Goal: Transaction & Acquisition: Download file/media

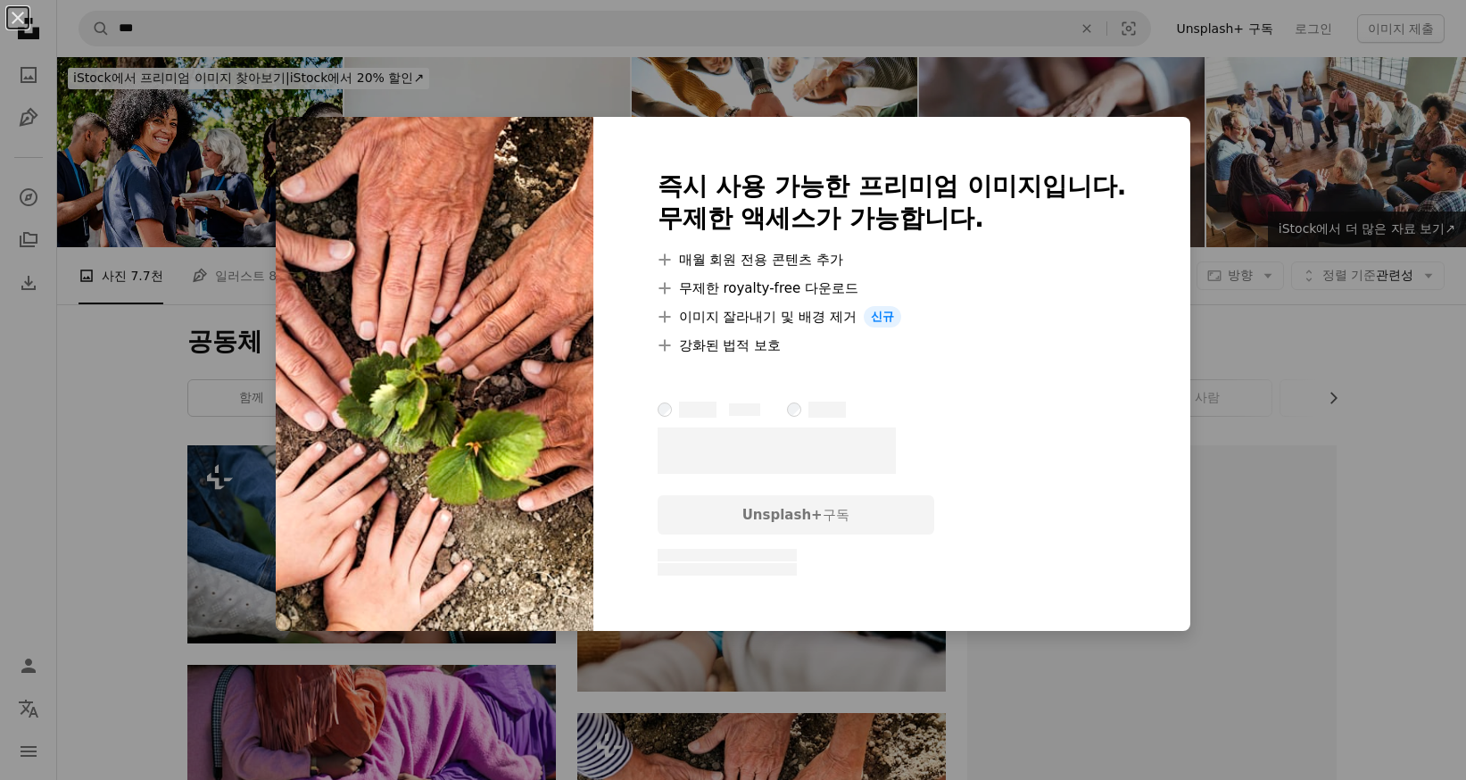
scroll to position [268, 0]
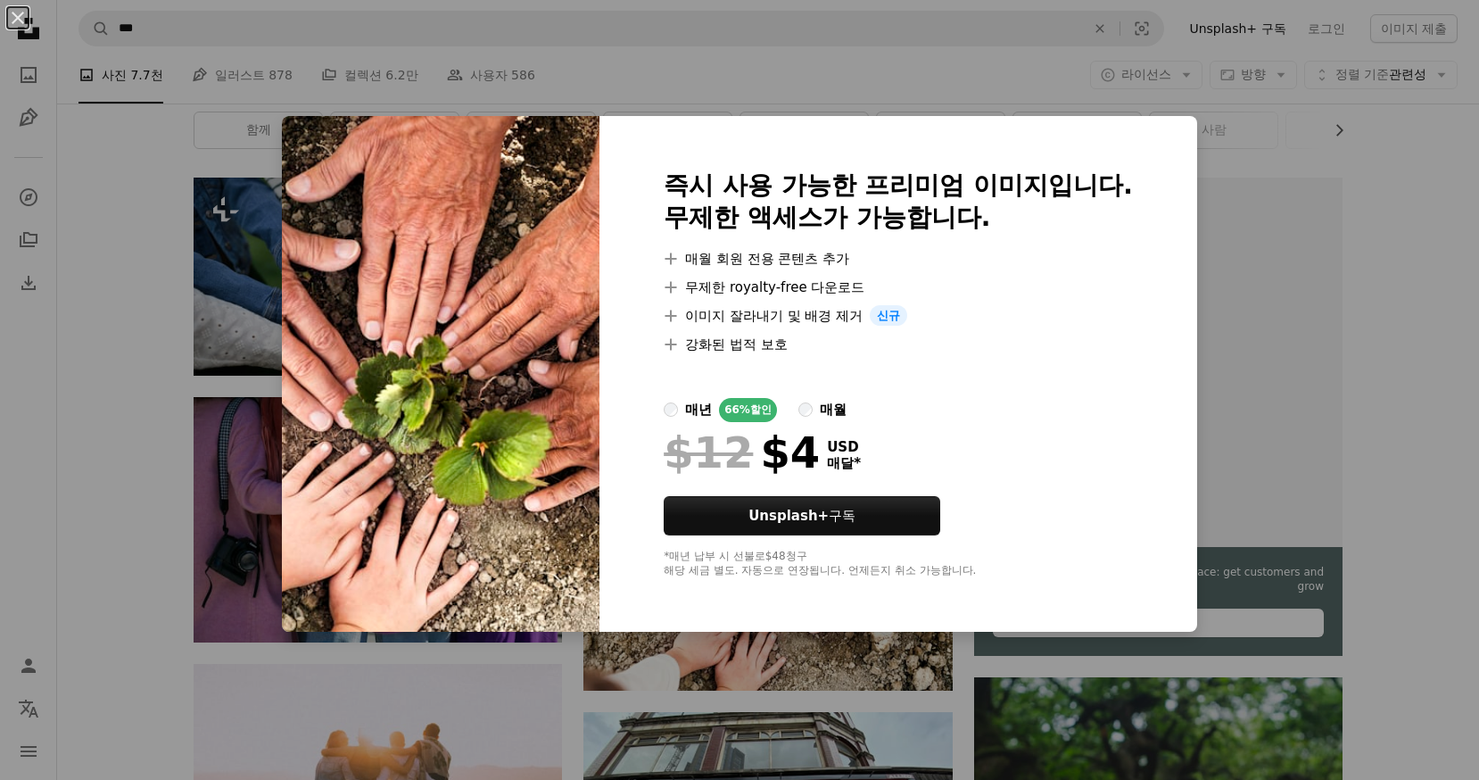
click at [1397, 199] on div "An X shape 즉시 사용 가능한 프리미엄 이미지입니다. 무제한 액세스가 가능합니다. A plus sign 매월 회원 전용 콘텐츠 추가 A…" at bounding box center [739, 390] width 1479 height 780
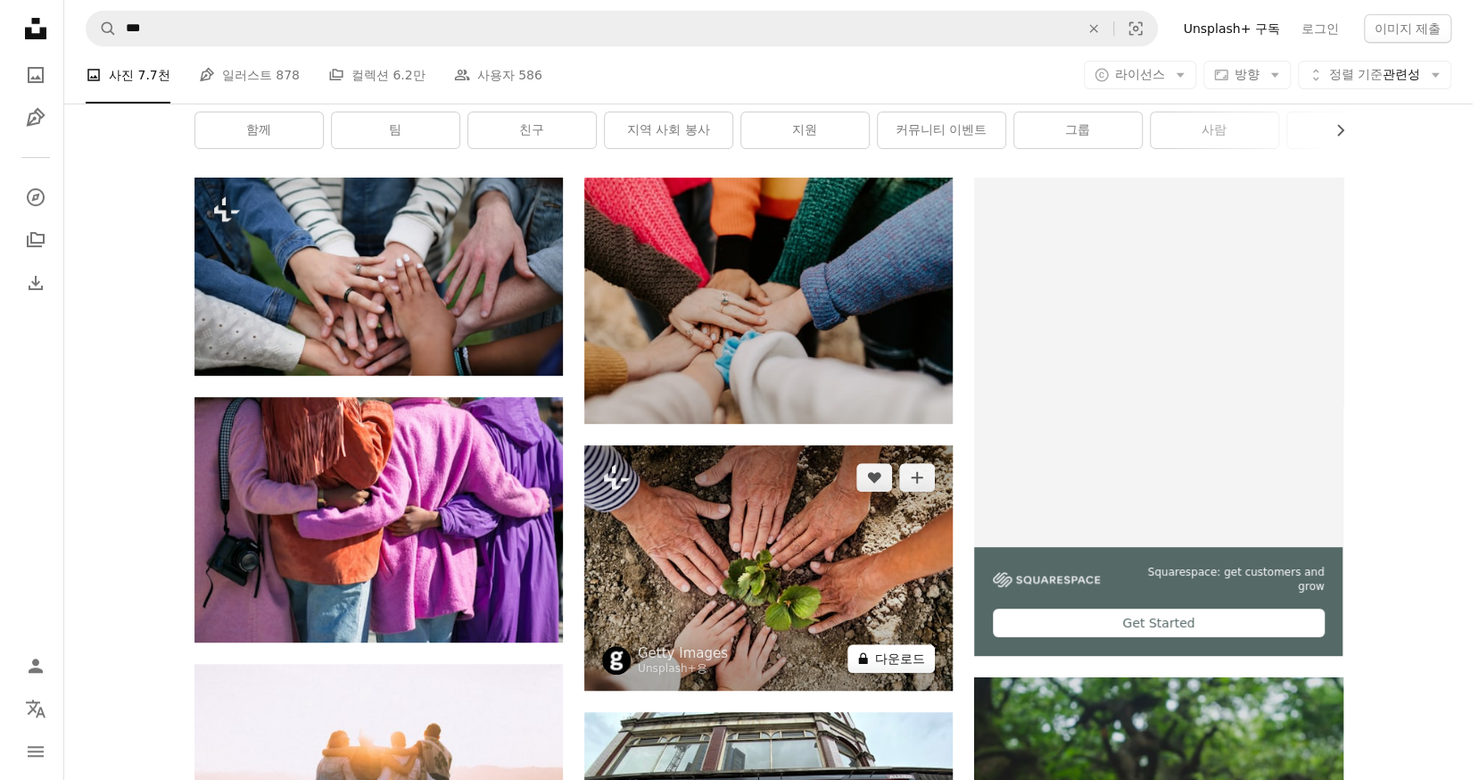
scroll to position [625, 0]
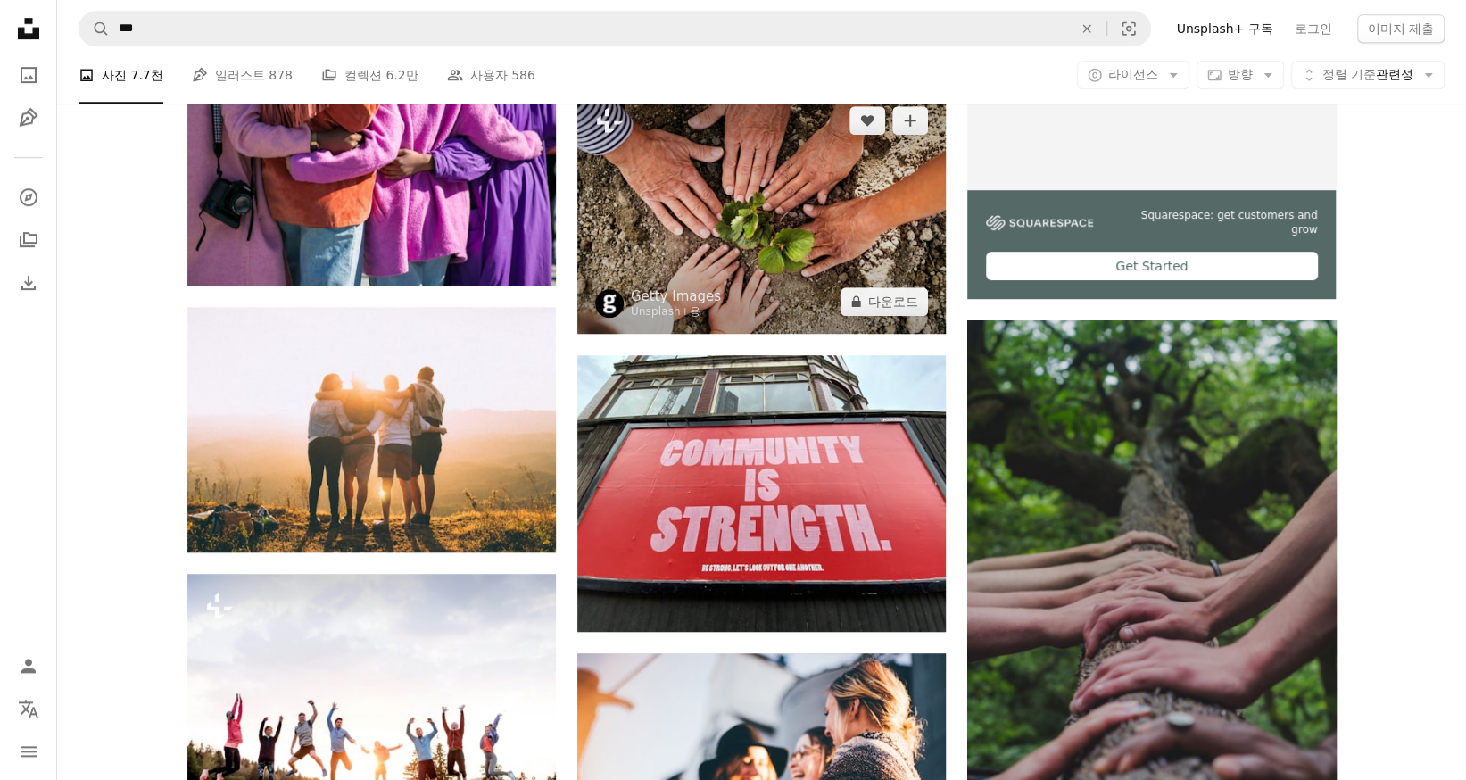
click at [735, 197] on img at bounding box center [761, 210] width 368 height 245
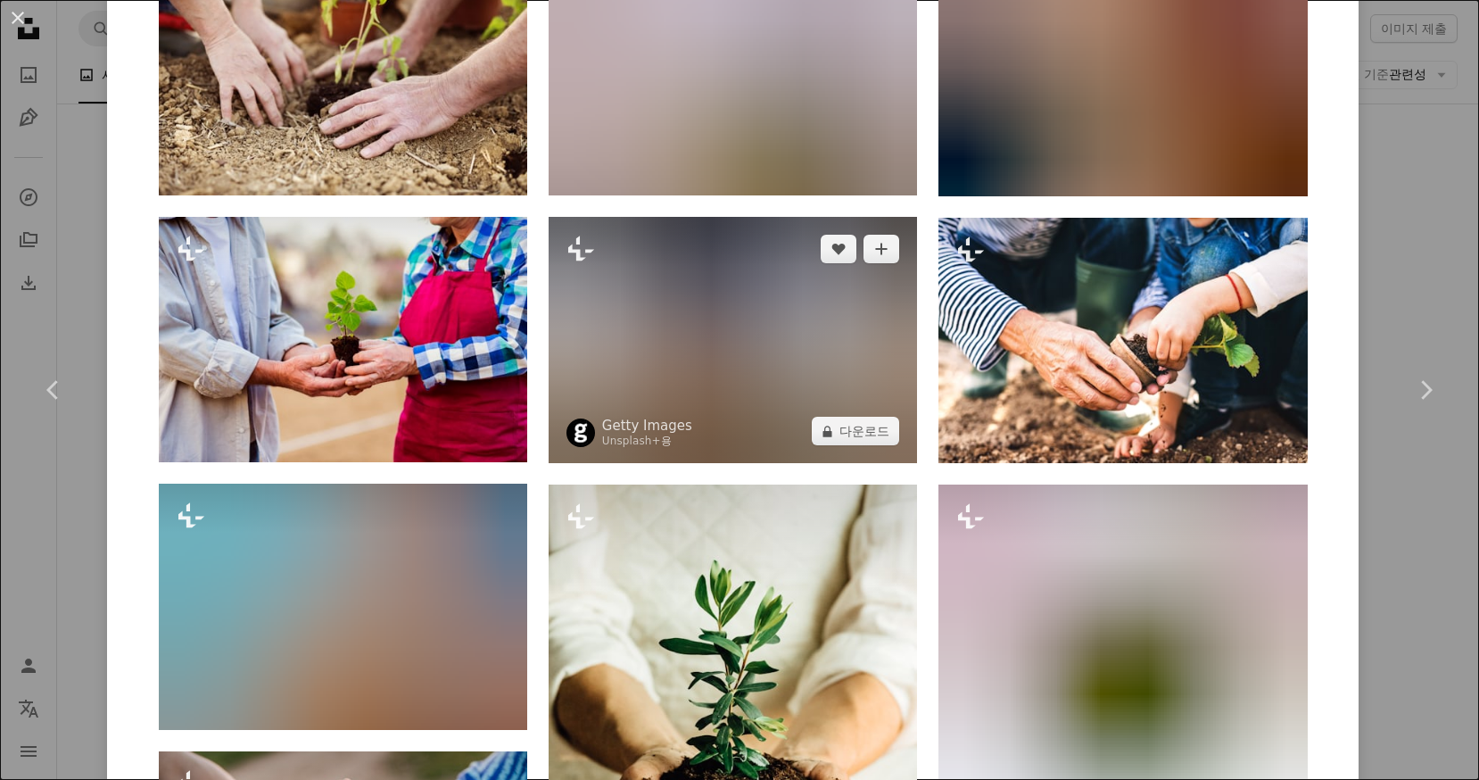
scroll to position [1427, 0]
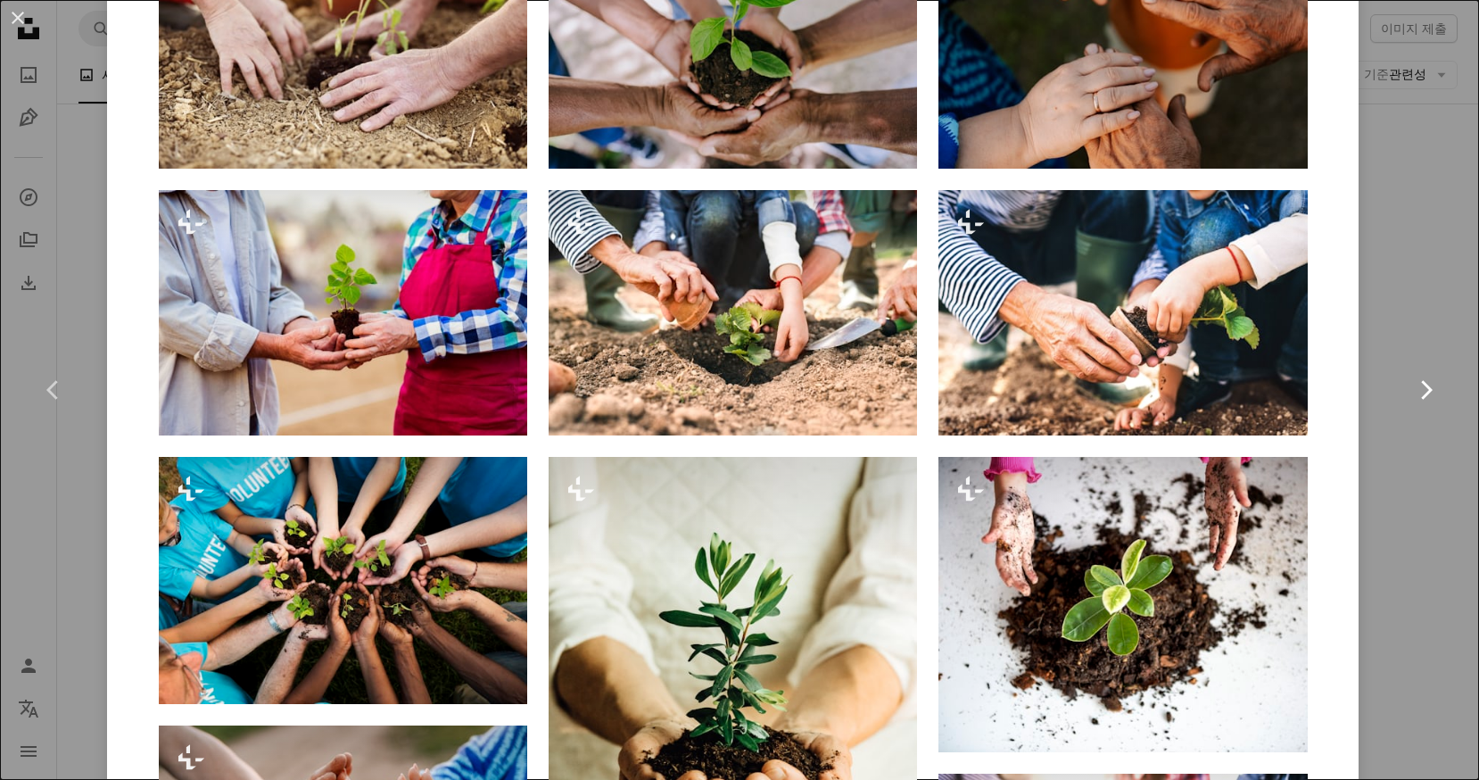
click at [1392, 320] on link "Chevron right" at bounding box center [1425, 389] width 107 height 171
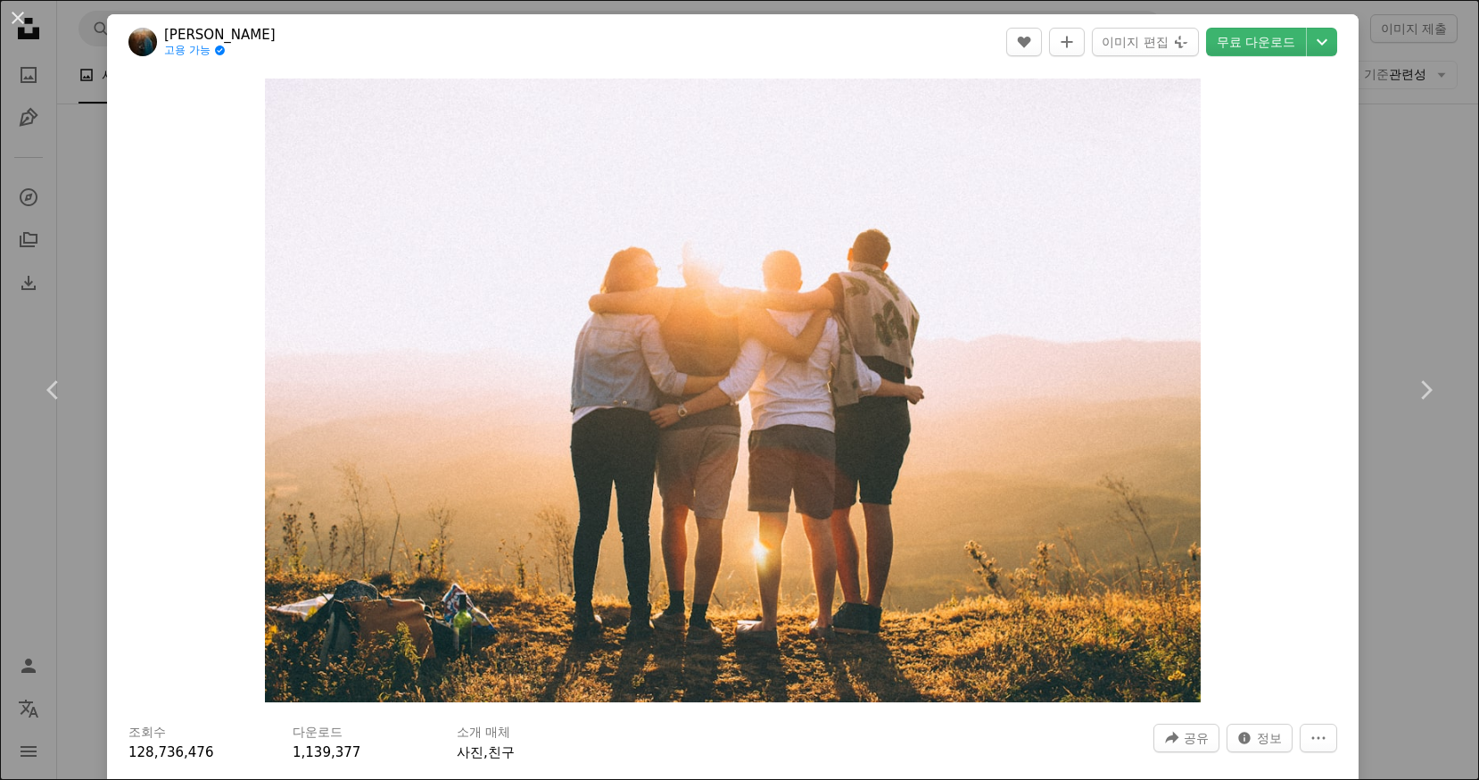
click at [1392, 180] on div "An X shape Chevron left Chevron right [PERSON_NAME] 고용 가능 A checkmark inside of…" at bounding box center [739, 390] width 1479 height 780
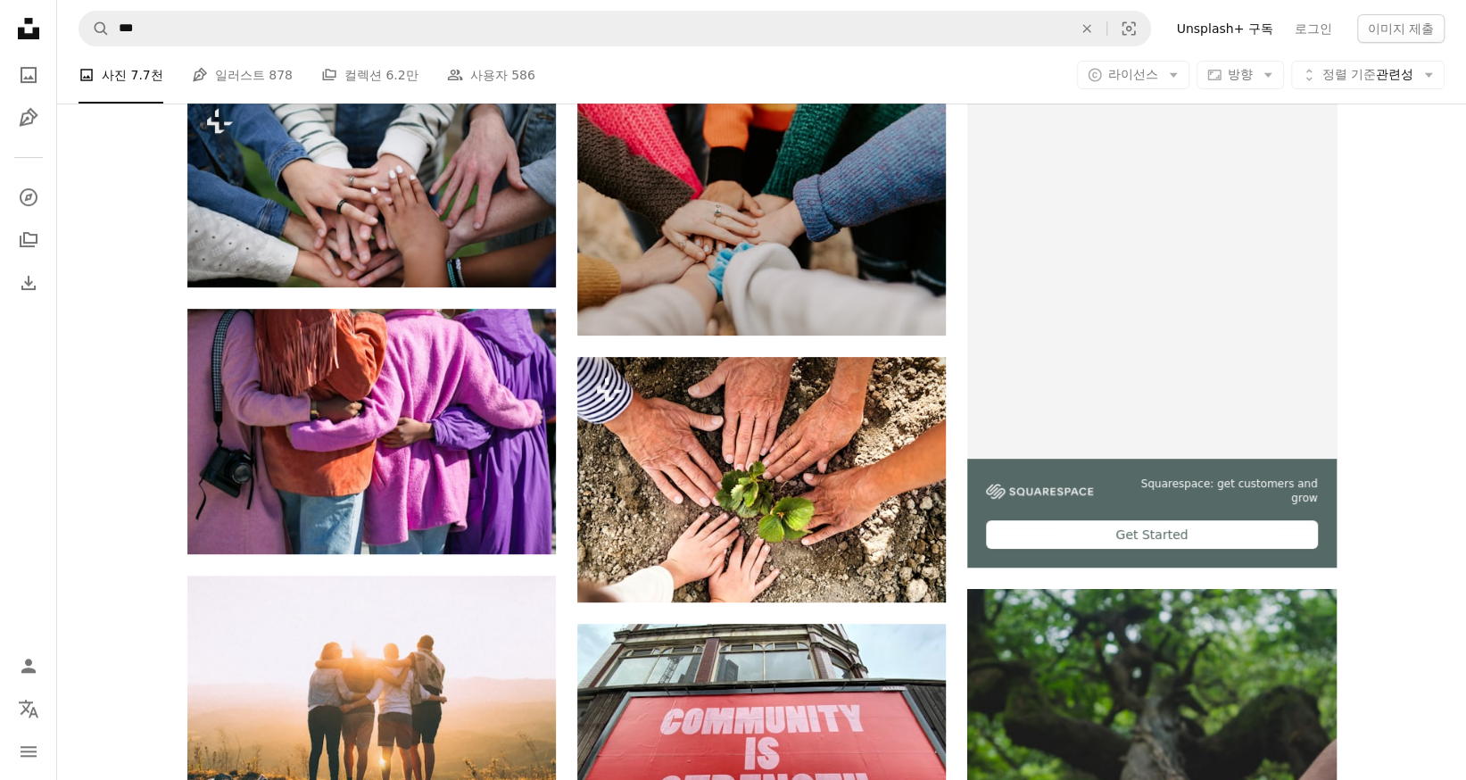
scroll to position [89, 0]
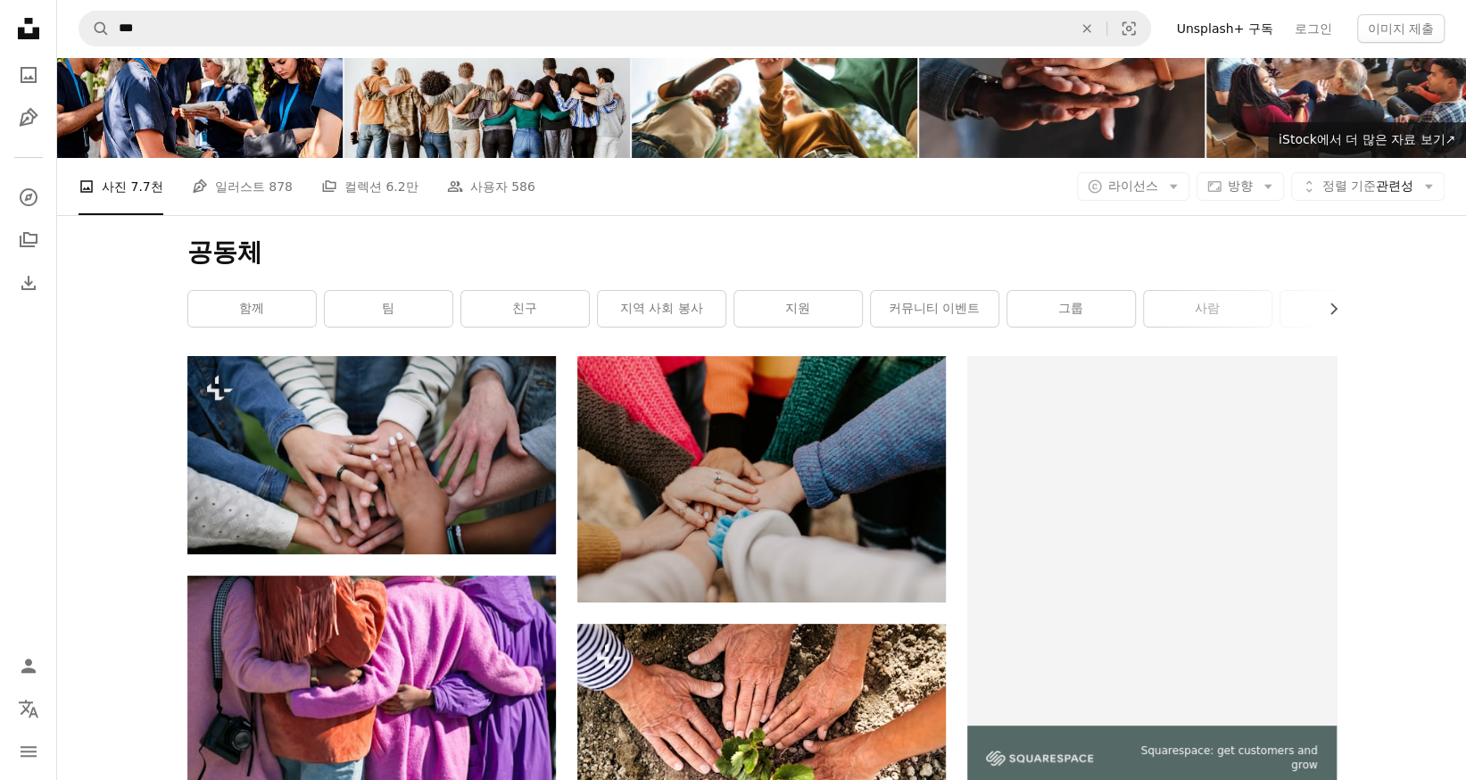
drag, startPoint x: 817, startPoint y: 684, endPoint x: 403, endPoint y: 338, distance: 539.6
click at [403, 338] on div "공동체 Chevron right 함께 팀 친구 지역 사회 봉사 지원 커뮤니티 이벤트 그룹 사람 지원자 가족 이웃 다양성" at bounding box center [762, 285] width 1192 height 141
click at [132, 184] on li "A photo 사진 7.7천" at bounding box center [121, 186] width 85 height 57
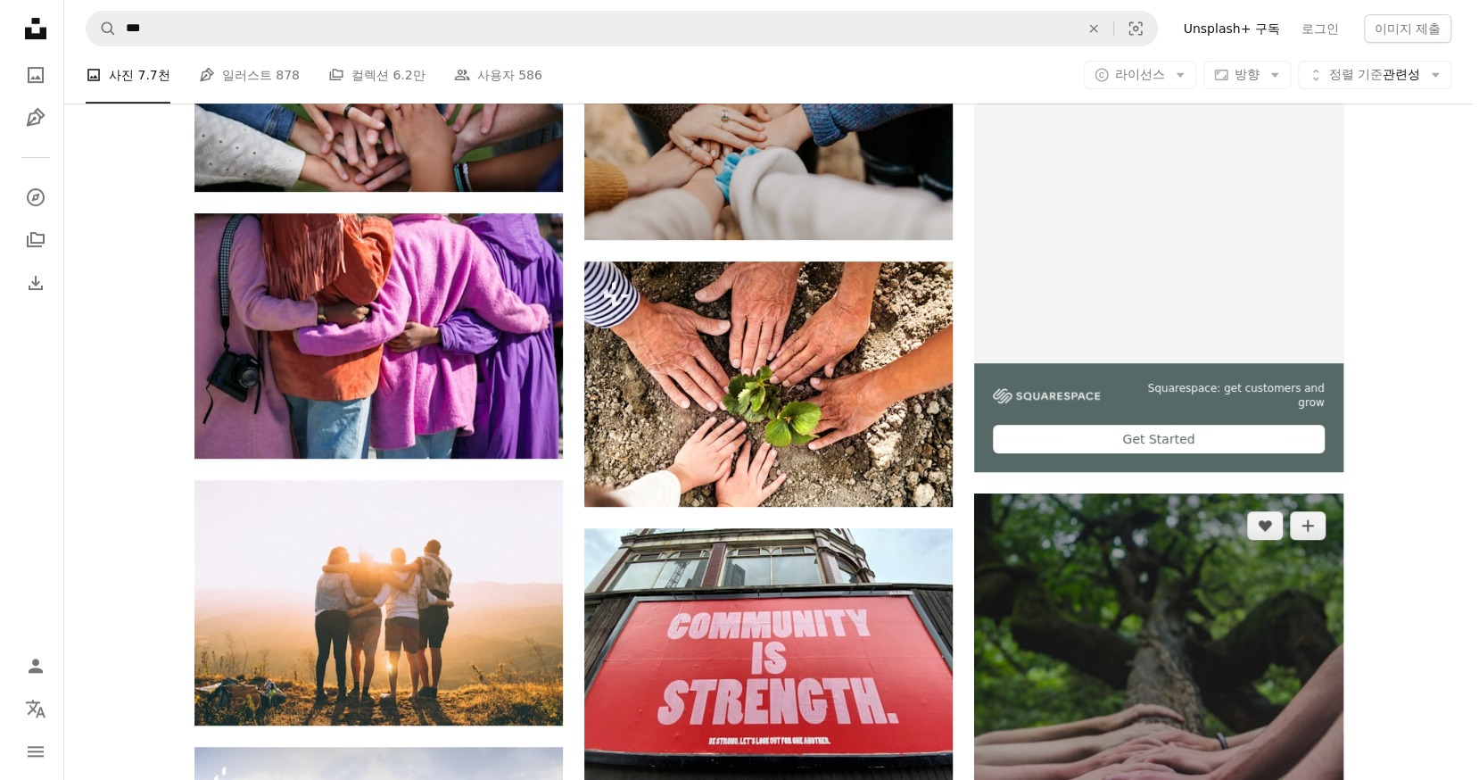
scroll to position [625, 0]
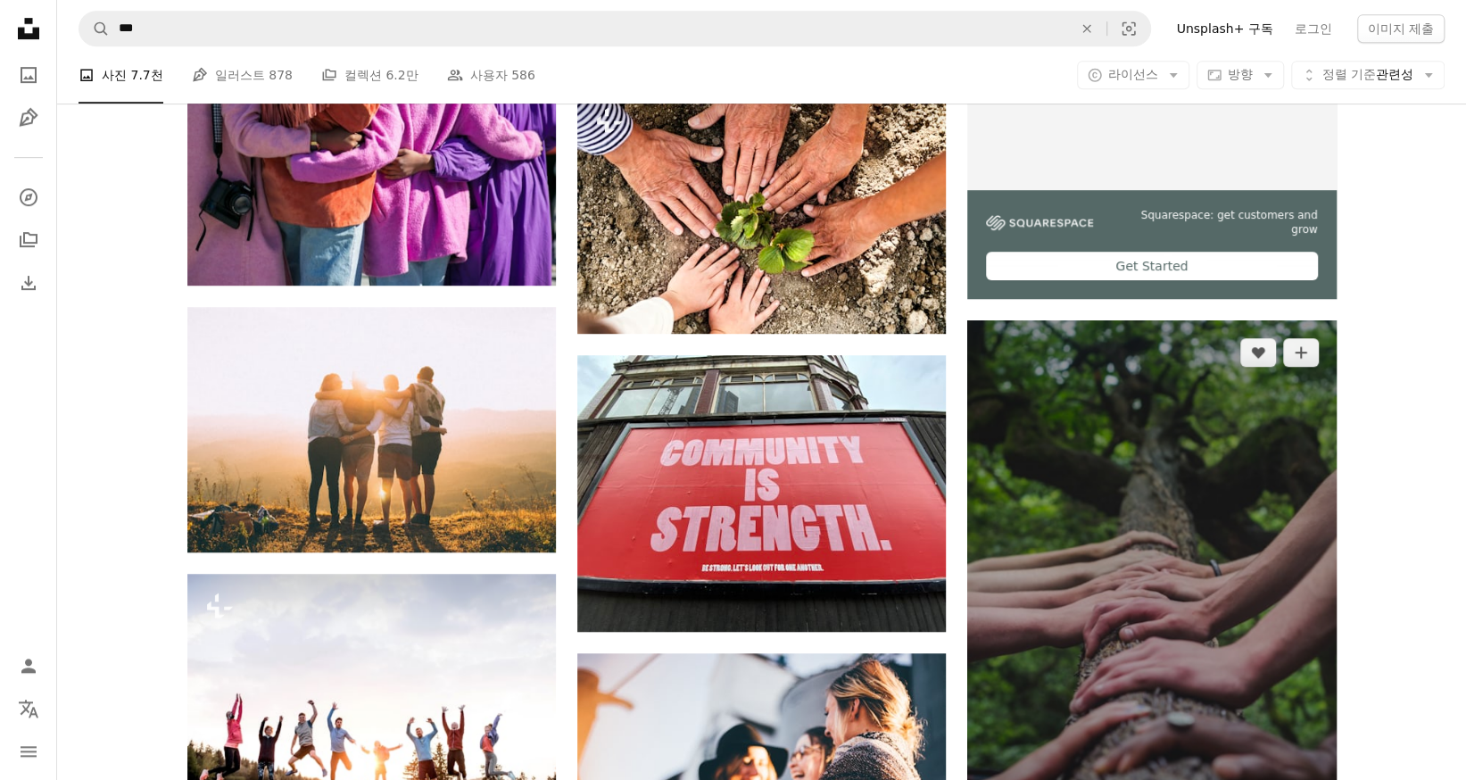
click at [1099, 620] on img at bounding box center [1151, 598] width 368 height 557
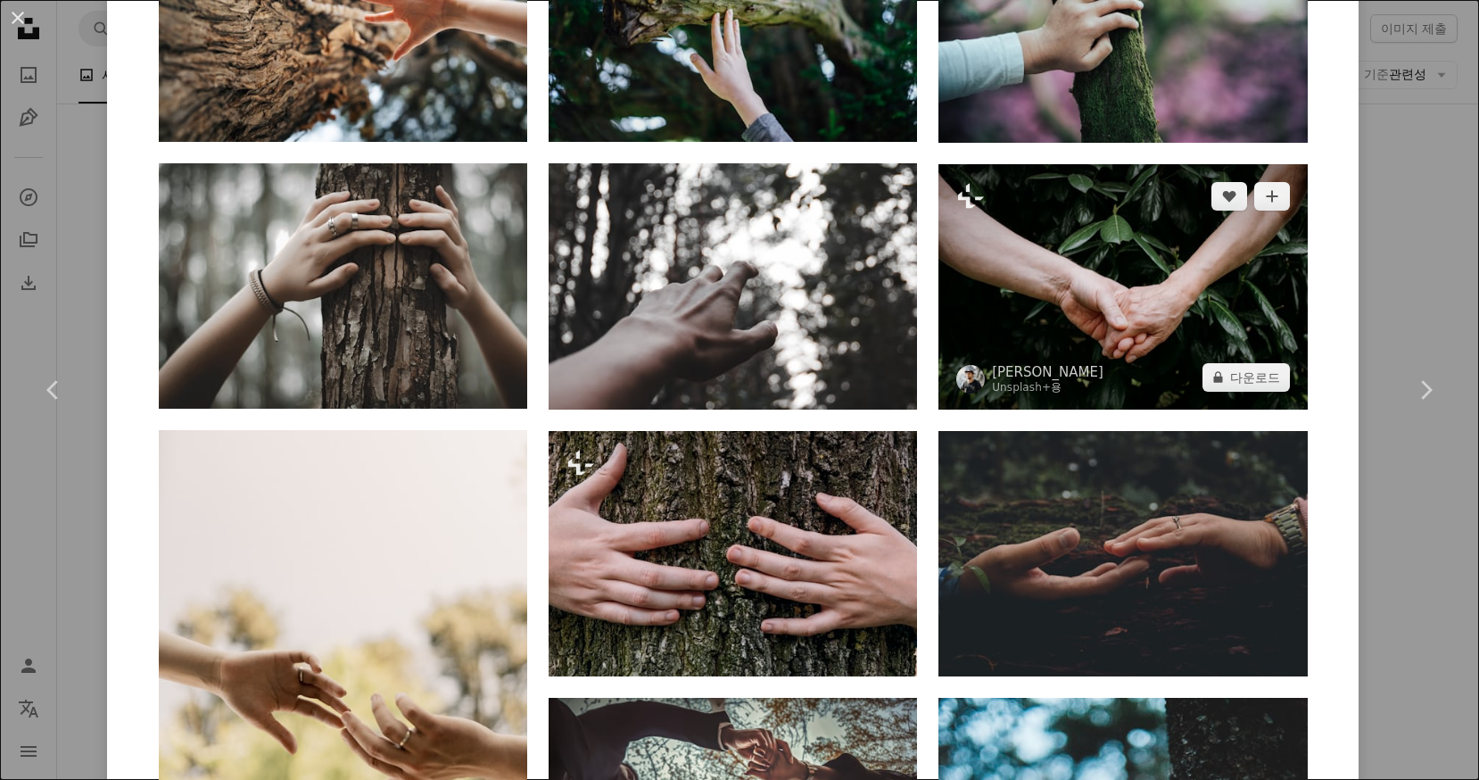
scroll to position [2230, 0]
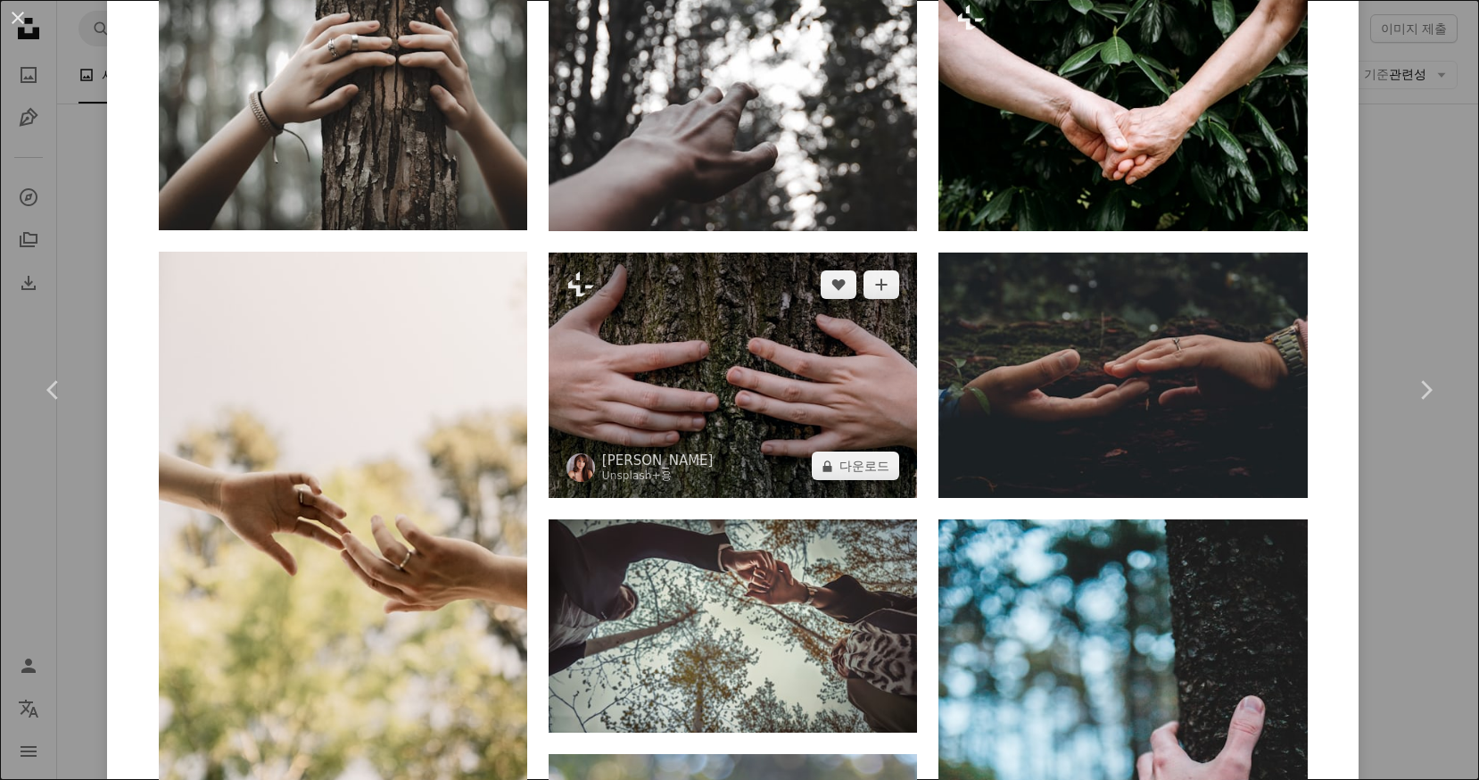
click at [814, 399] on img at bounding box center [733, 374] width 368 height 245
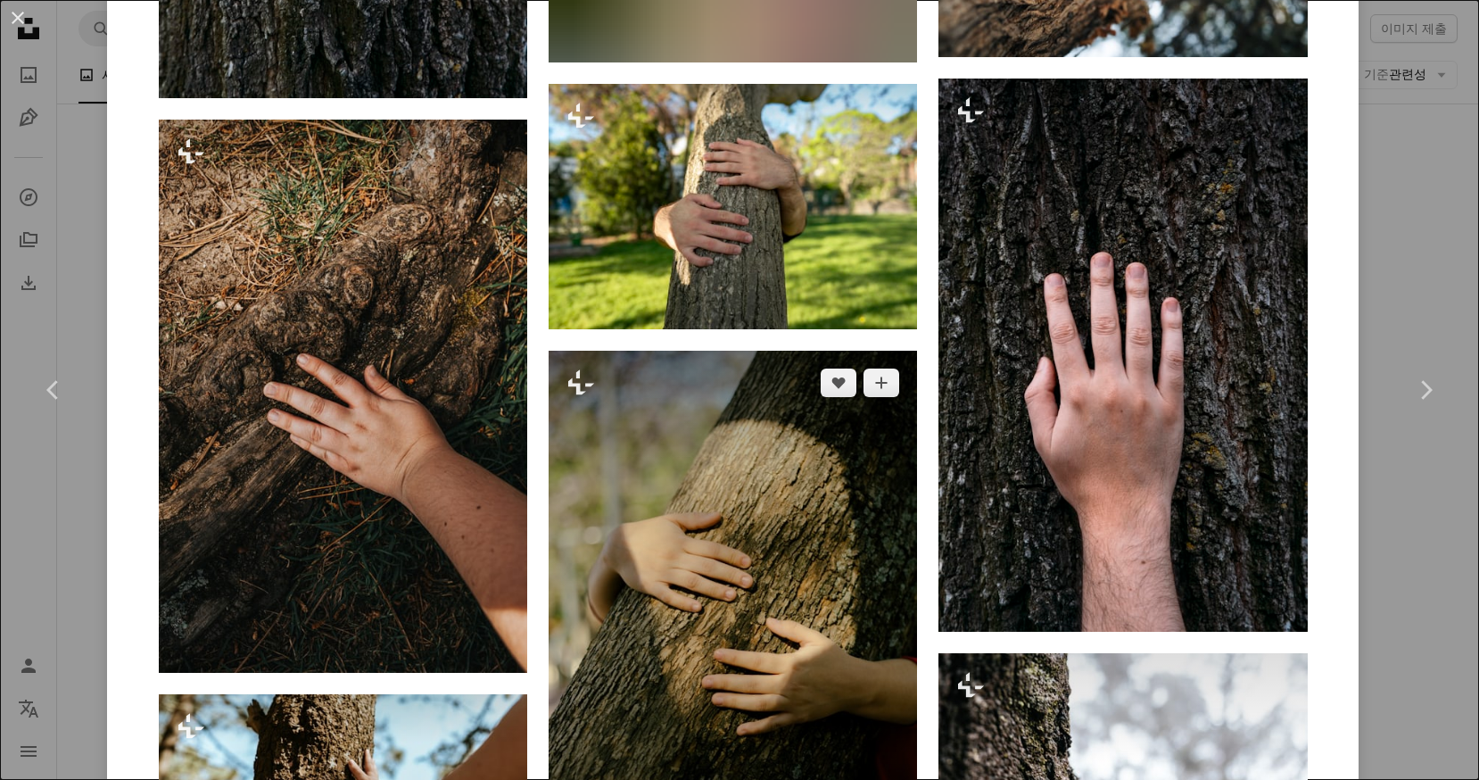
scroll to position [1695, 0]
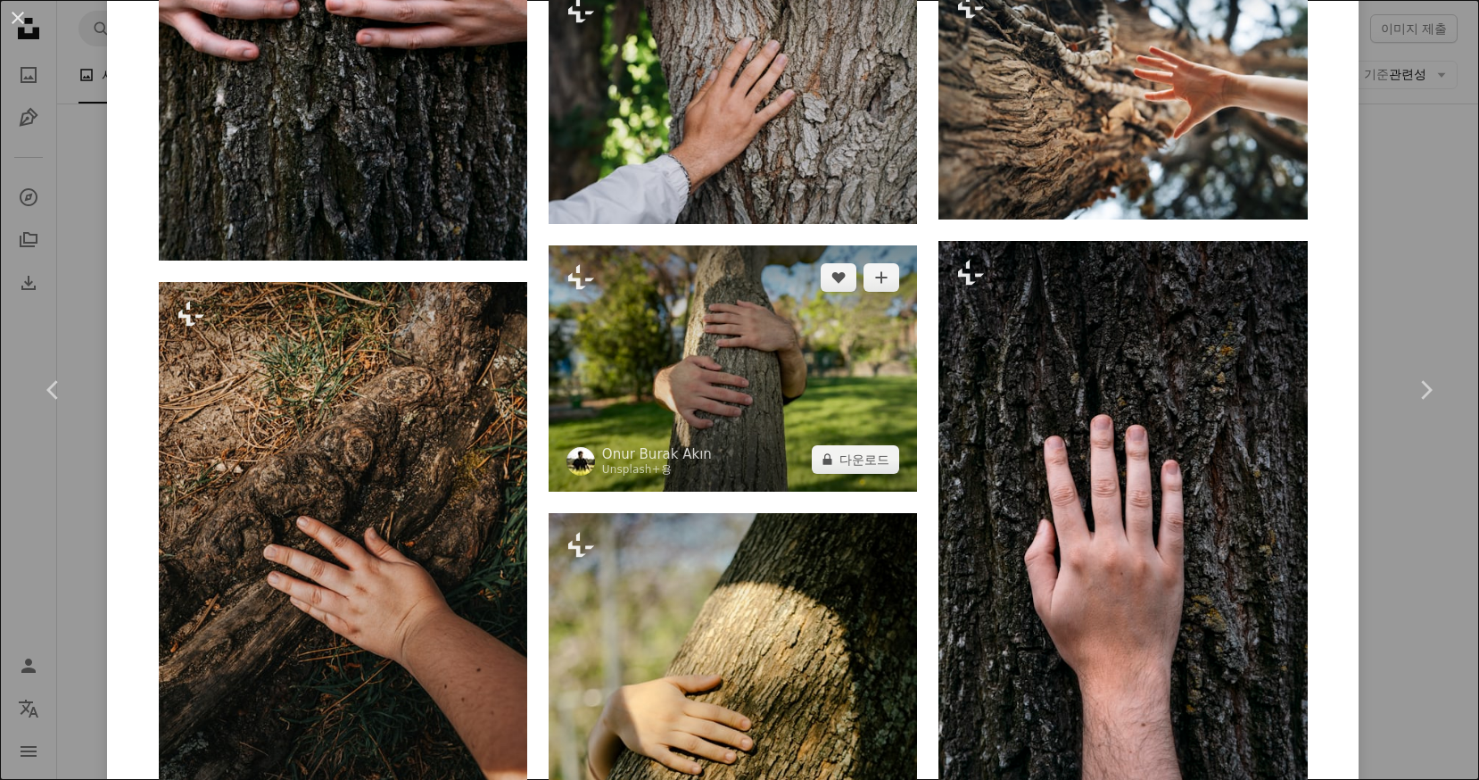
click at [780, 420] on img at bounding box center [733, 367] width 368 height 245
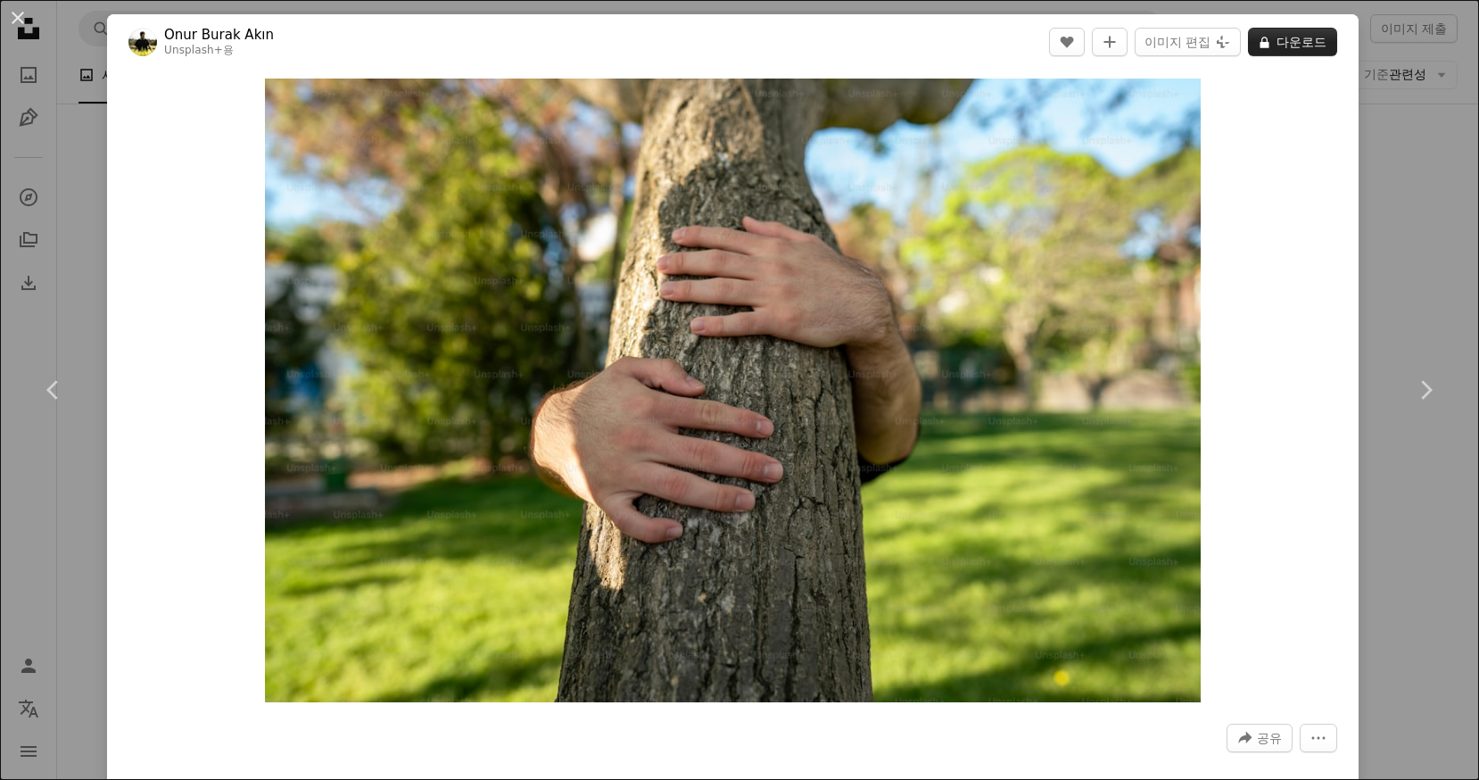
click at [1282, 42] on button "A lock 다운로드" at bounding box center [1292, 42] width 89 height 29
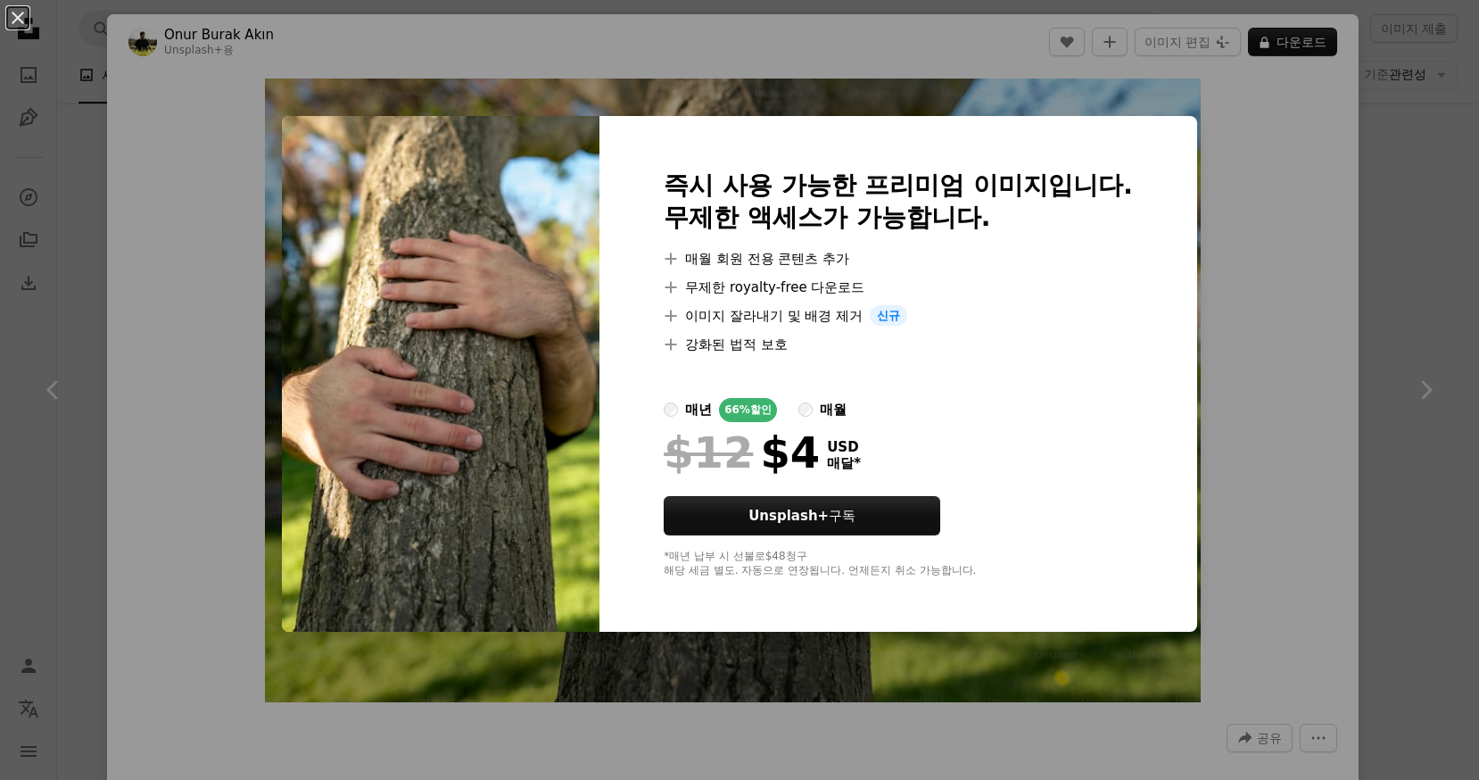
click at [1212, 160] on div "An X shape 즉시 사용 가능한 프리미엄 이미지입니다. 무제한 액세스가 가능합니다. A plus sign 매월 회원 전용 콘텐츠 추가 A…" at bounding box center [739, 390] width 1479 height 780
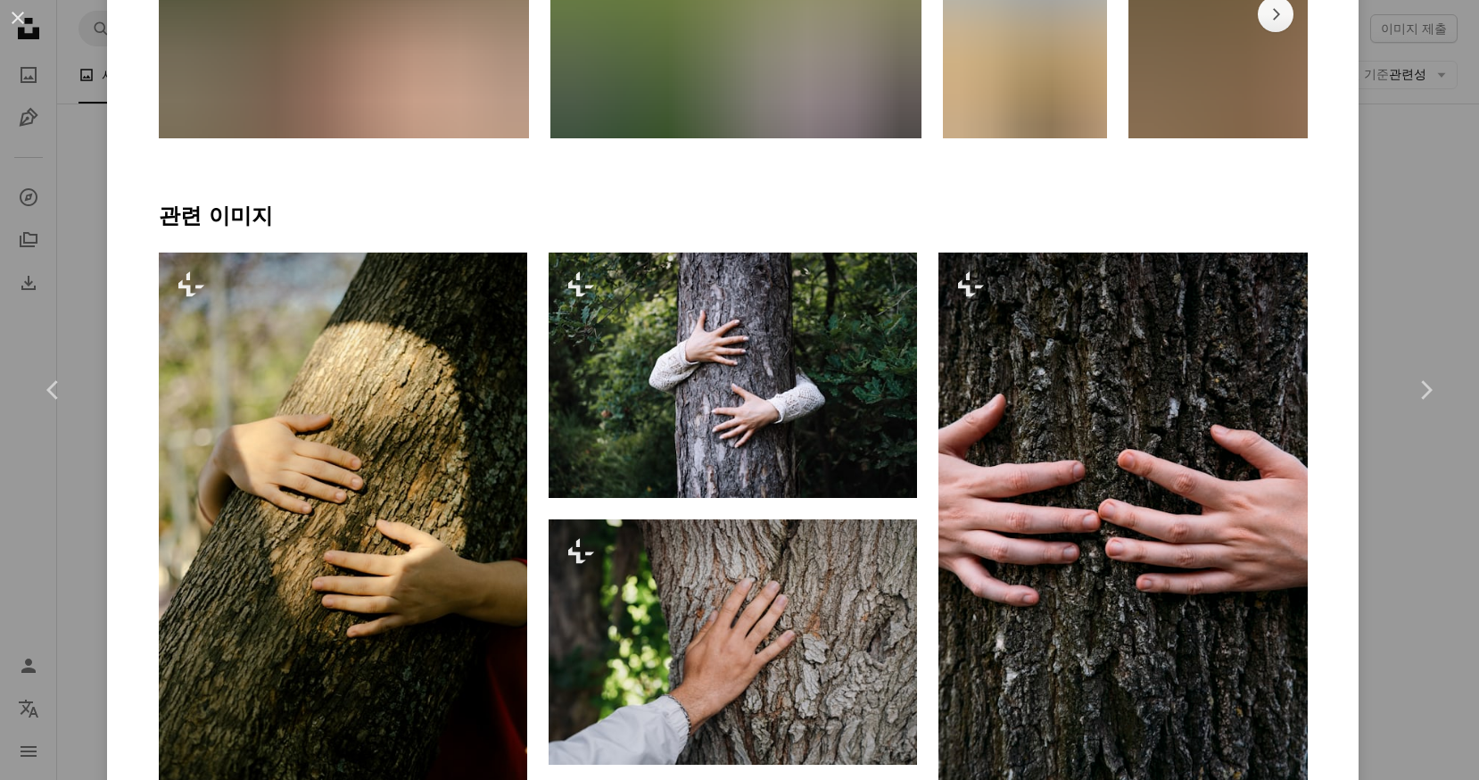
scroll to position [803, 0]
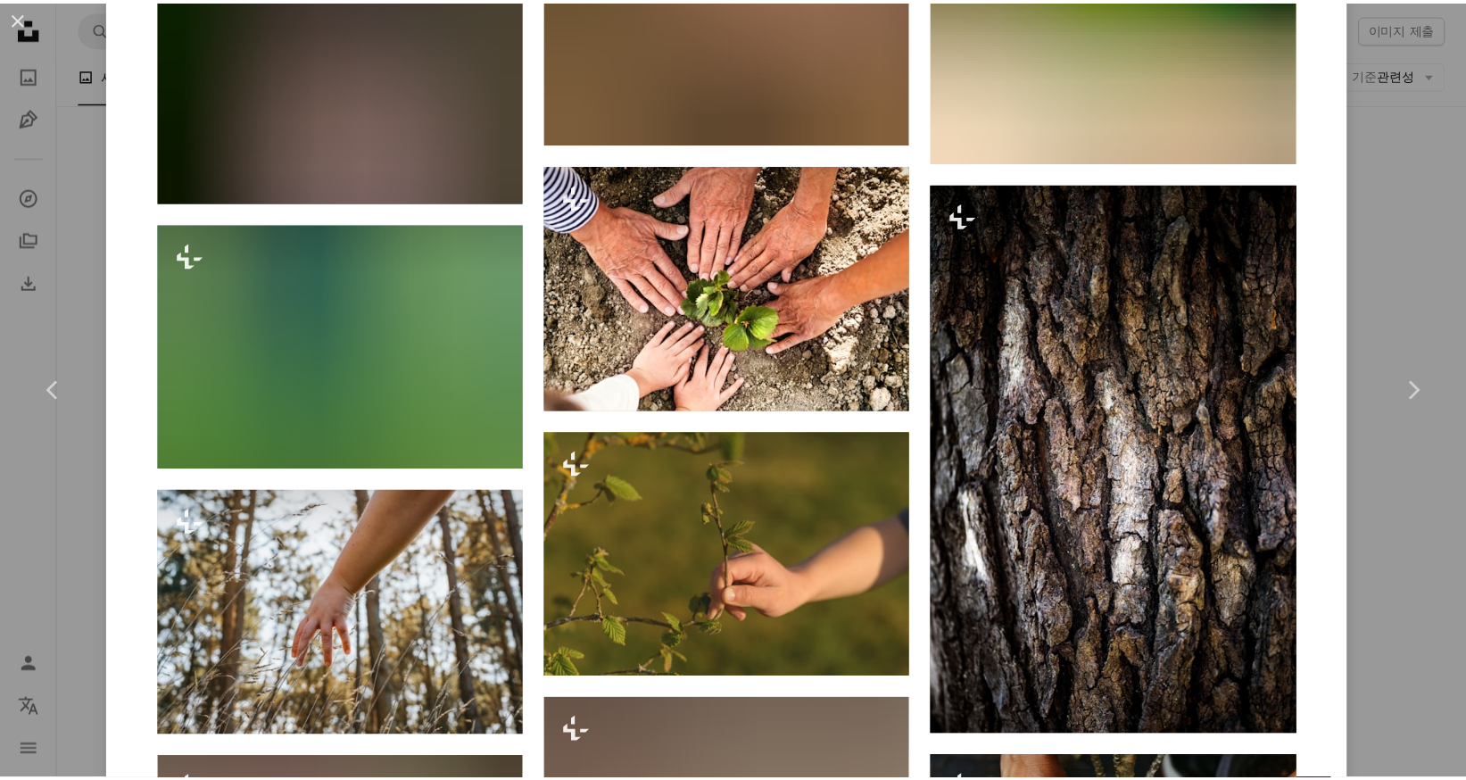
scroll to position [4015, 0]
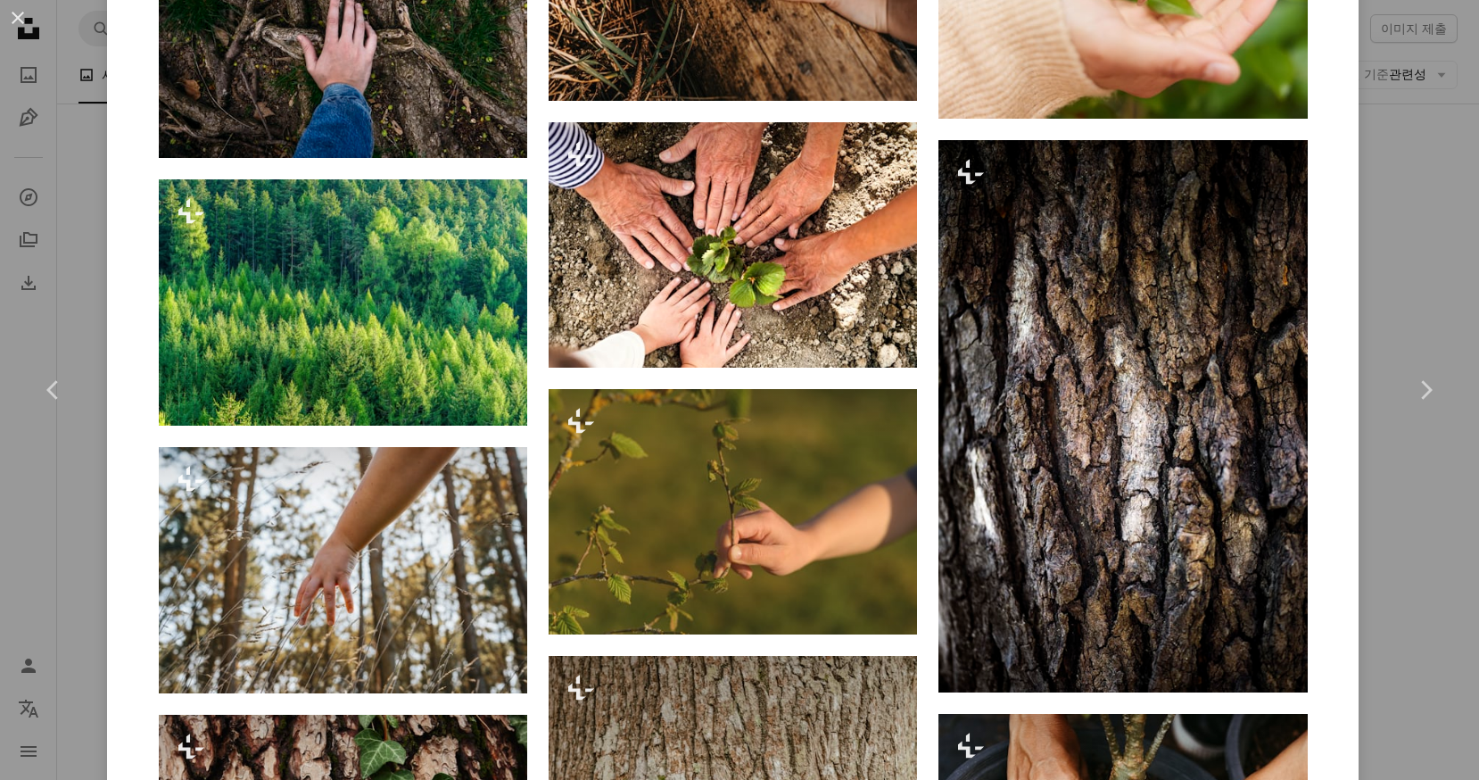
click at [1451, 219] on div "An X shape Chevron left Chevron right [PERSON_NAME] Unsplash+ 용 A heart A plus …" at bounding box center [739, 390] width 1479 height 780
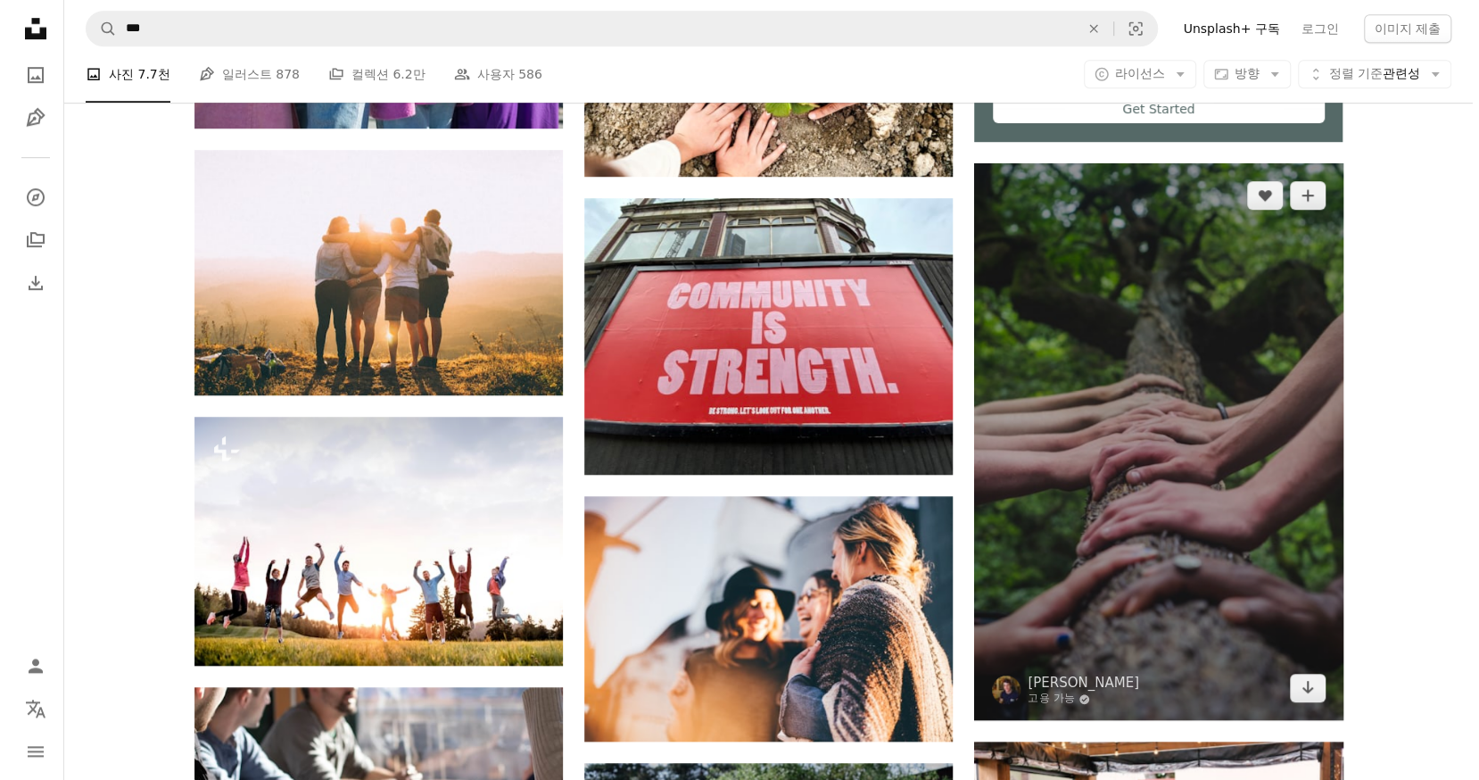
scroll to position [1071, 0]
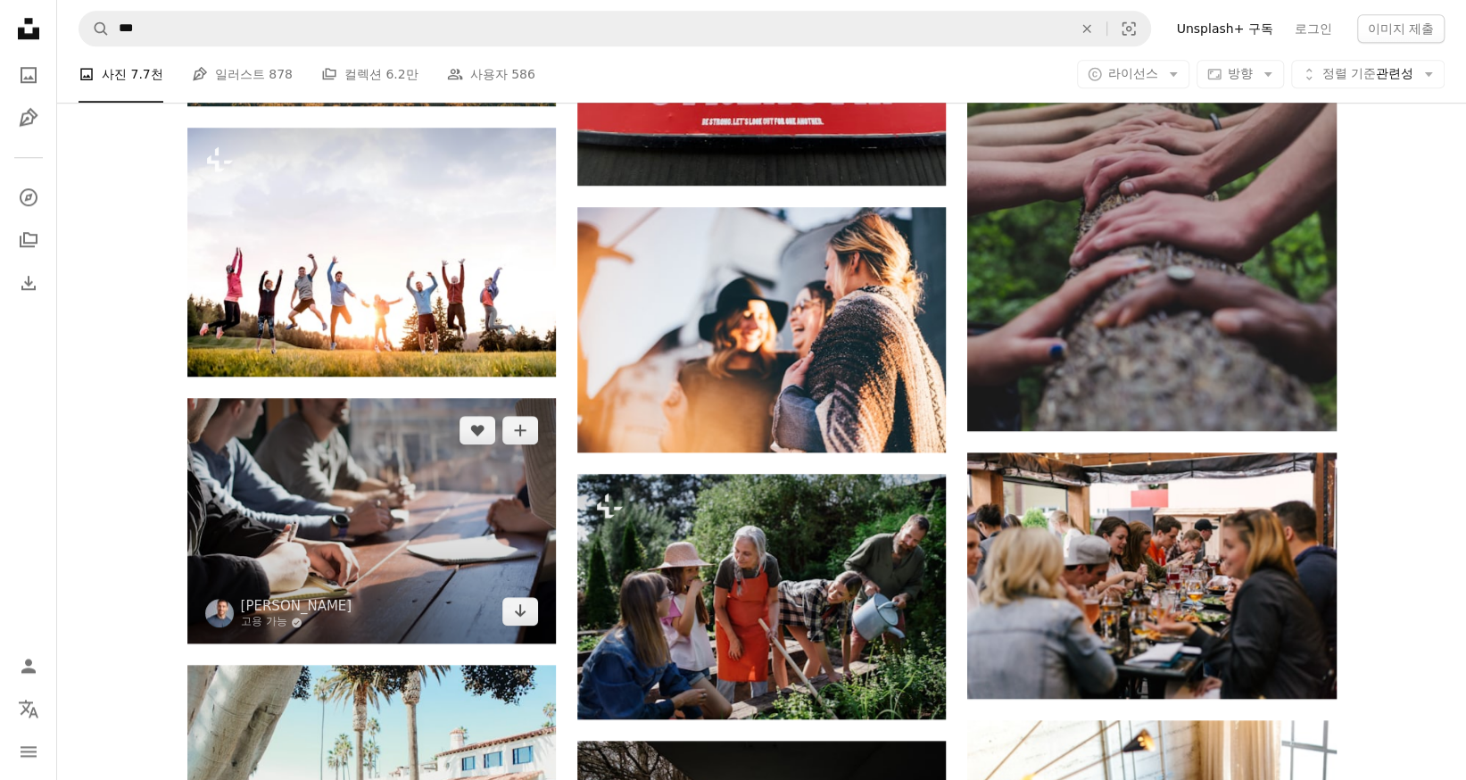
click at [400, 540] on img at bounding box center [371, 520] width 368 height 245
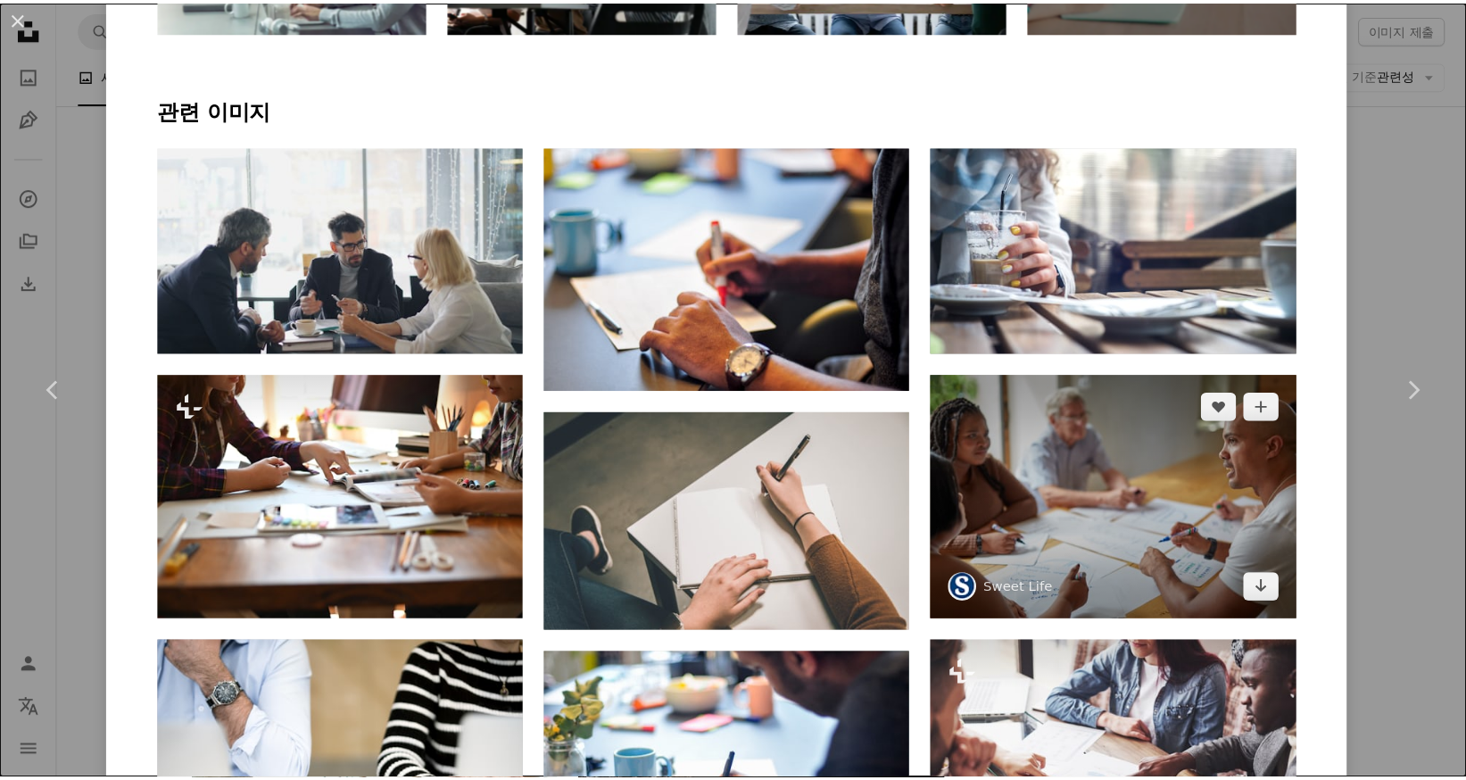
scroll to position [1427, 0]
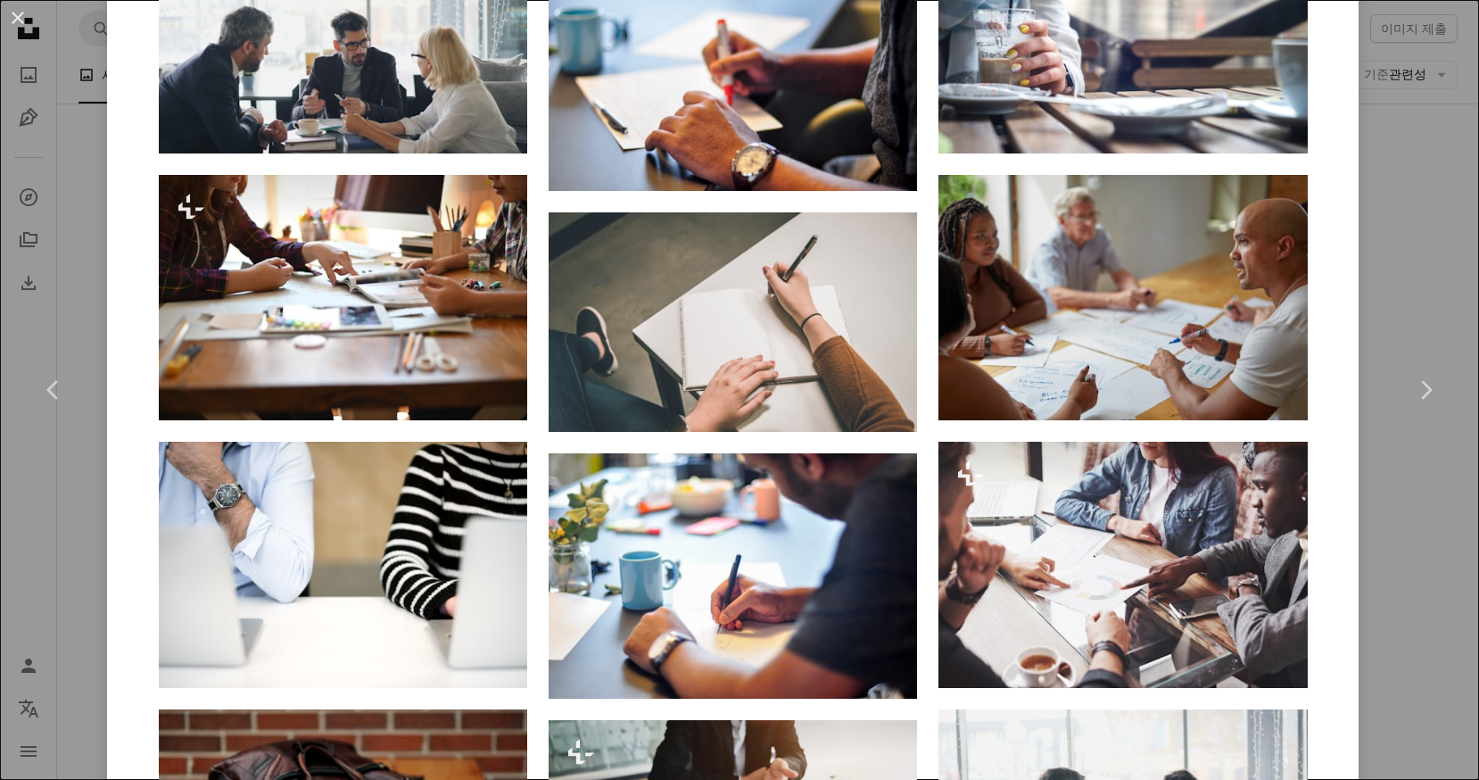
click at [1353, 197] on div "An X shape Chevron left Chevron right [PERSON_NAME] 고용 가능 A checkmark inside of…" at bounding box center [739, 390] width 1479 height 780
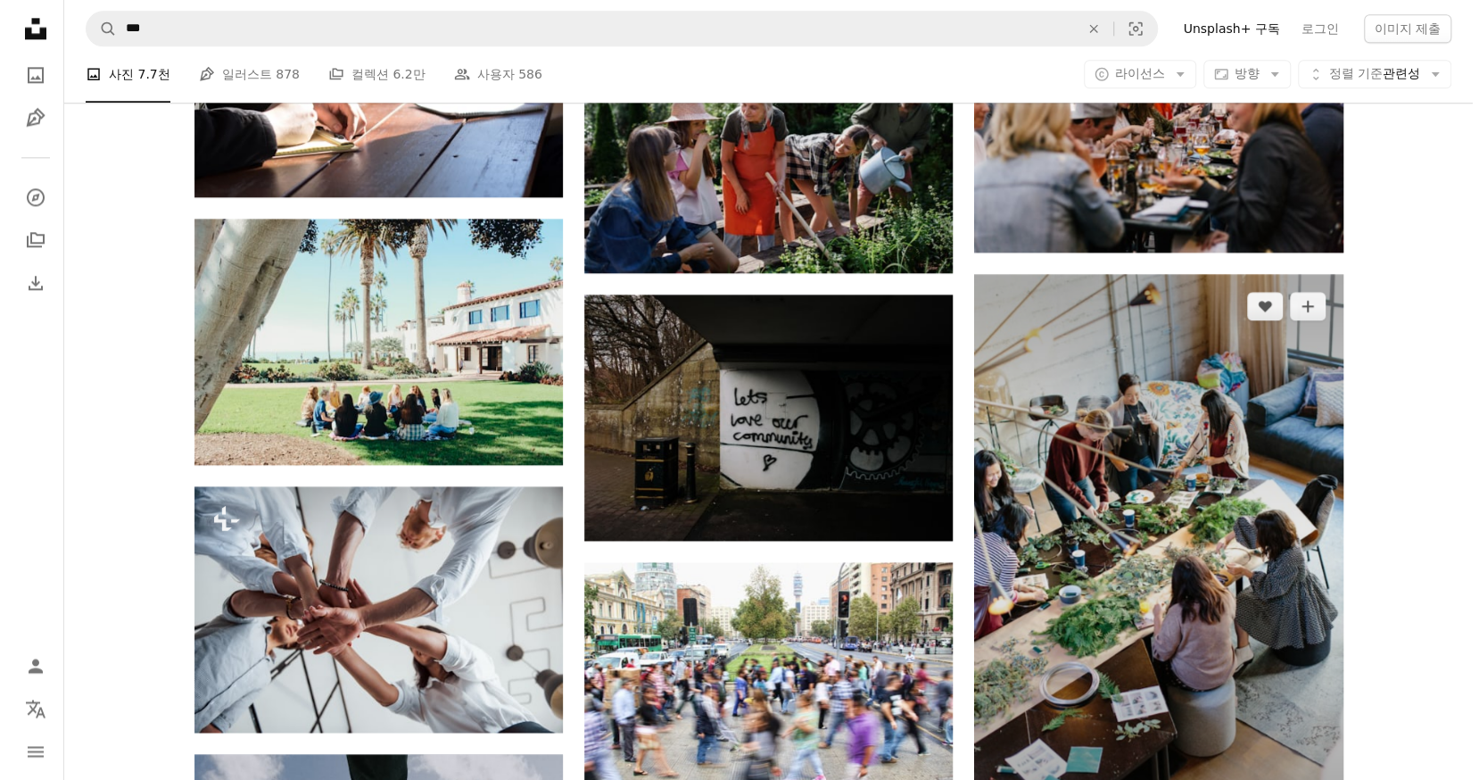
scroll to position [1427, 0]
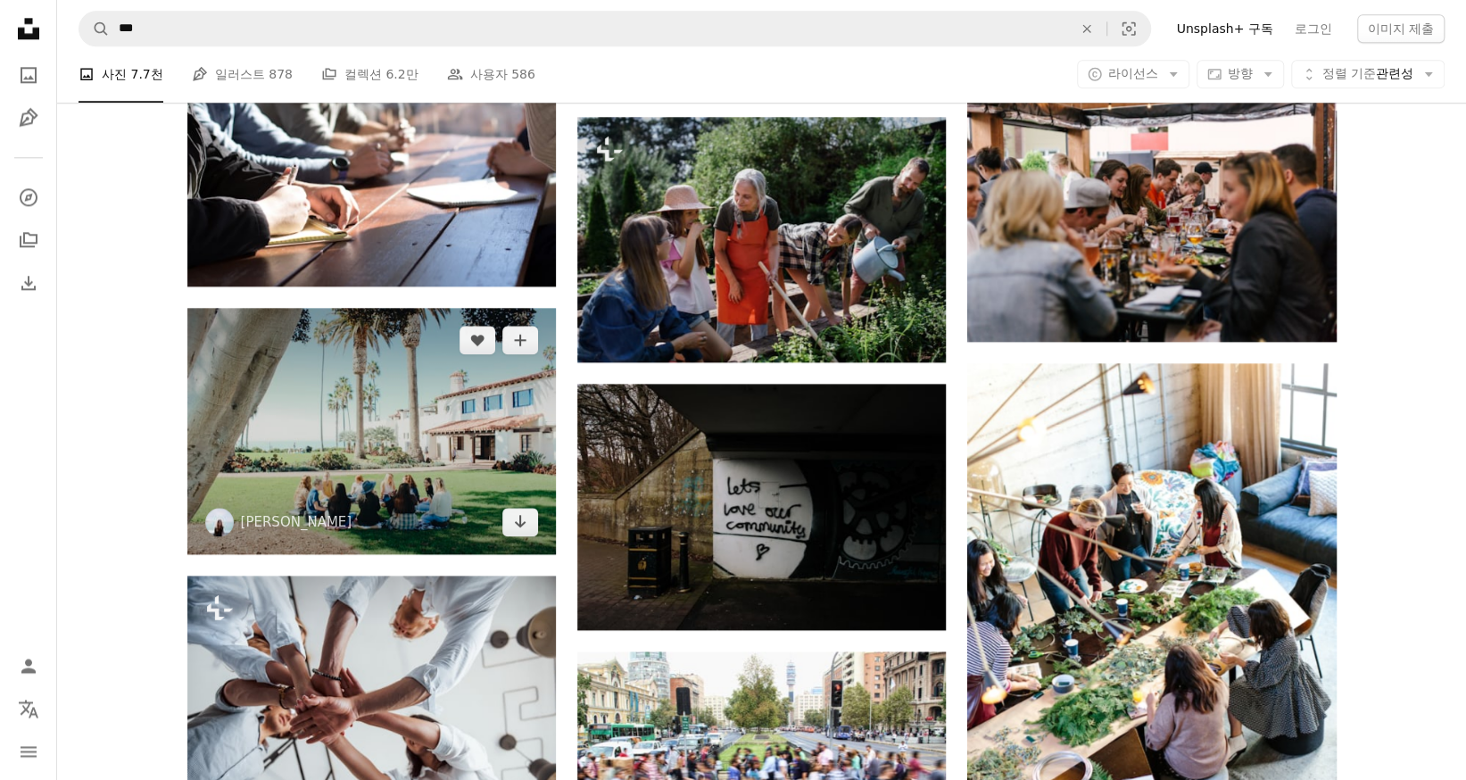
click at [420, 480] on img at bounding box center [371, 430] width 368 height 245
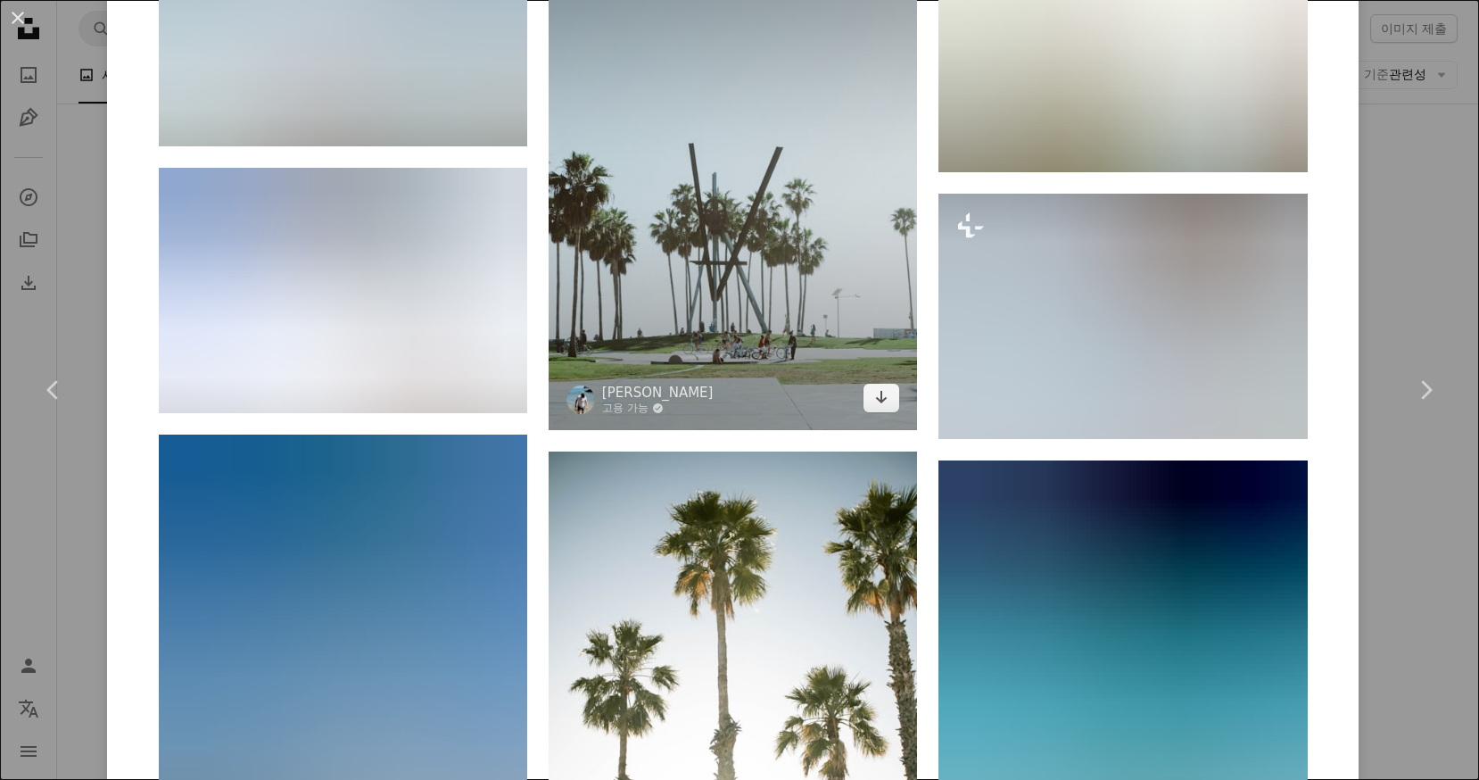
scroll to position [1963, 0]
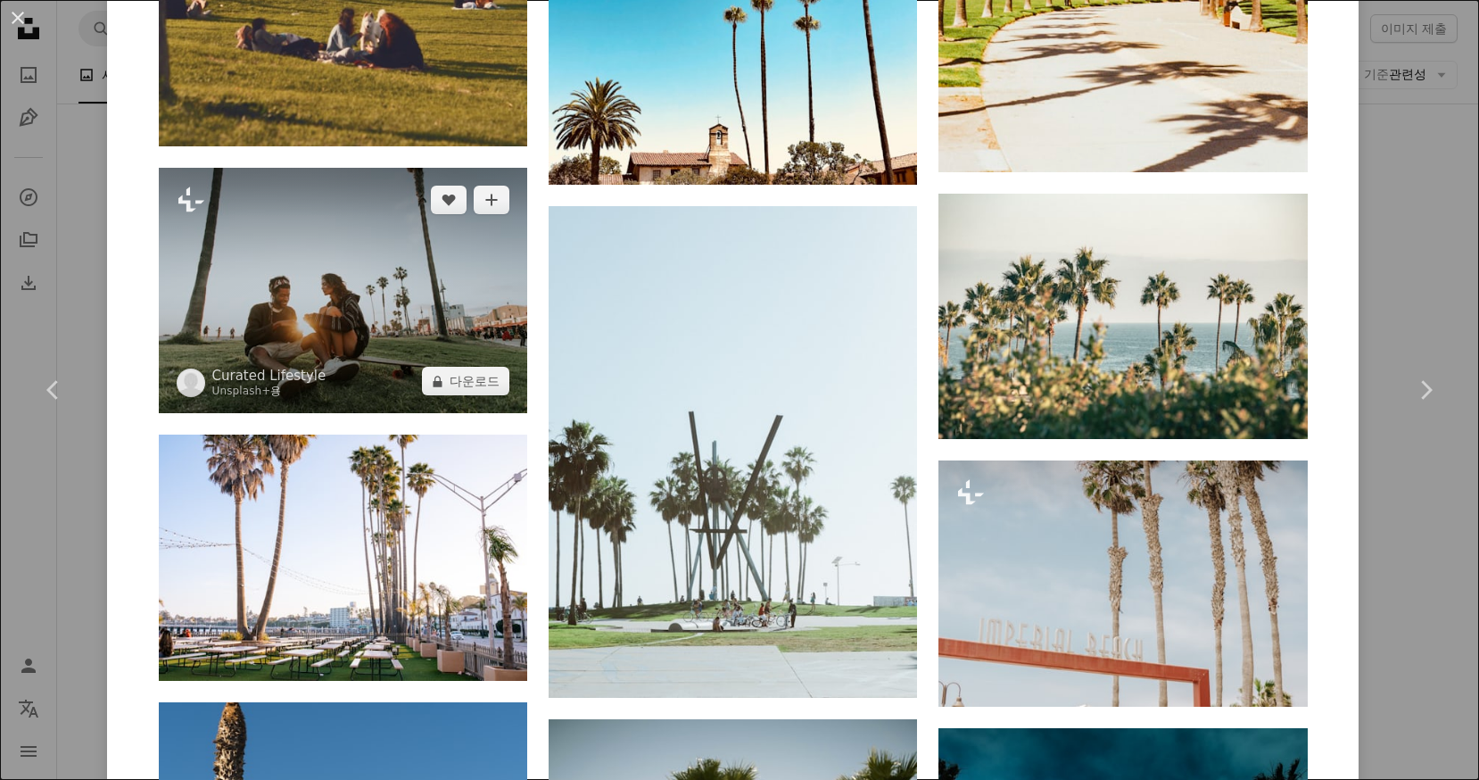
click at [372, 342] on img at bounding box center [343, 290] width 368 height 245
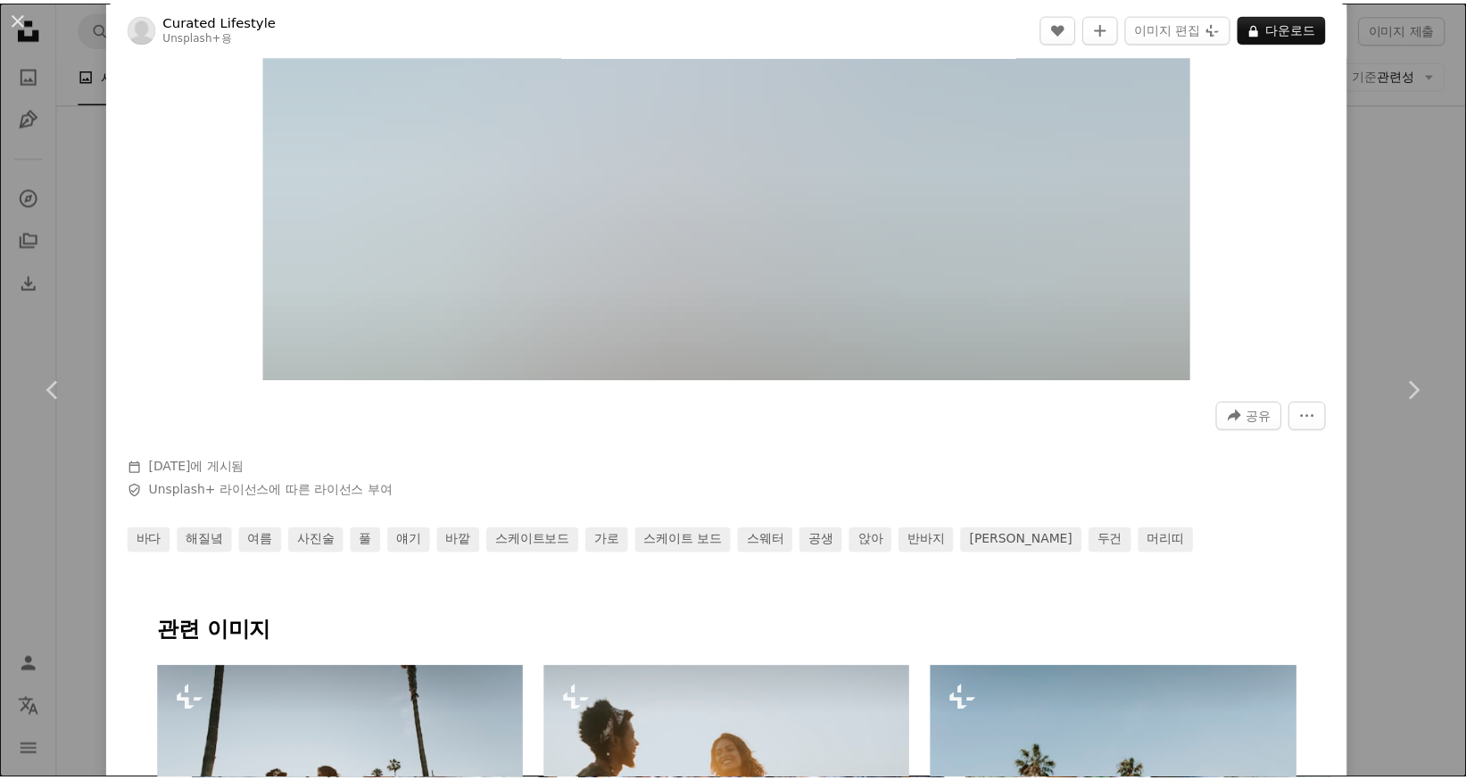
scroll to position [535, 0]
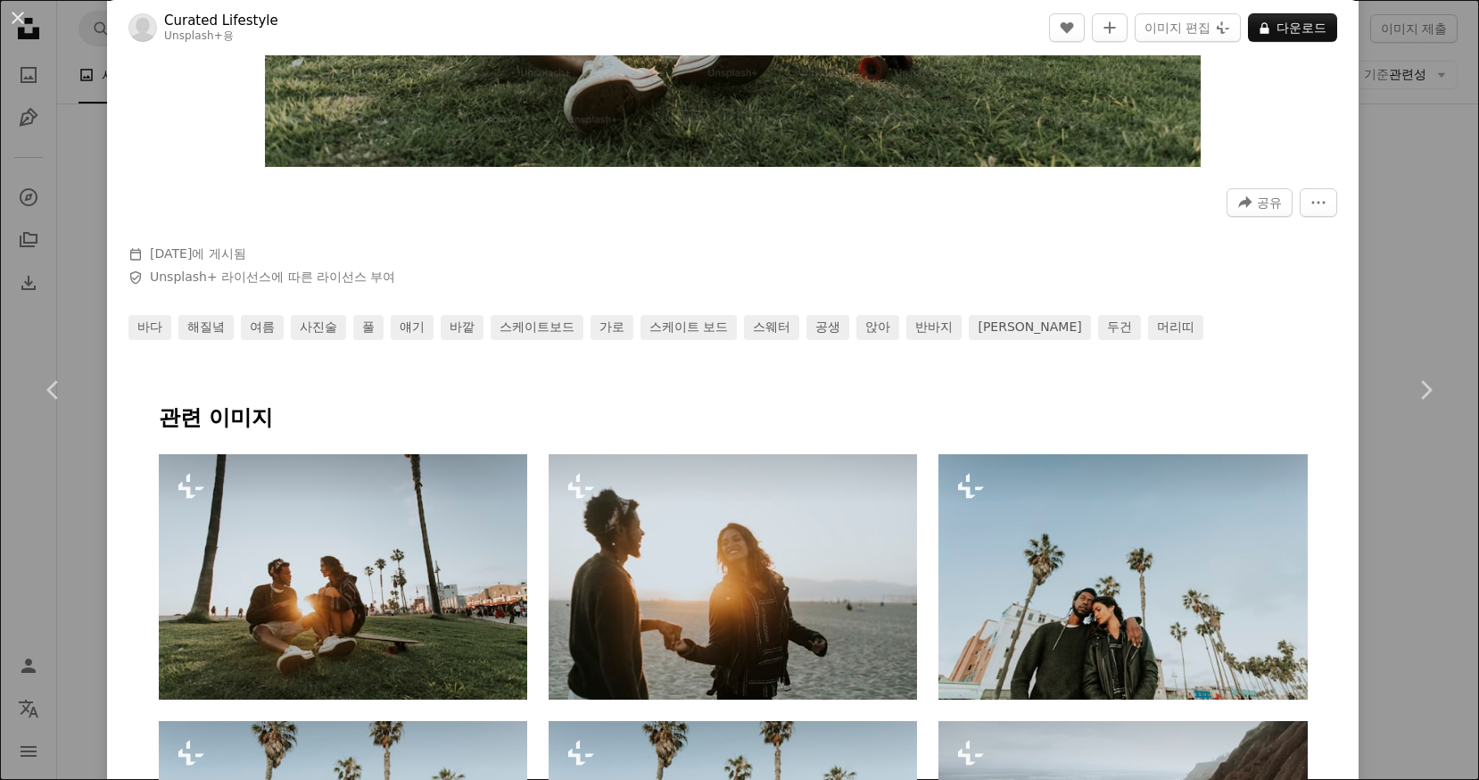
click at [1370, 108] on div "An X shape Chevron left Chevron right Curated Lifestyle Unsplash+ 용 A heart A p…" at bounding box center [739, 390] width 1479 height 780
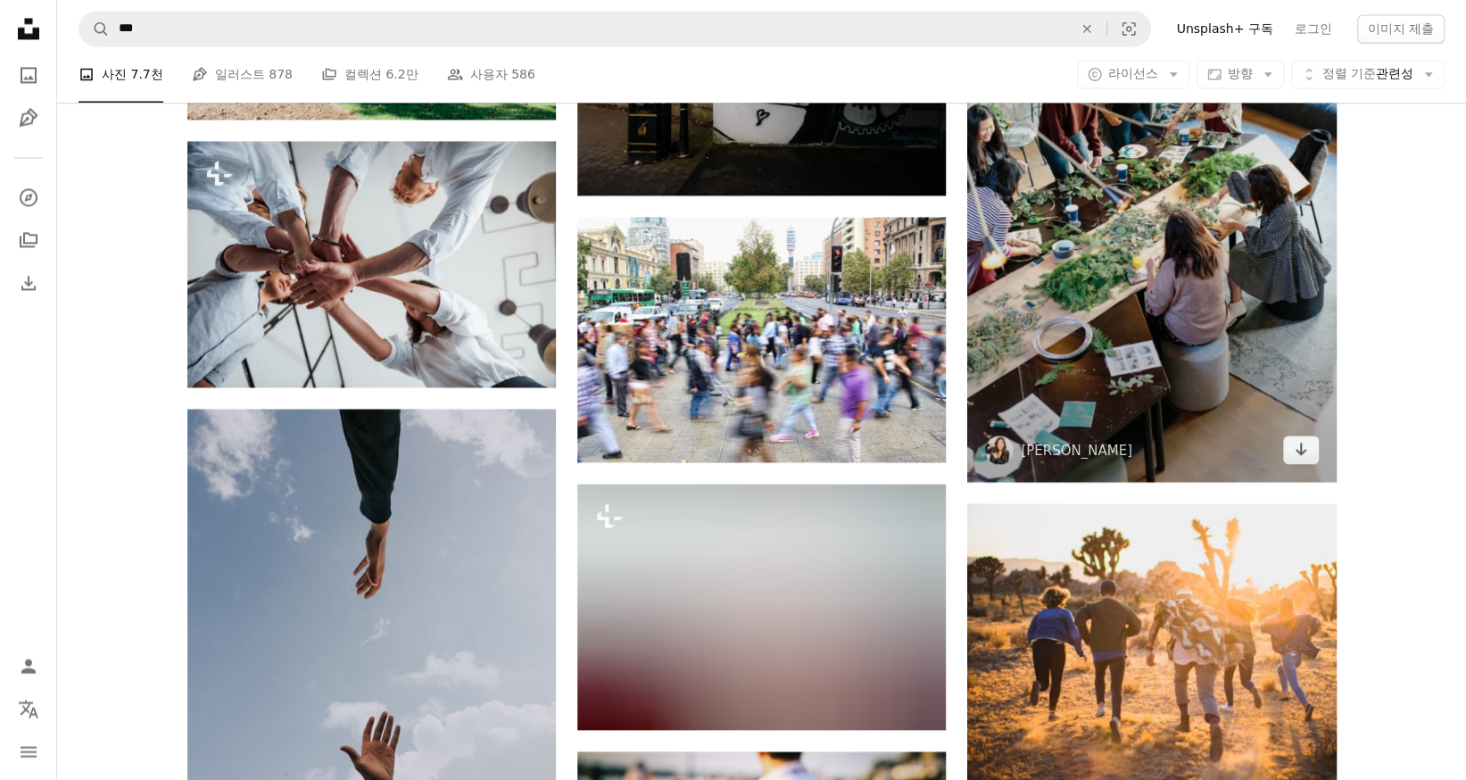
scroll to position [1963, 0]
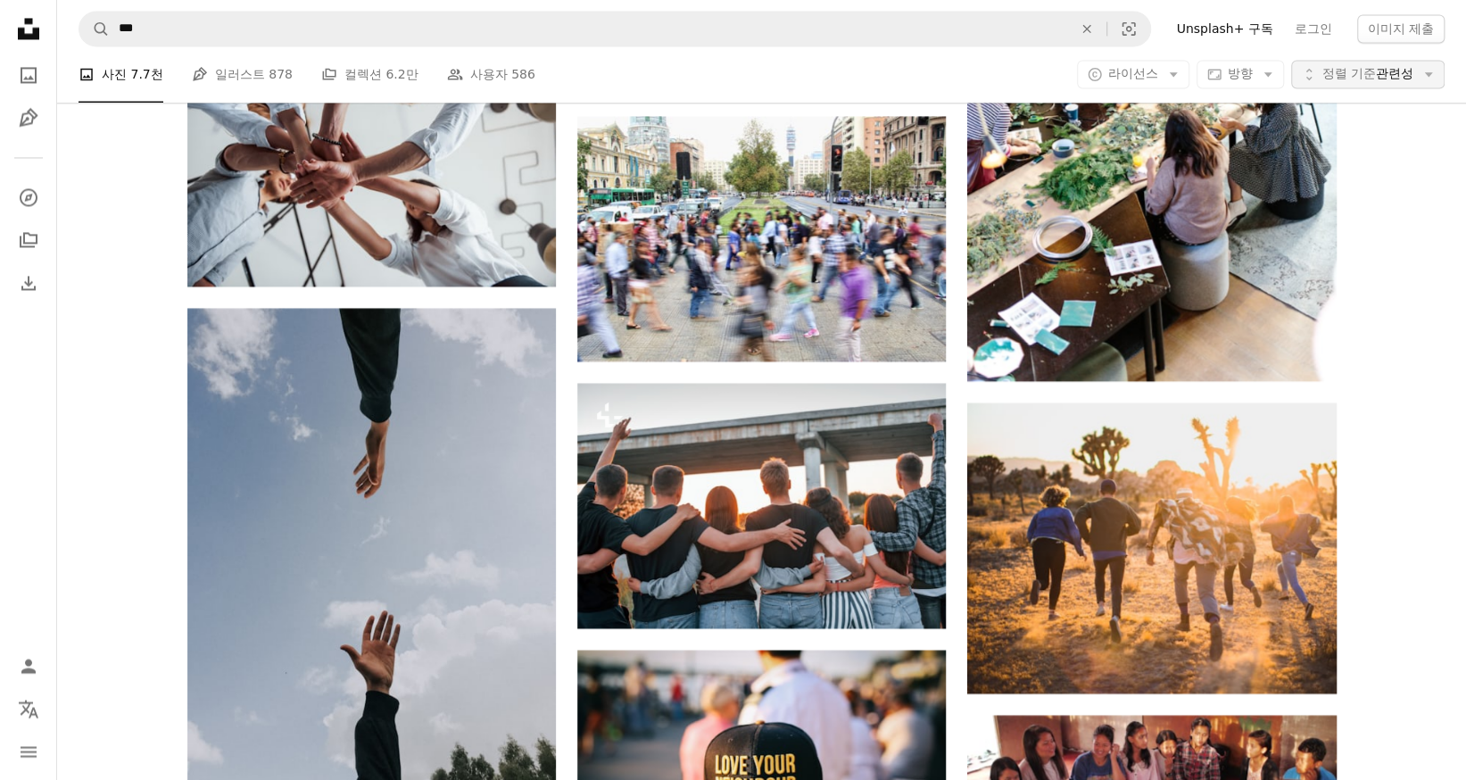
click at [1376, 71] on span "정렬 기준 관련성" at bounding box center [1367, 75] width 91 height 18
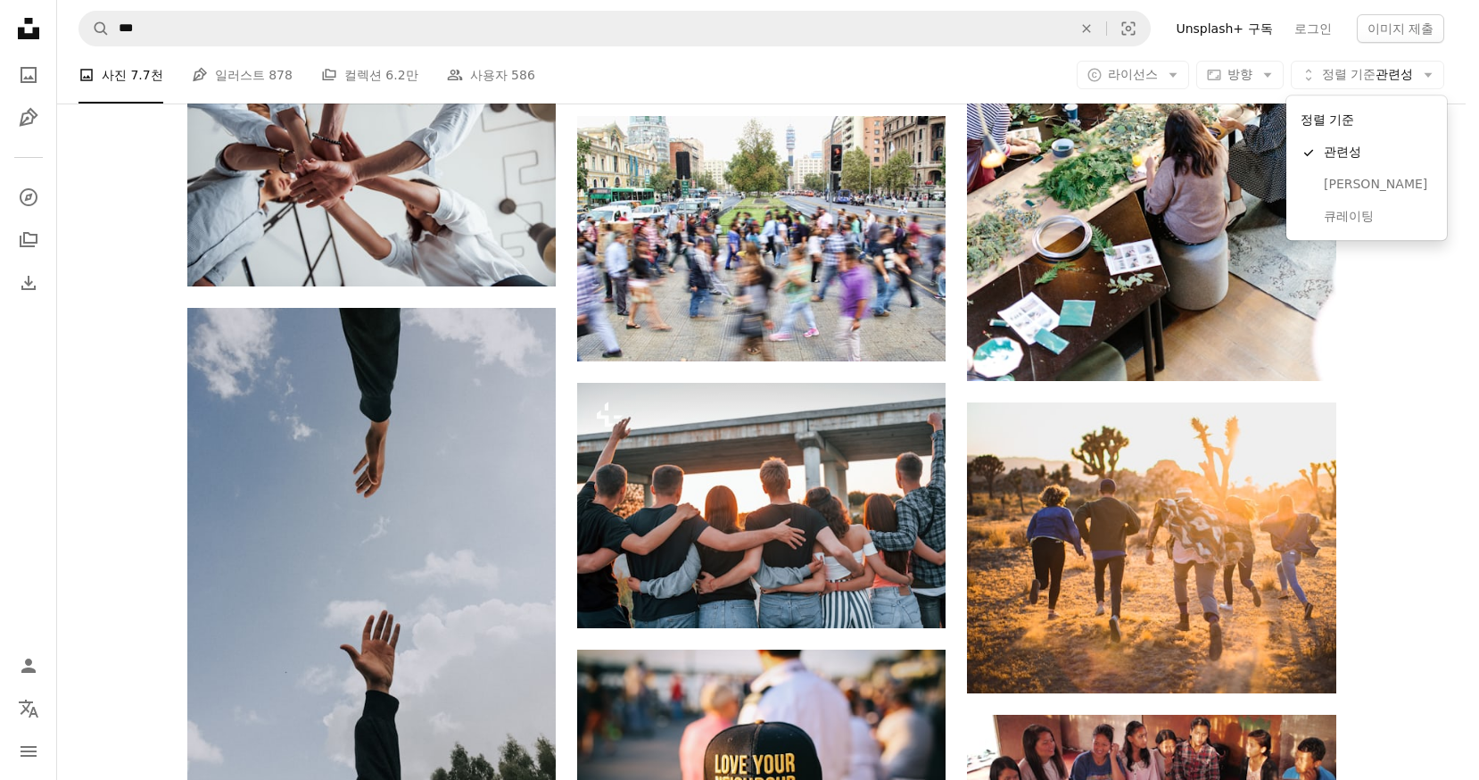
click at [1159, 82] on body "Unsplash logo Unsplash 홈 A photo Pen Tool A compass A stack of folders Download…" at bounding box center [733, 390] width 1466 height 780
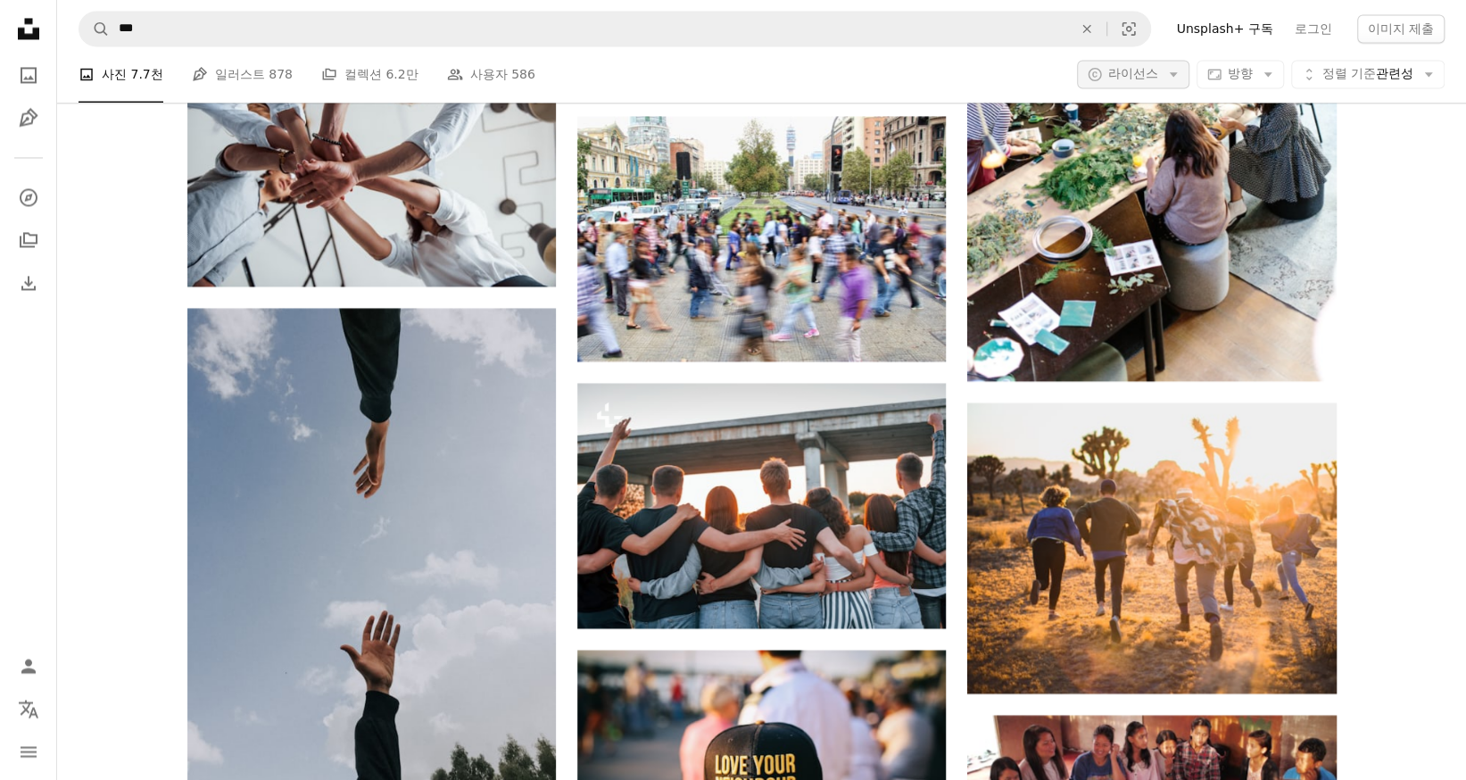
click at [1158, 74] on button "A copyright icon © 라이선스 Arrow down" at bounding box center [1133, 75] width 112 height 29
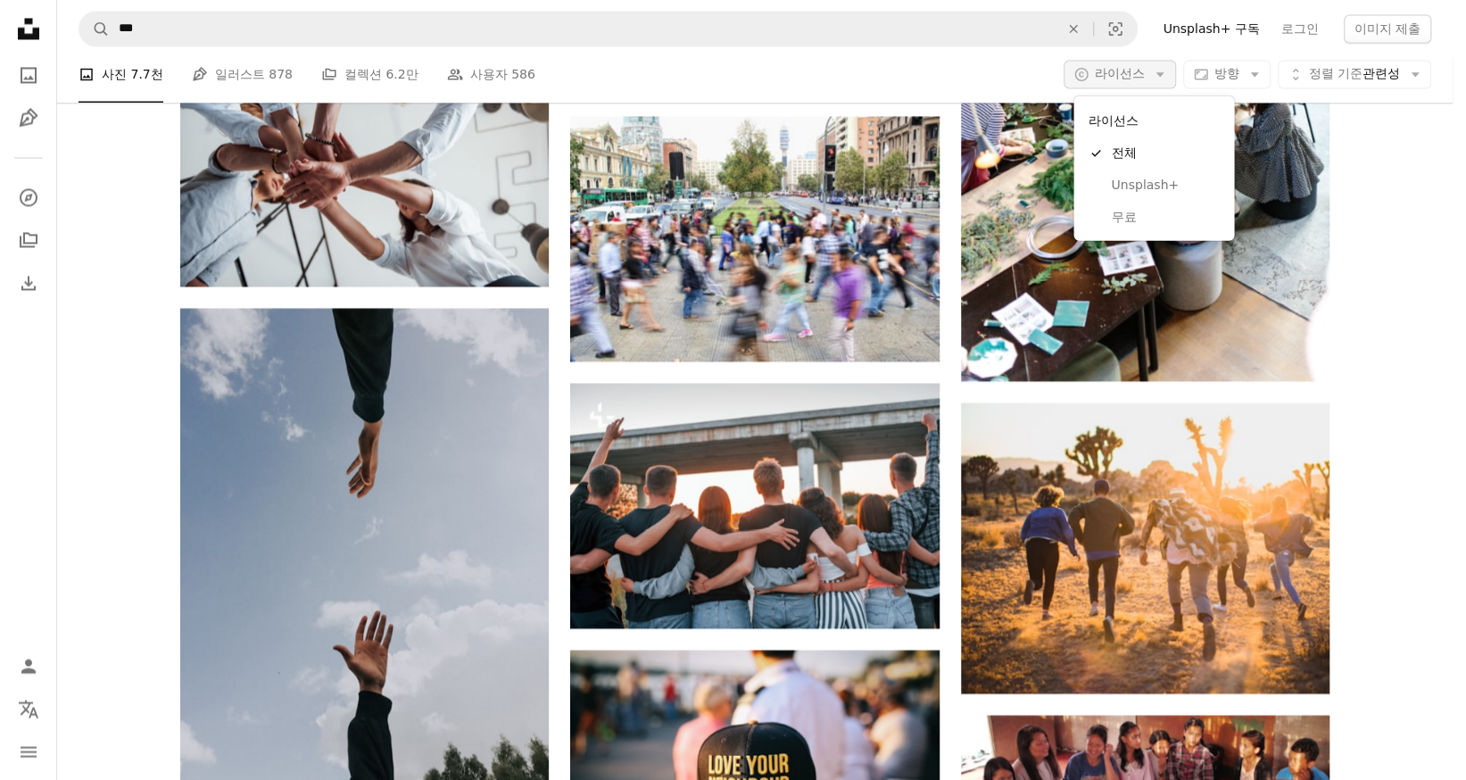
scroll to position [0, 0]
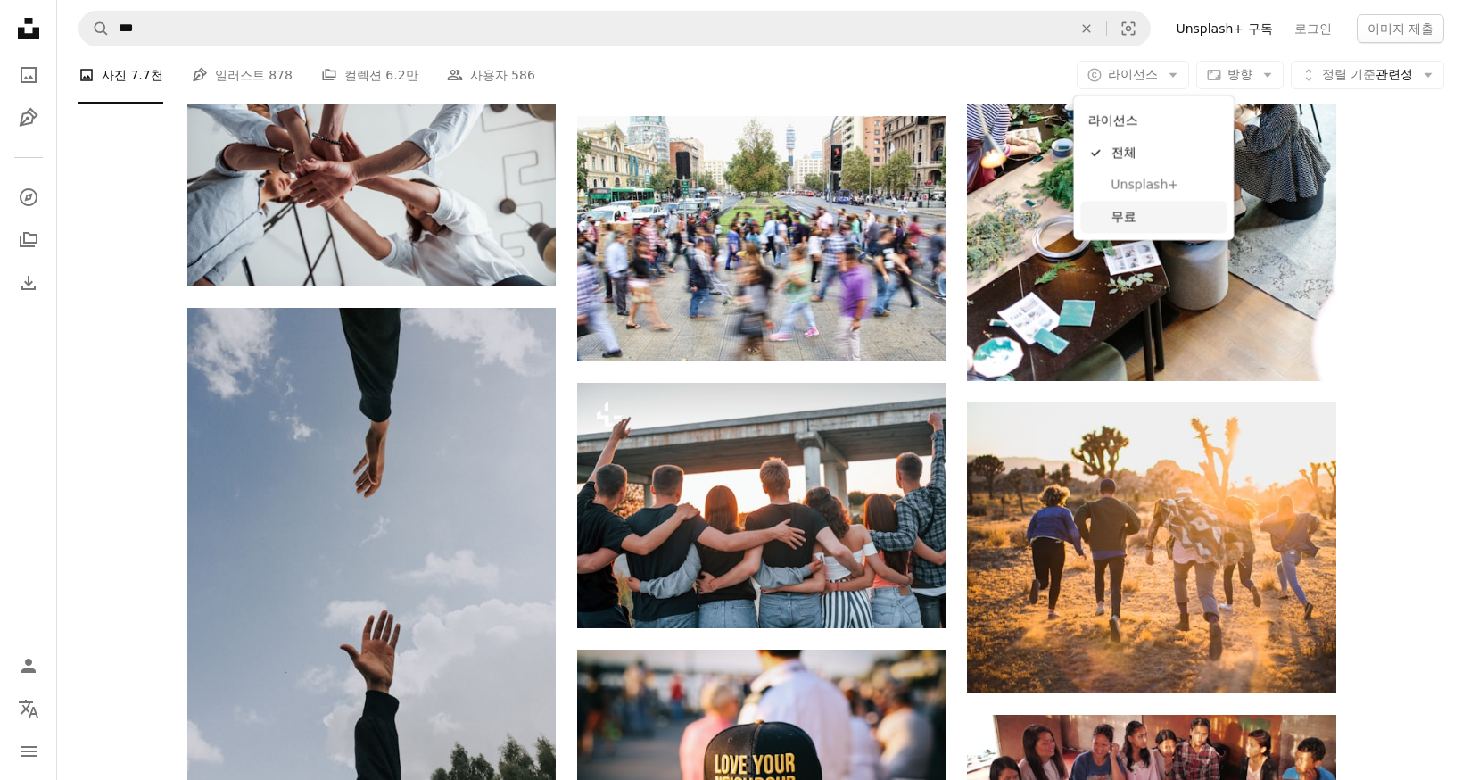
click at [1128, 215] on span "무료" at bounding box center [1165, 217] width 109 height 18
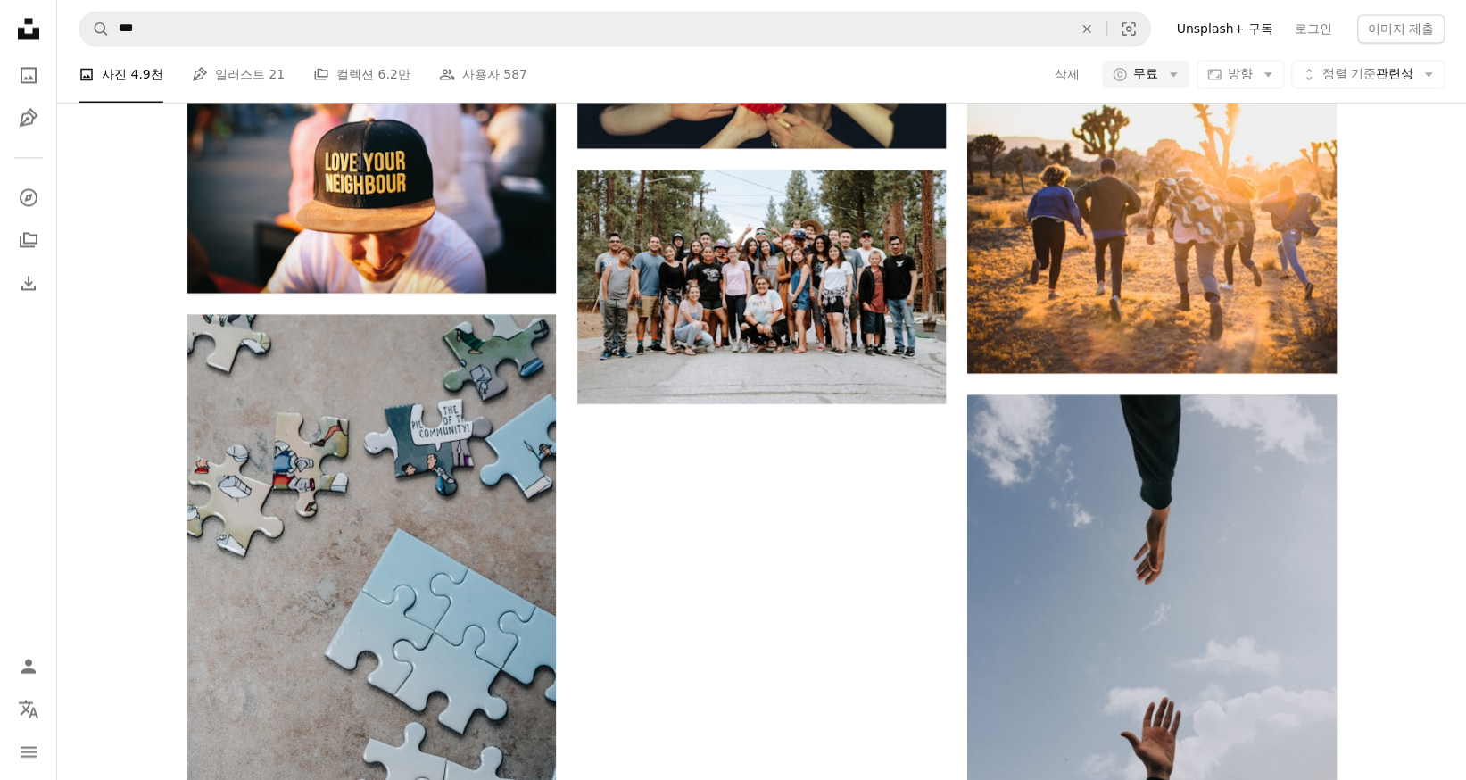
scroll to position [1427, 0]
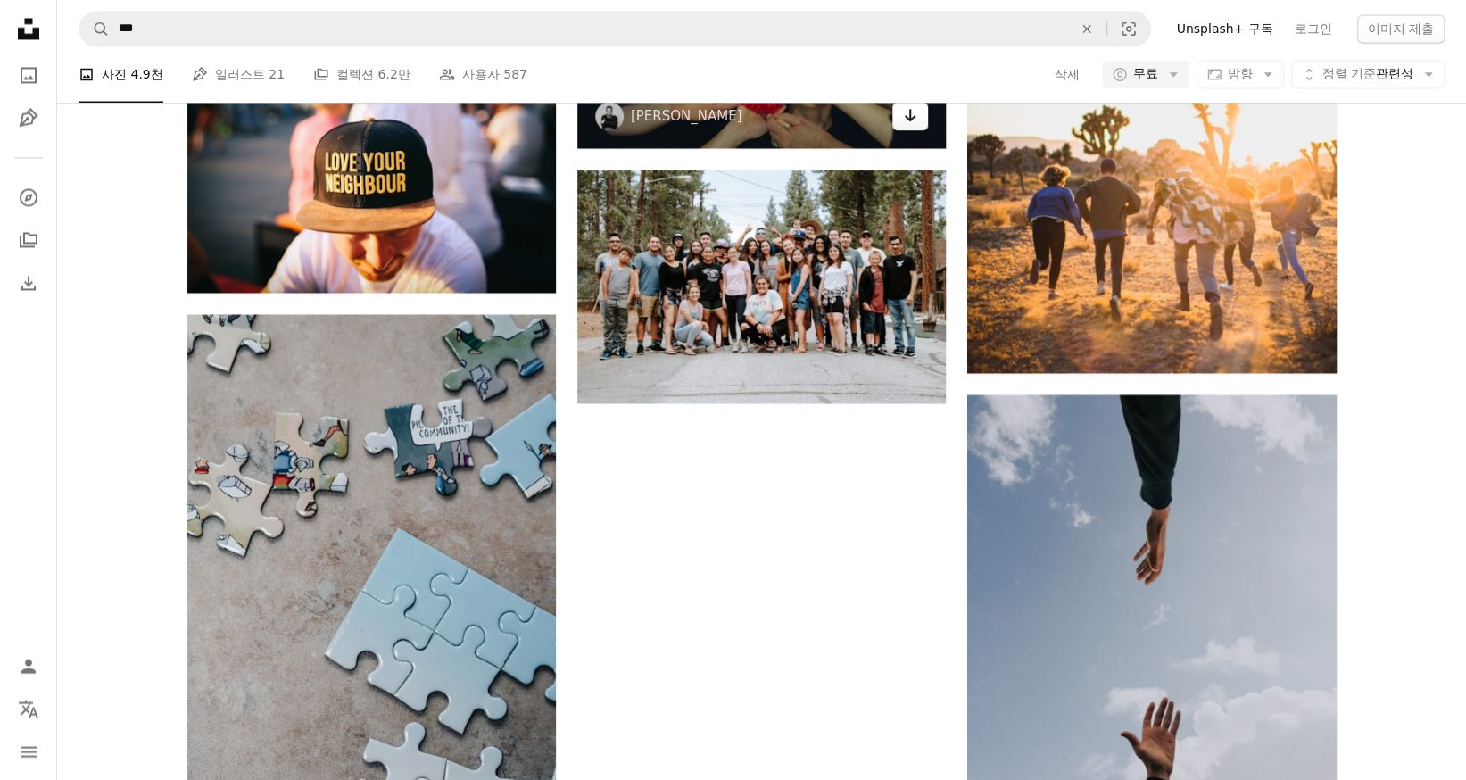
click at [912, 130] on link "Arrow pointing down" at bounding box center [910, 116] width 36 height 29
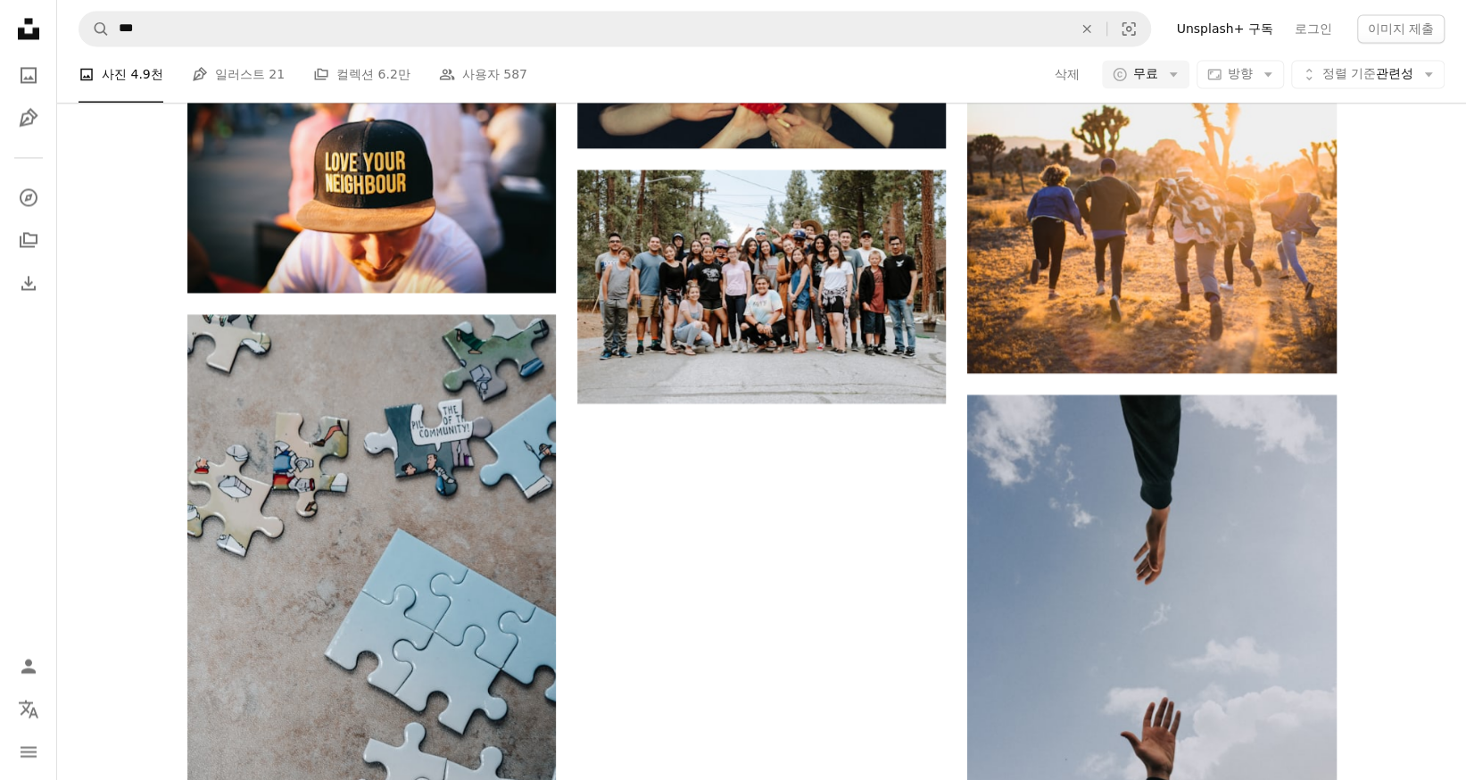
scroll to position [2766, 0]
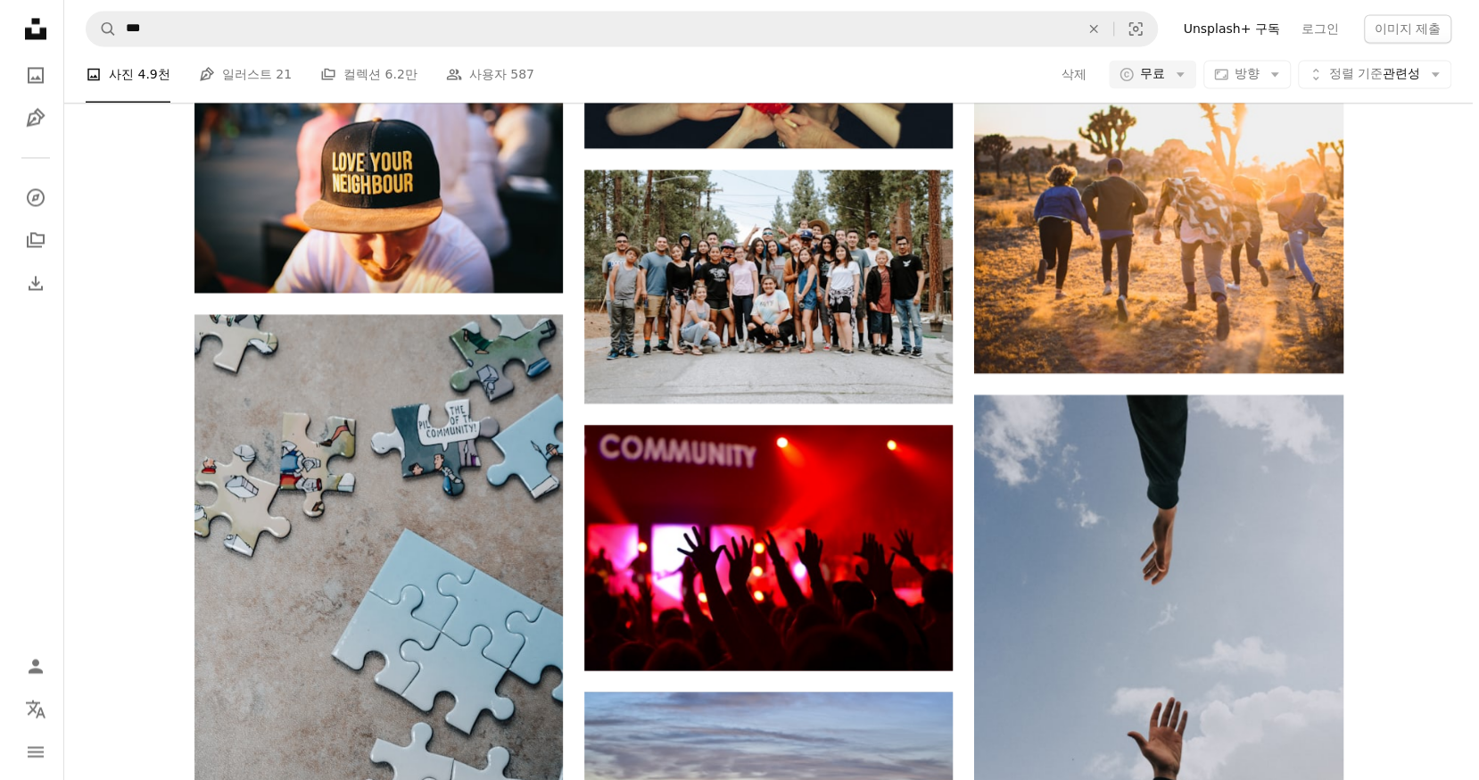
scroll to position [6780, 0]
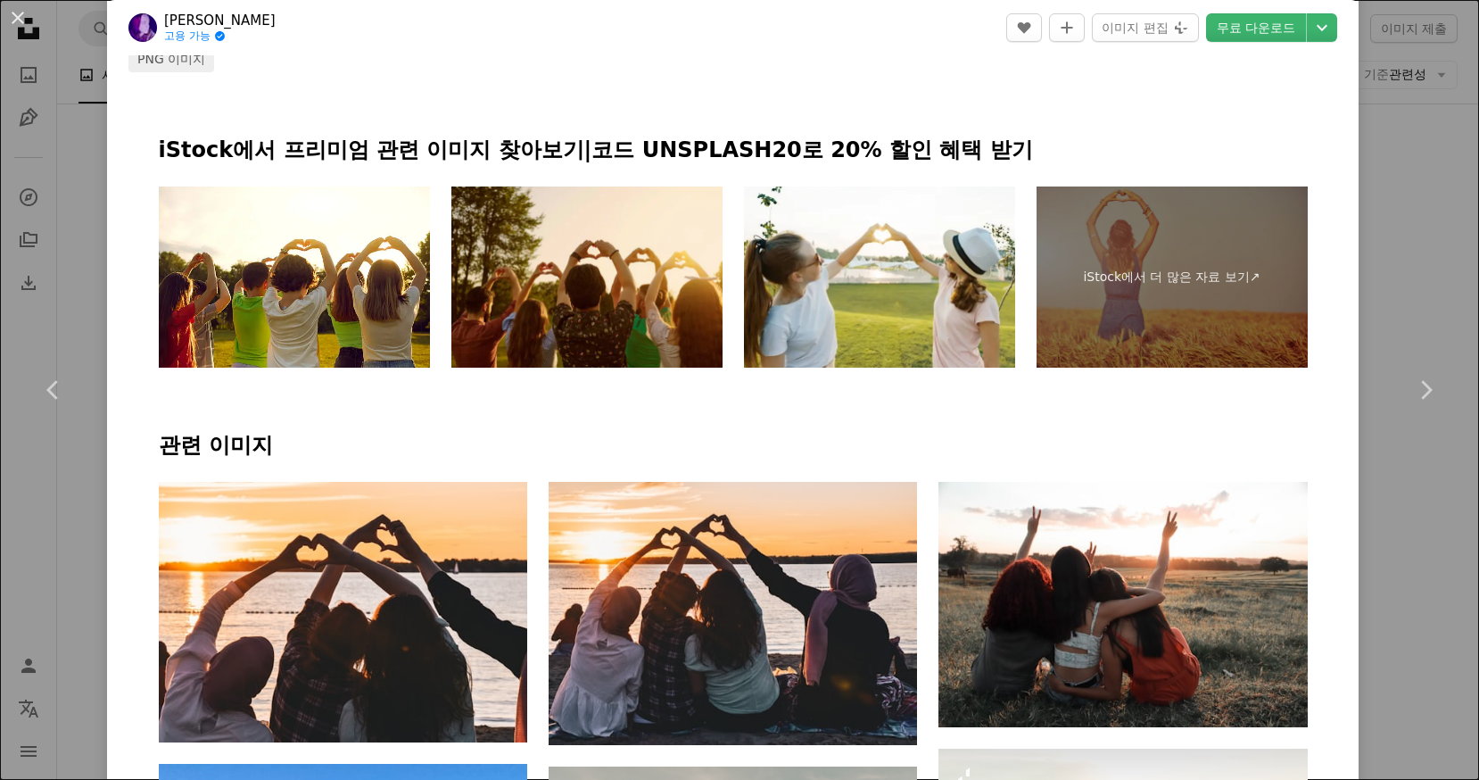
scroll to position [1249, 0]
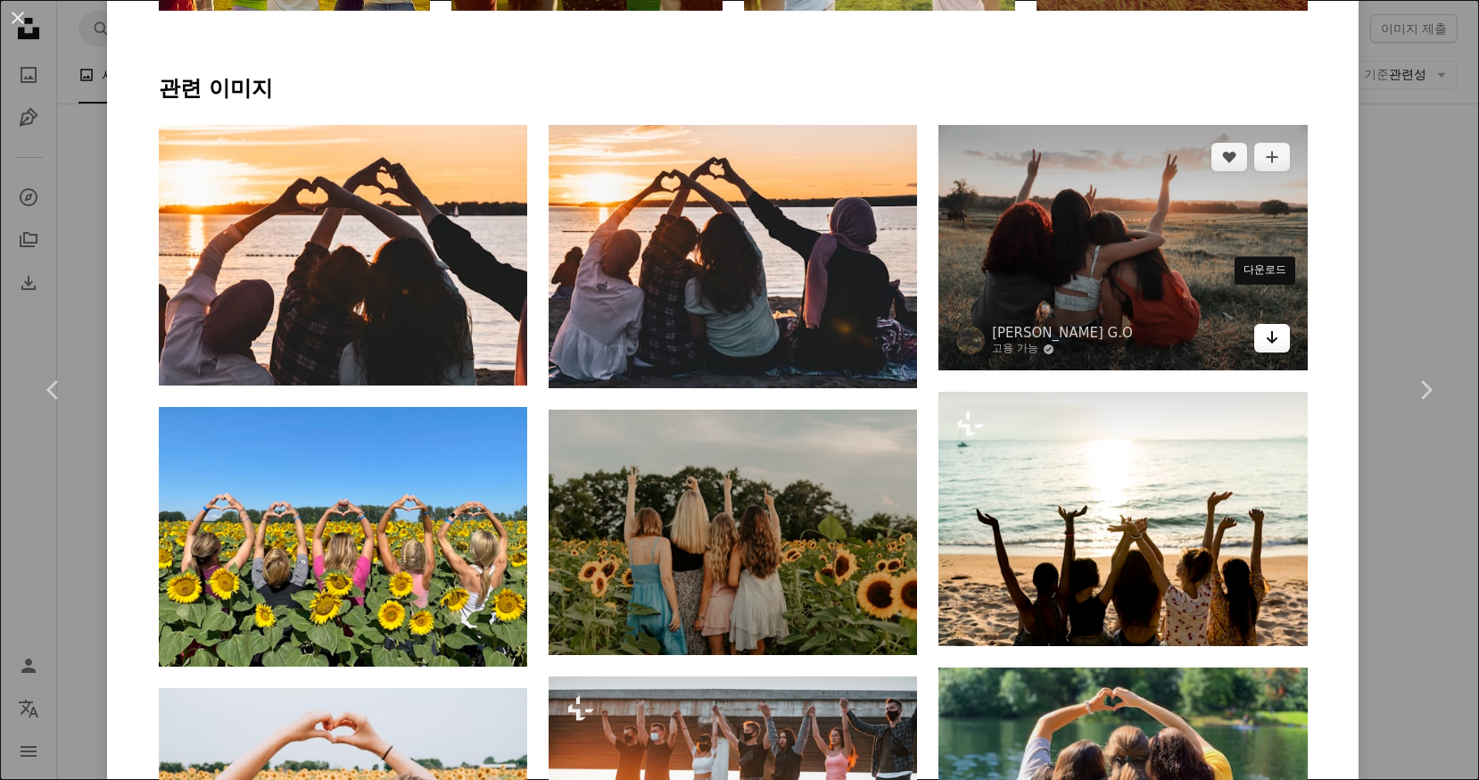
click at [1267, 327] on icon "Arrow pointing down" at bounding box center [1272, 337] width 14 height 21
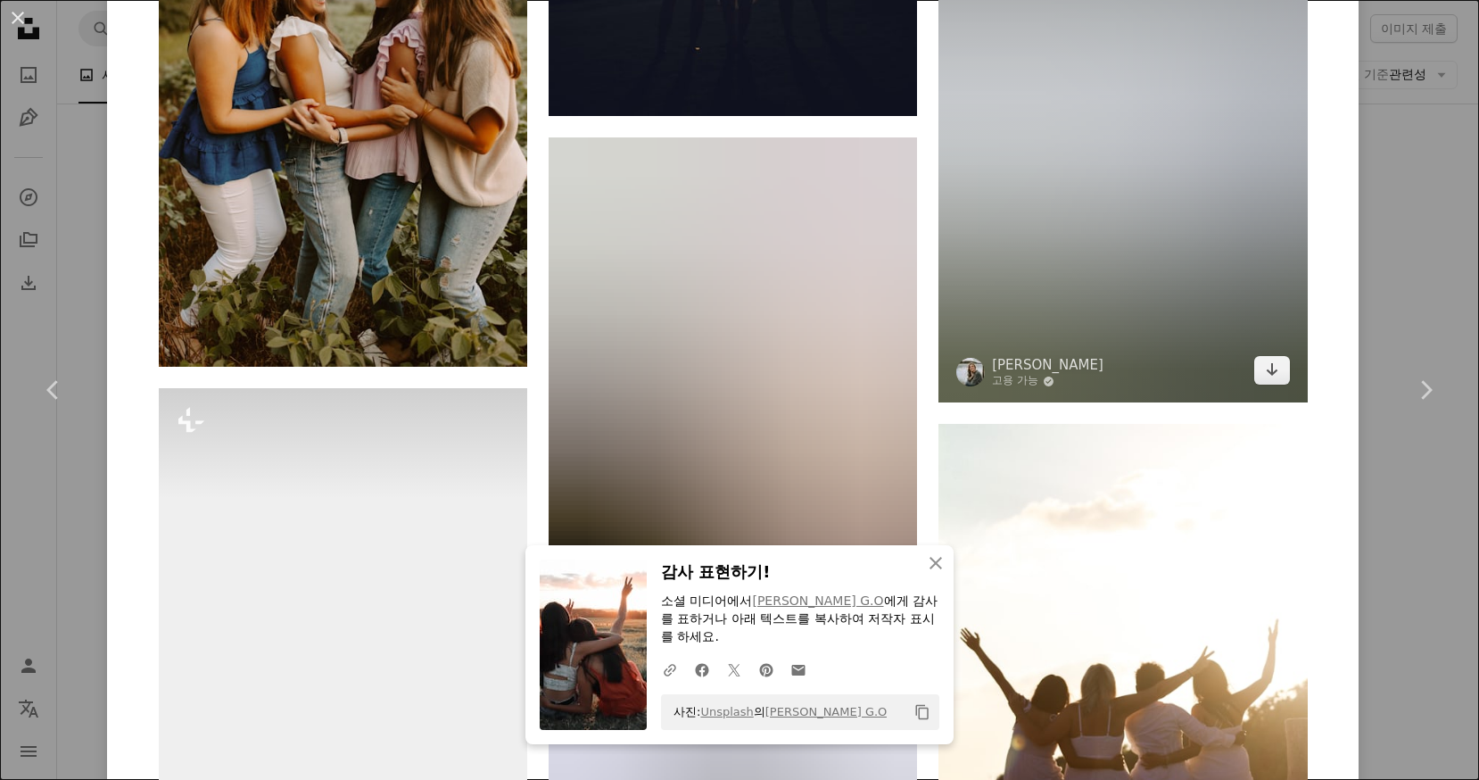
scroll to position [2766, 0]
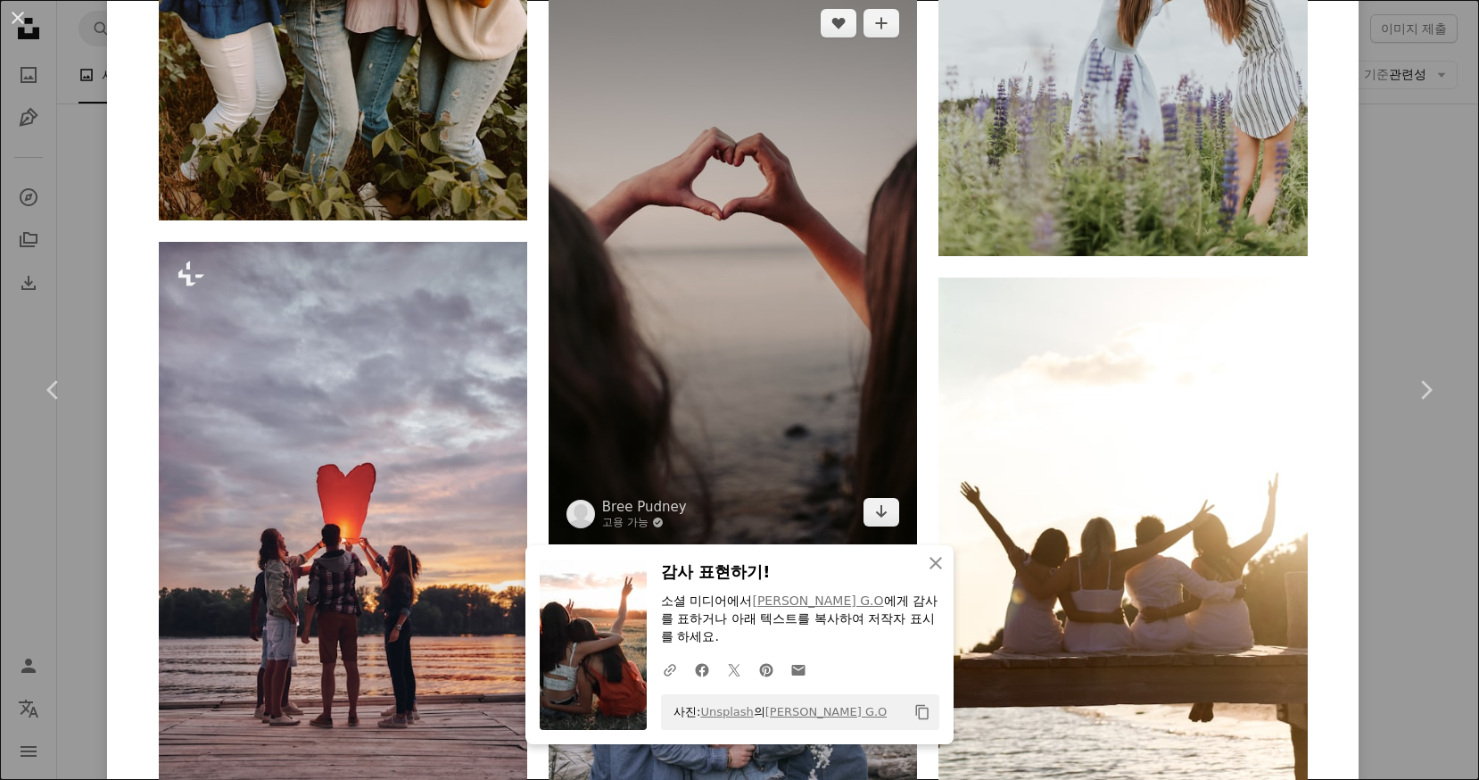
click at [766, 329] on img at bounding box center [733, 267] width 368 height 553
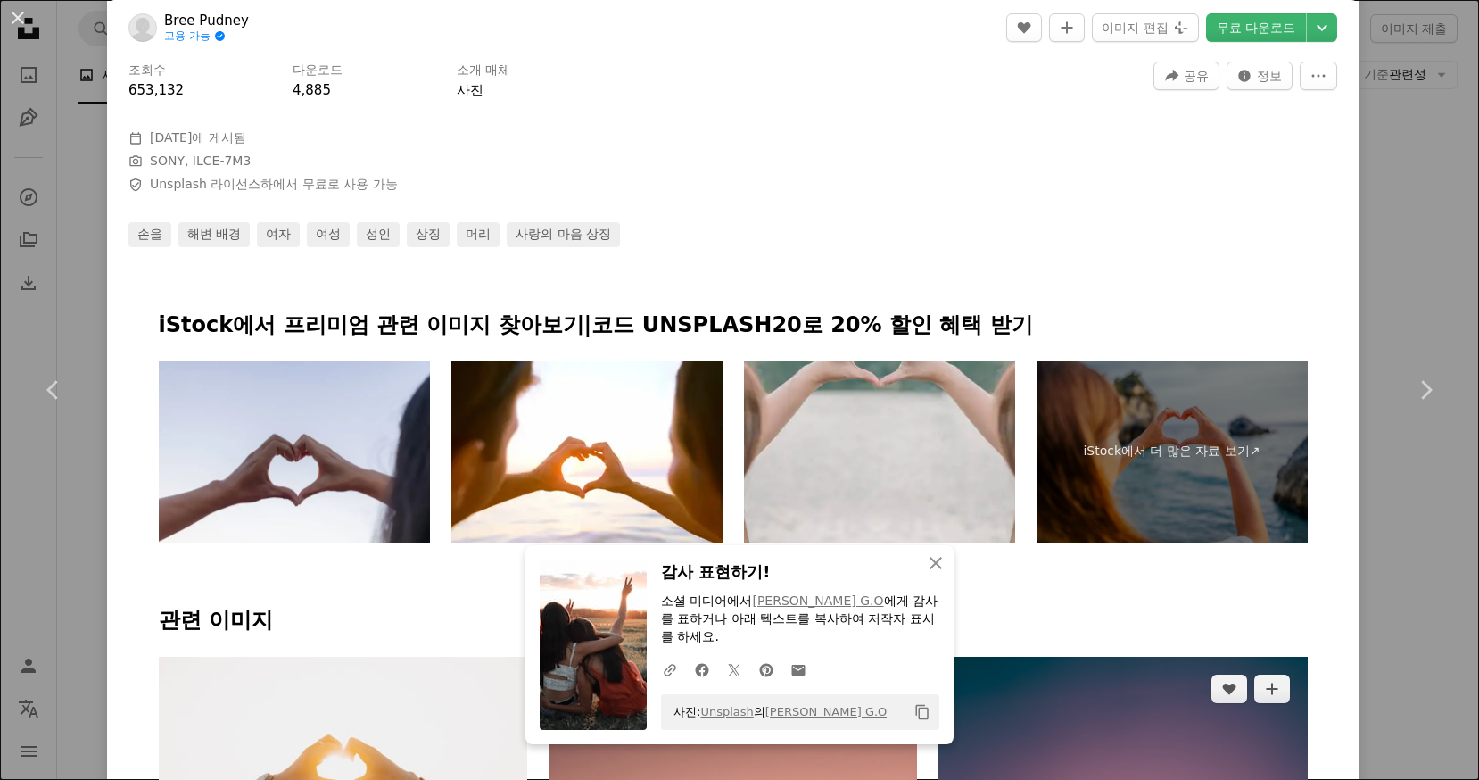
scroll to position [981, 0]
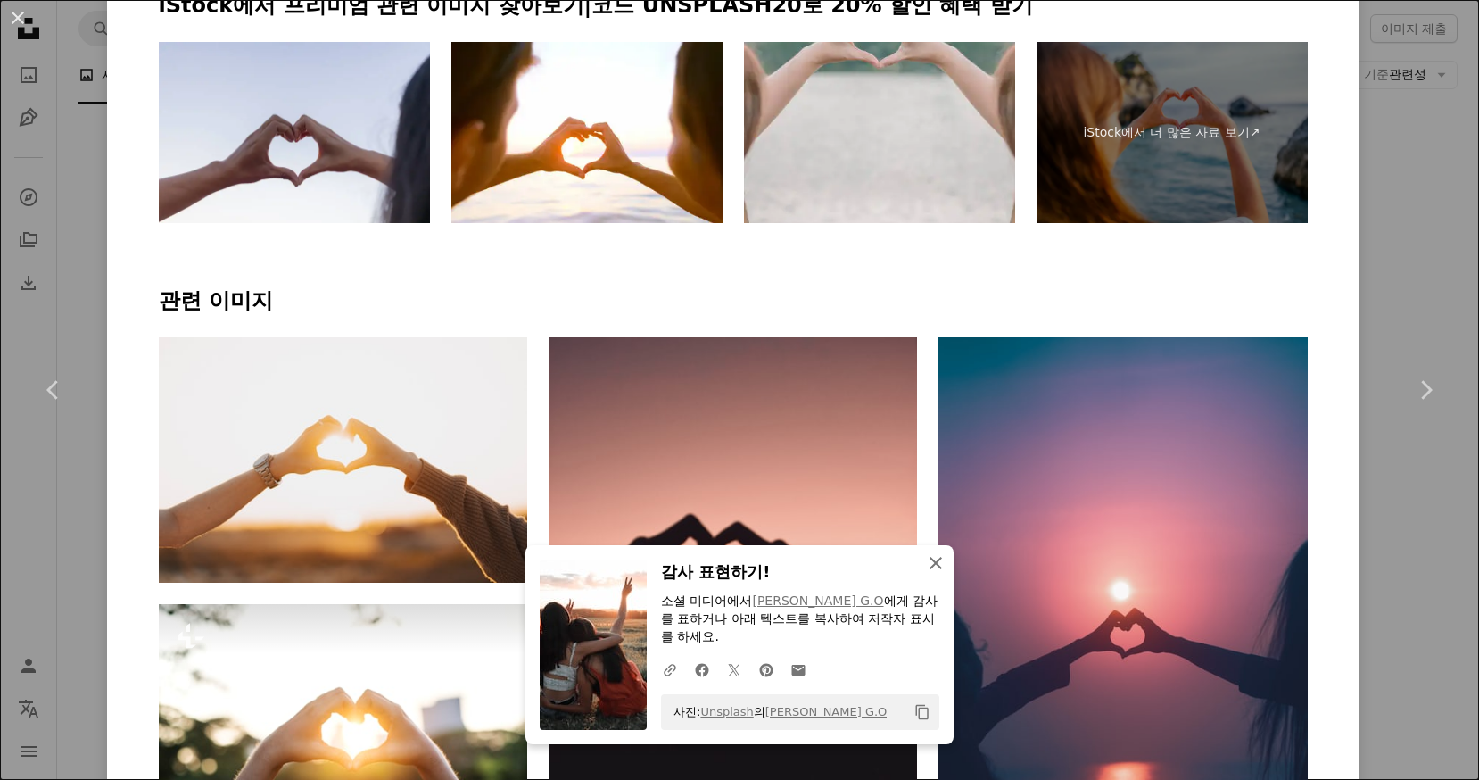
click at [932, 565] on icon "An X shape" at bounding box center [935, 562] width 21 height 21
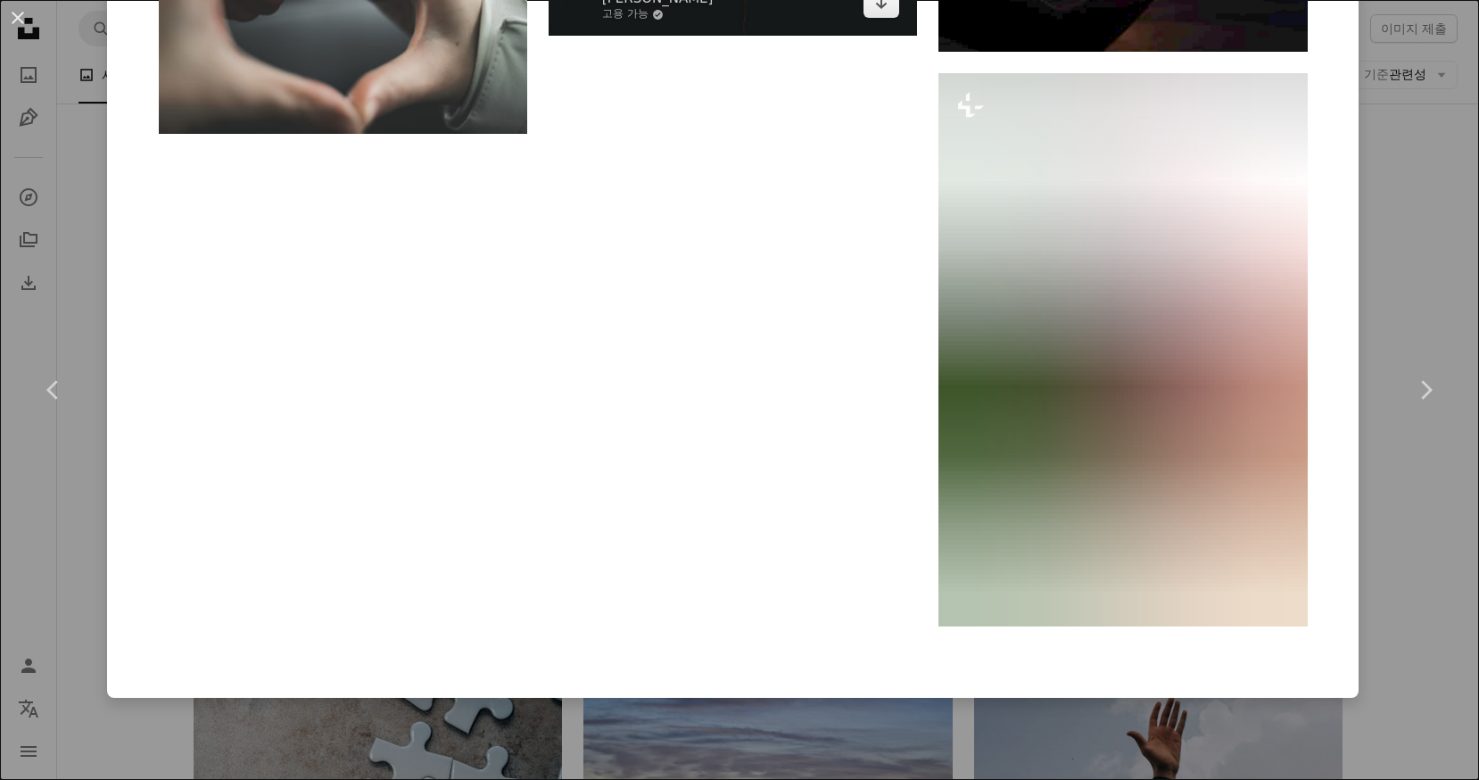
scroll to position [5567, 0]
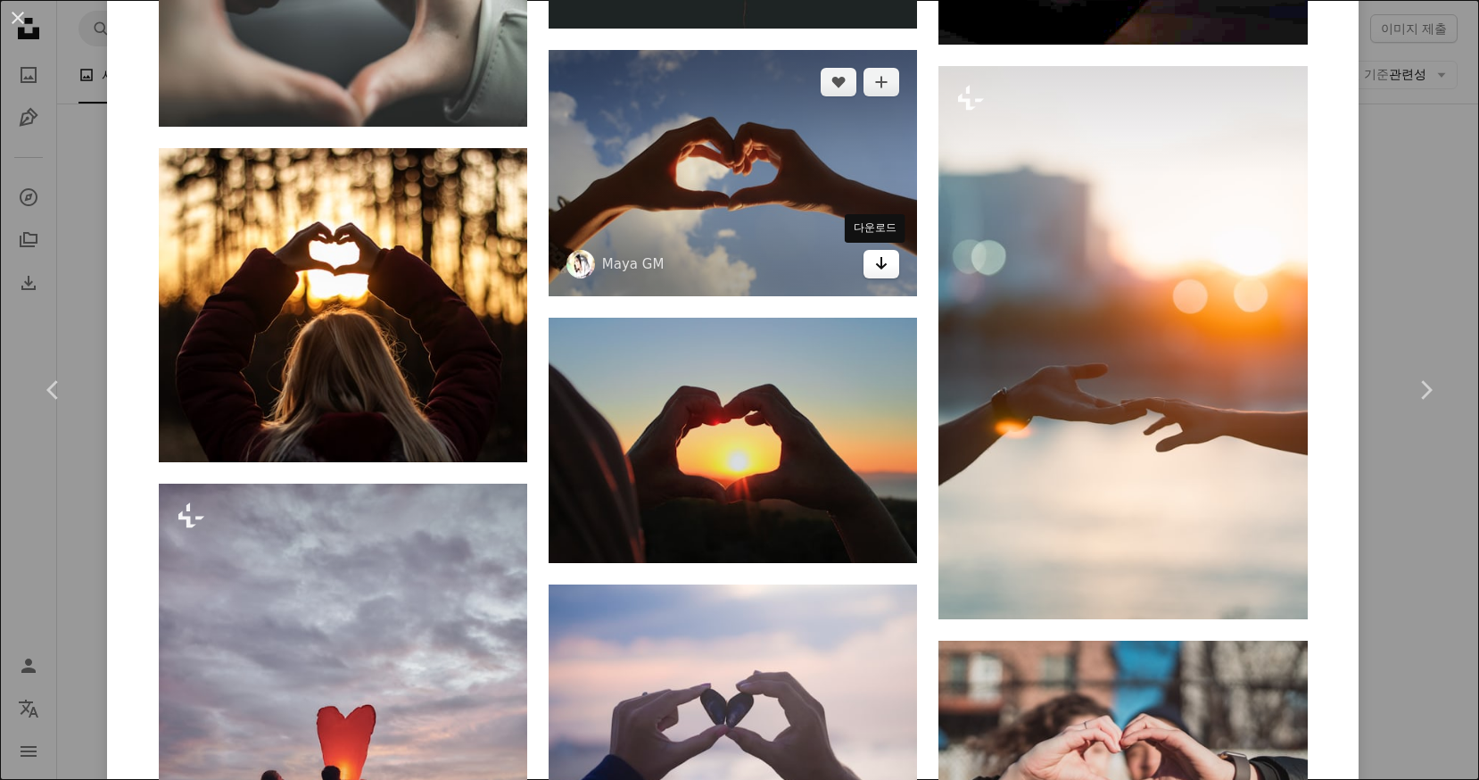
click at [874, 267] on icon "Arrow pointing down" at bounding box center [881, 262] width 14 height 21
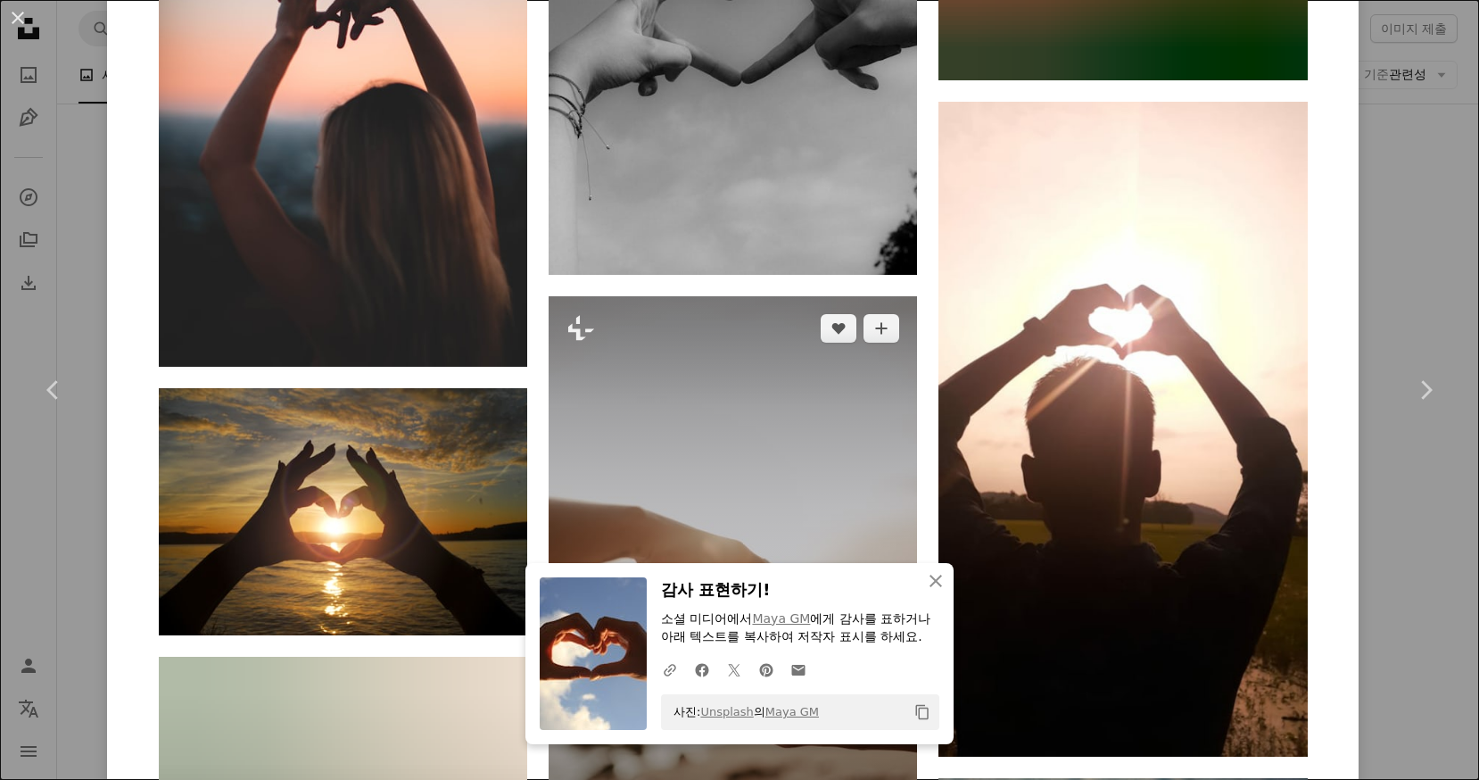
scroll to position [8065, 0]
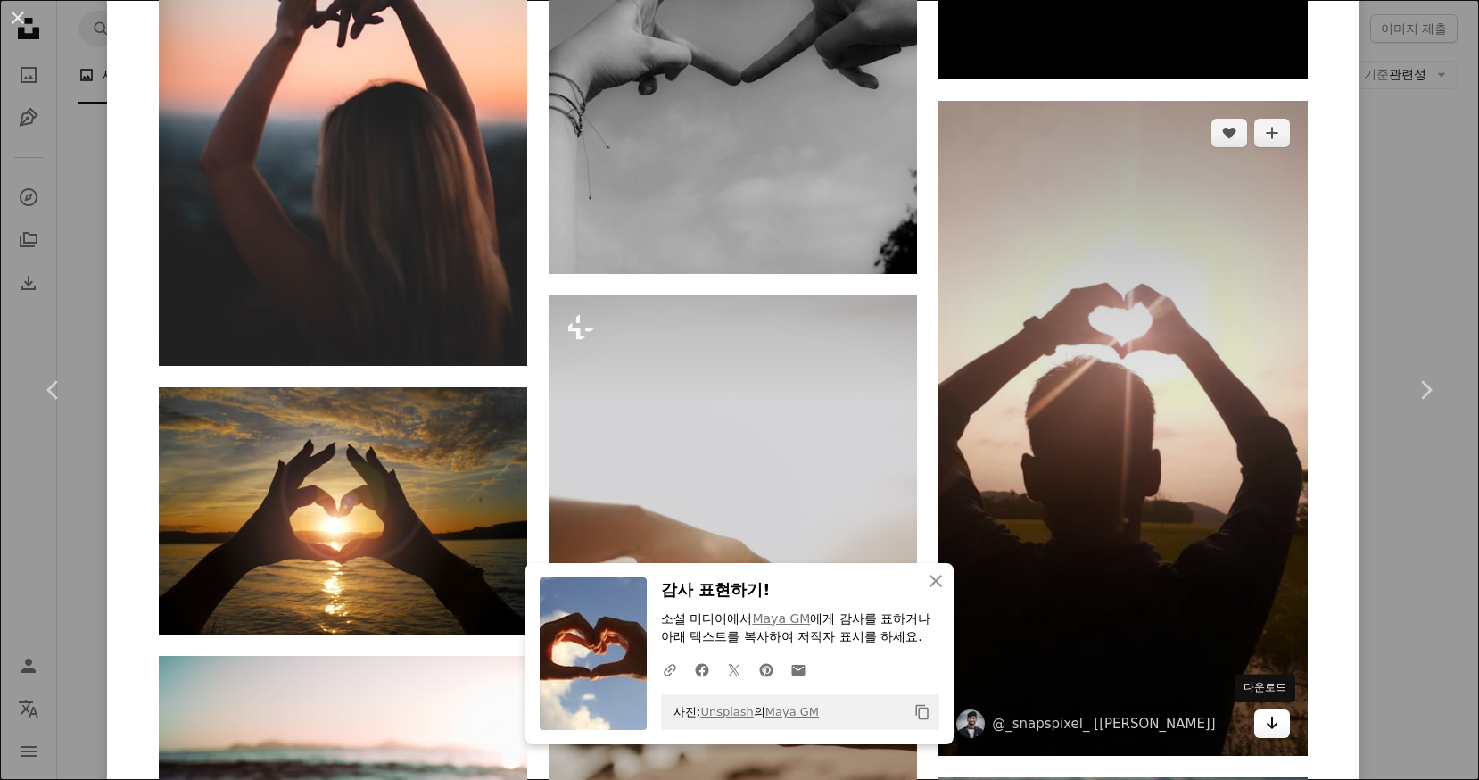
click at [1268, 724] on icon "Arrow pointing down" at bounding box center [1272, 722] width 14 height 21
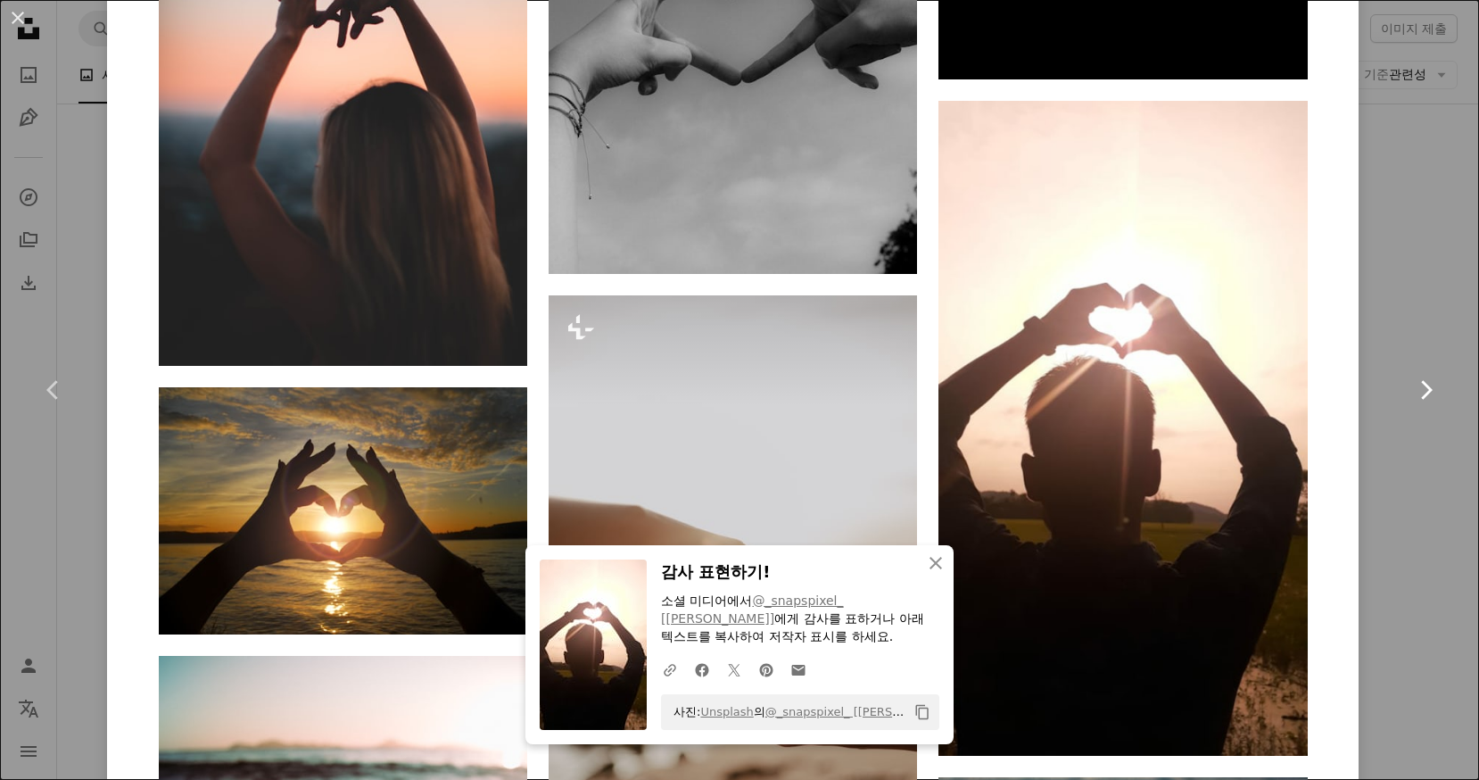
click at [1394, 327] on link "Chevron right" at bounding box center [1425, 389] width 107 height 171
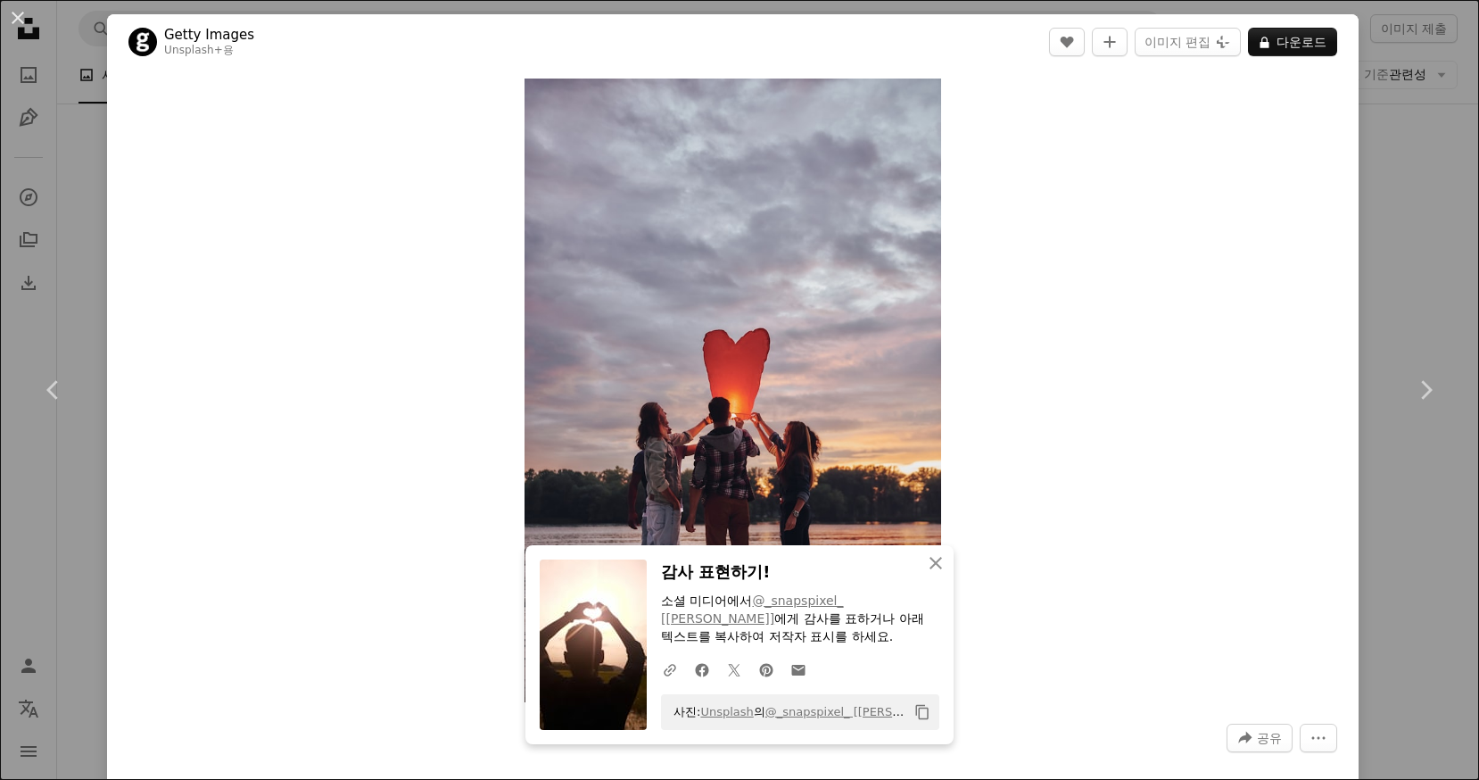
click at [56, 227] on div "An X shape Chevron left Chevron right An X shape 닫기 감사 표현하기! 소셜 미디어에서 @_snapspi…" at bounding box center [739, 390] width 1479 height 780
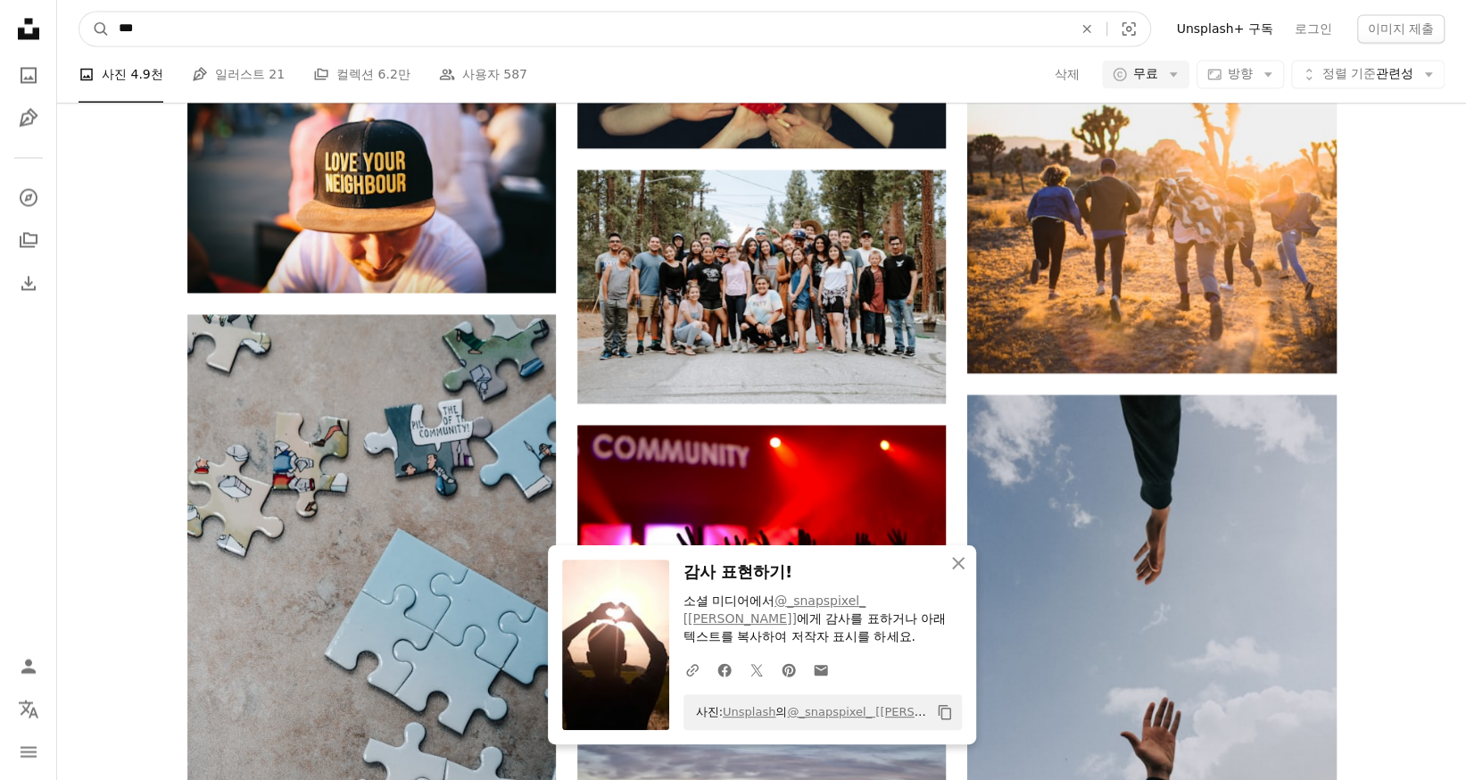
click at [204, 29] on input "***" at bounding box center [588, 29] width 957 height 34
type input "*"
type input "**********"
click button "A magnifying glass" at bounding box center [94, 29] width 30 height 34
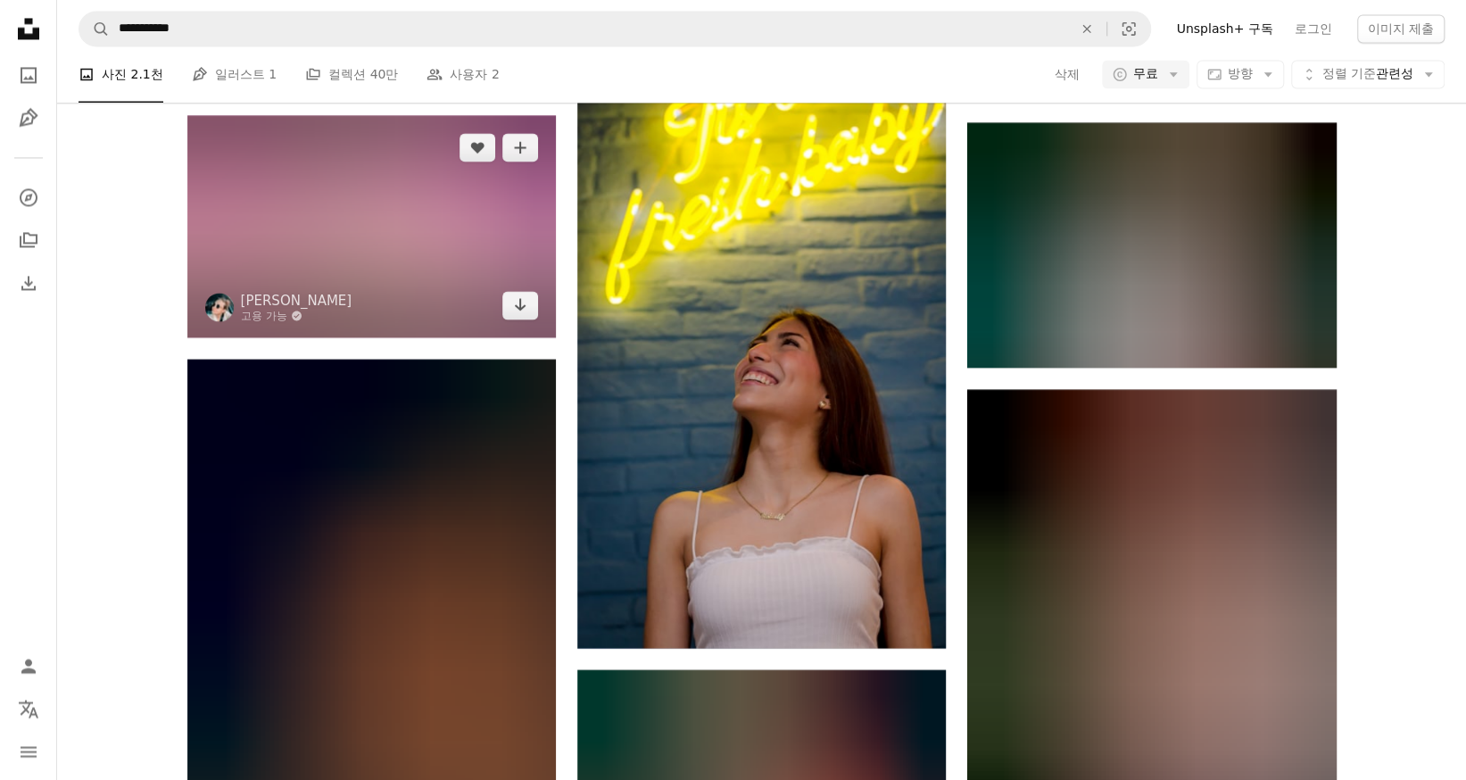
scroll to position [1874, 0]
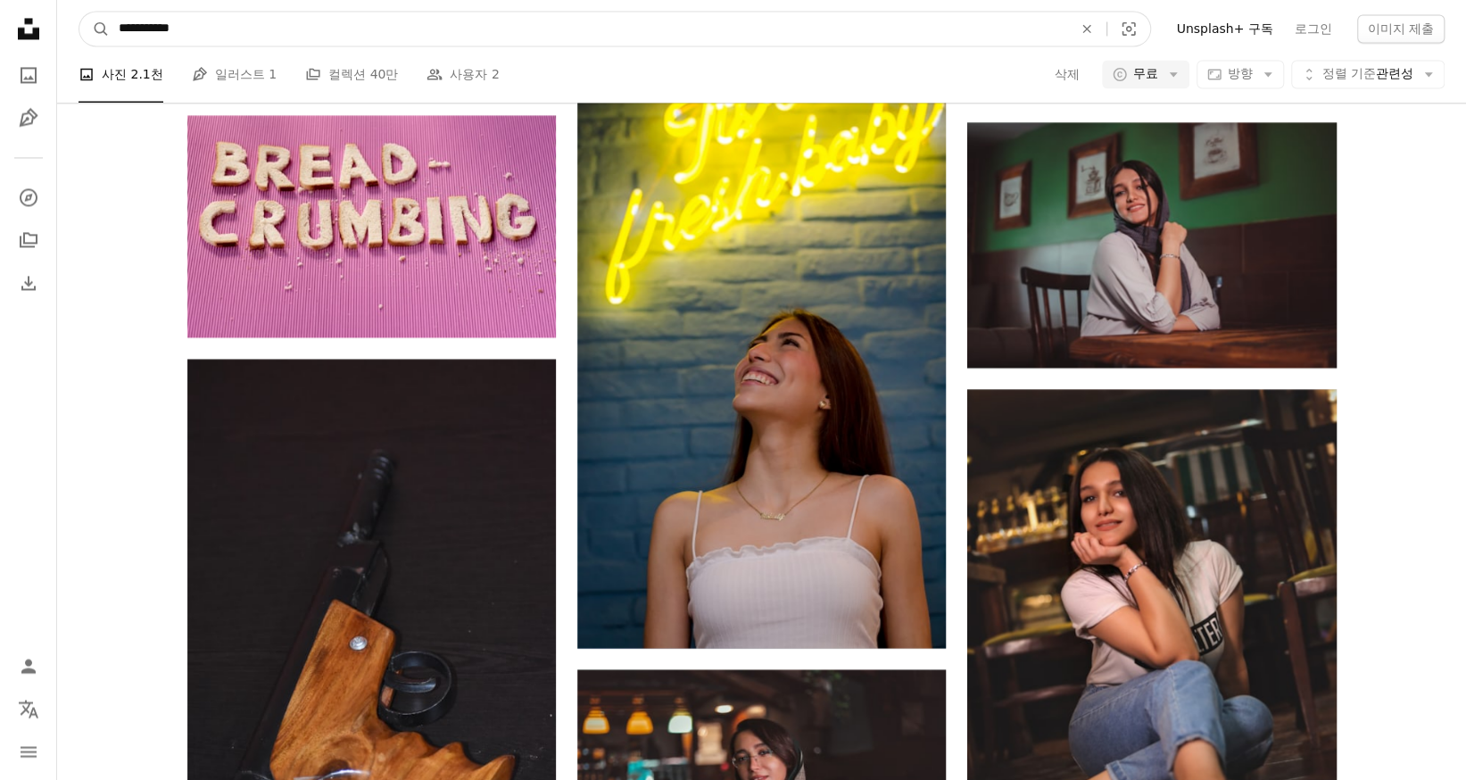
click at [421, 21] on input "**********" at bounding box center [588, 29] width 957 height 34
type input "*"
type input "***"
click button "A magnifying glass" at bounding box center [94, 29] width 30 height 34
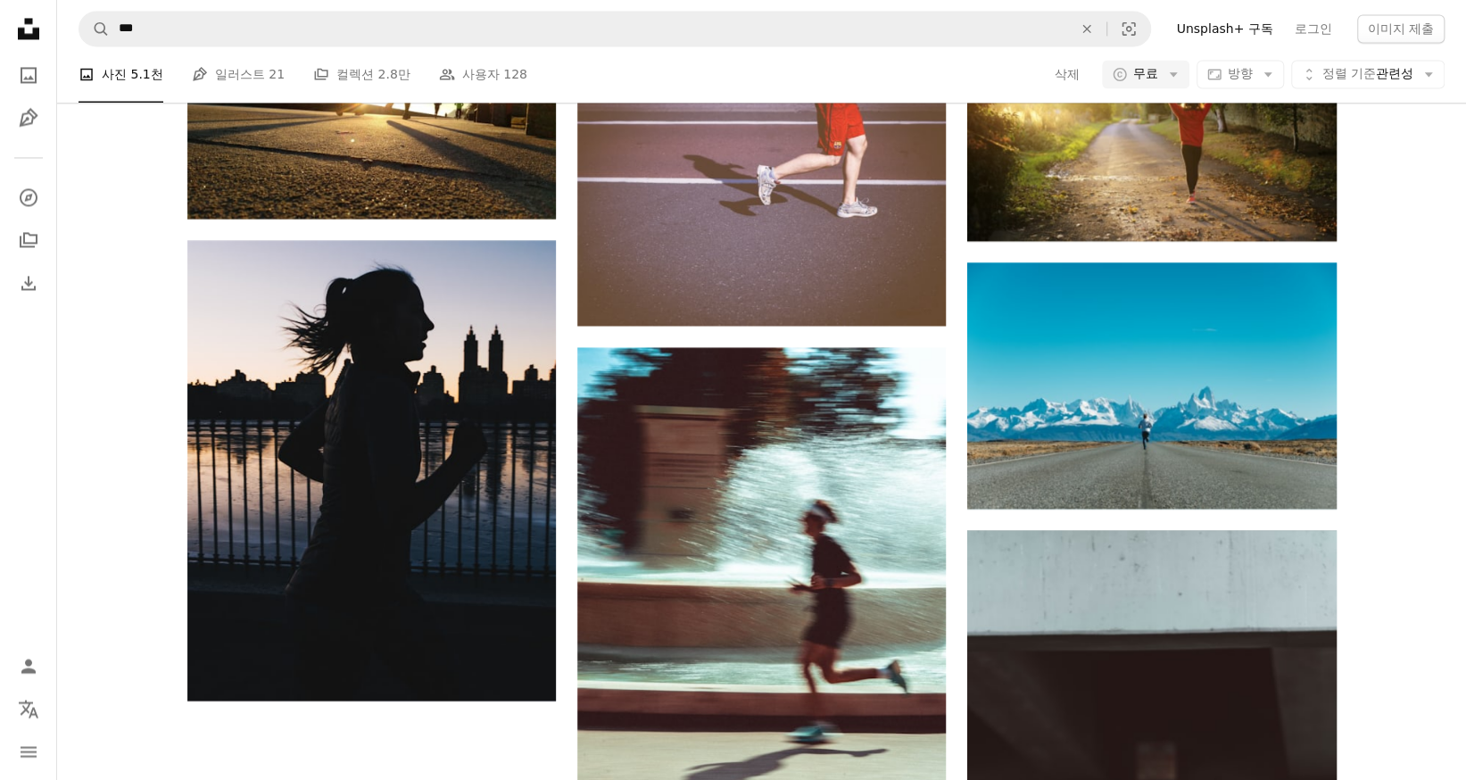
scroll to position [268, 0]
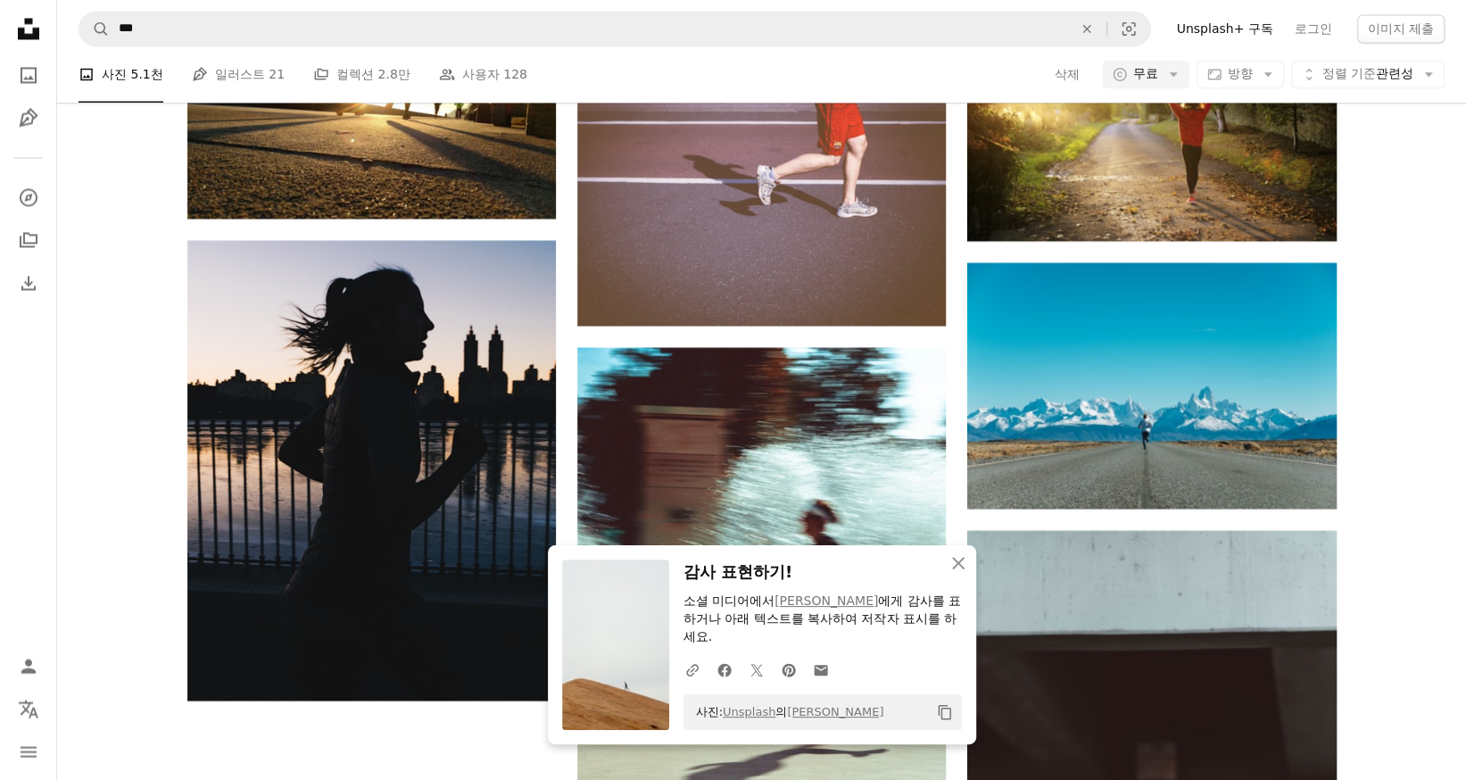
scroll to position [625, 0]
click at [954, 564] on icon "An X shape" at bounding box center [957, 562] width 21 height 21
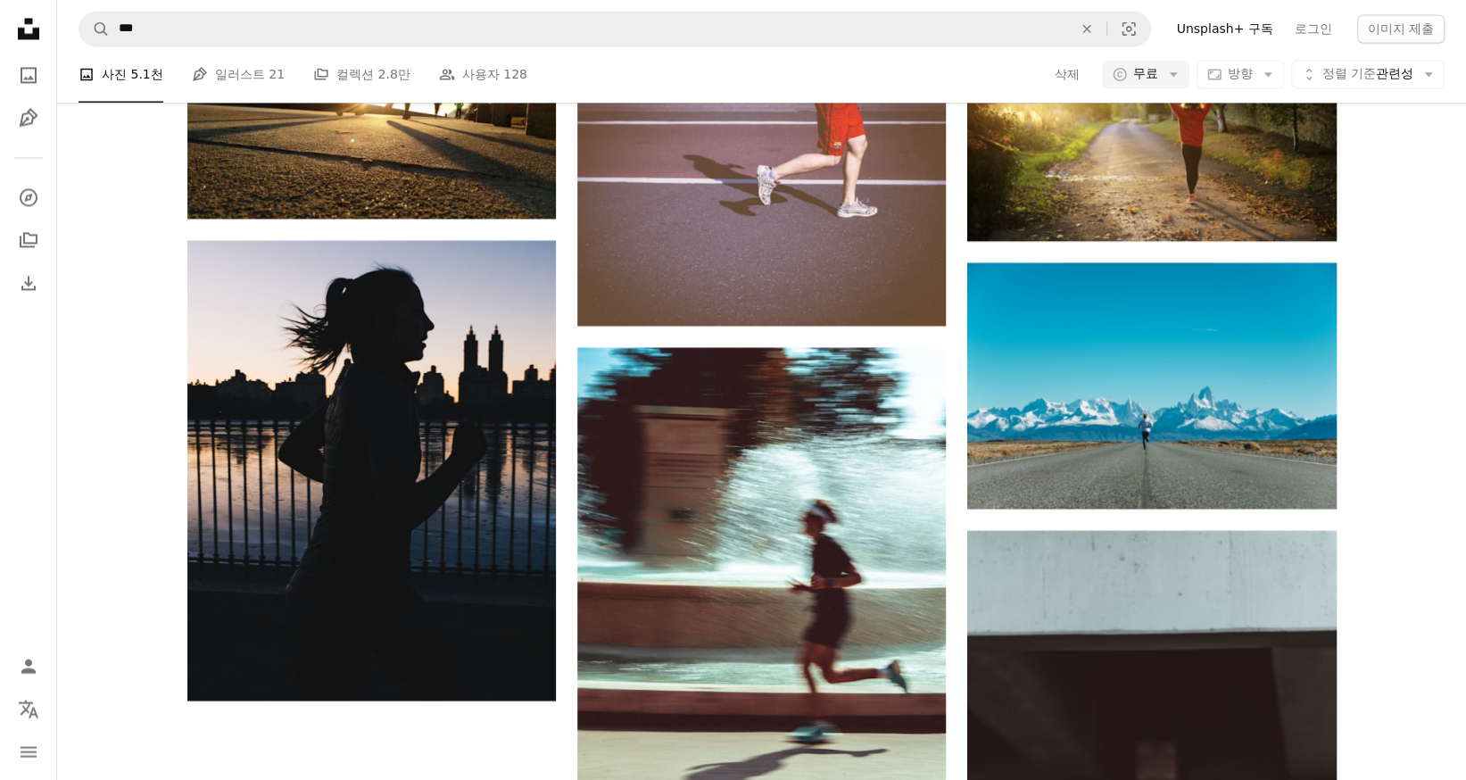
scroll to position [1160, 0]
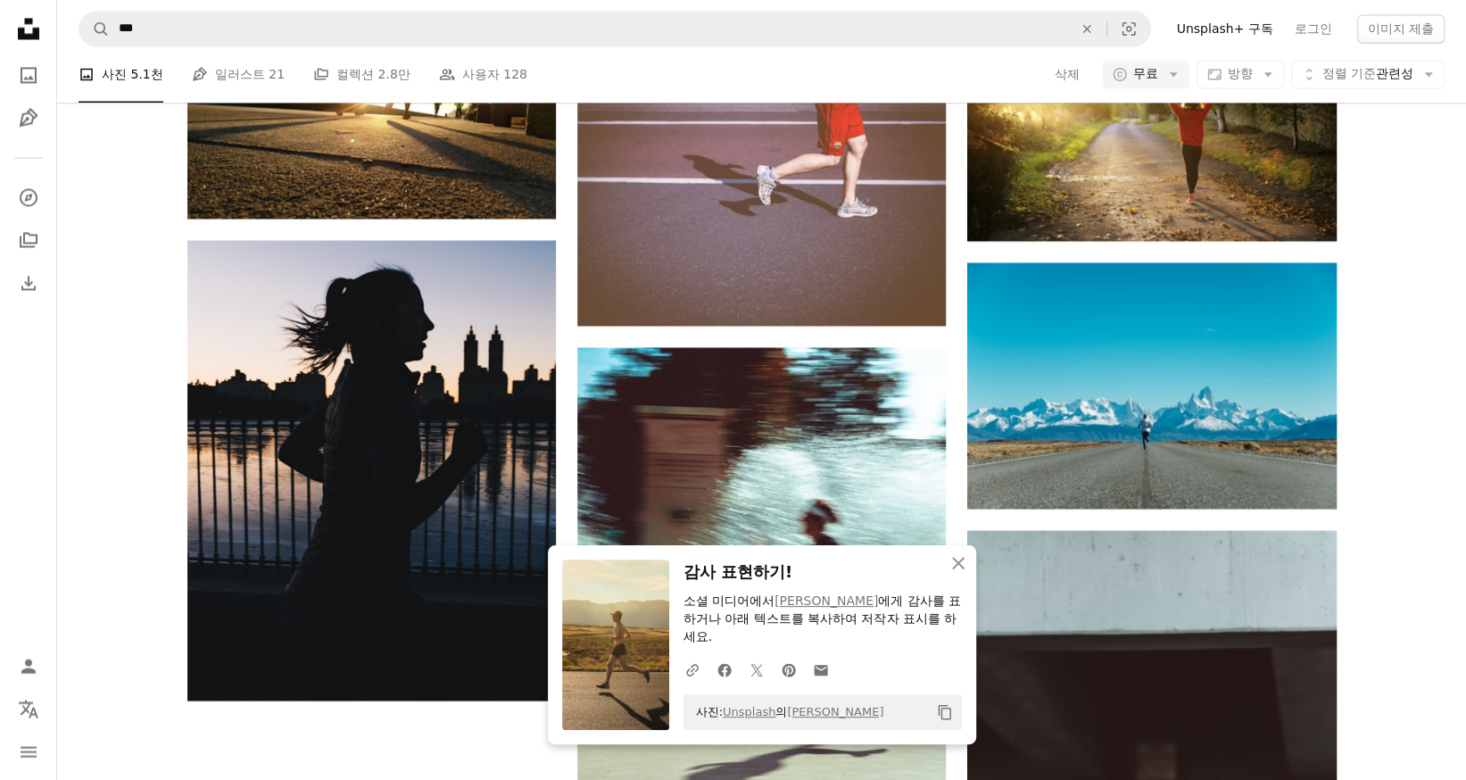
scroll to position [714, 0]
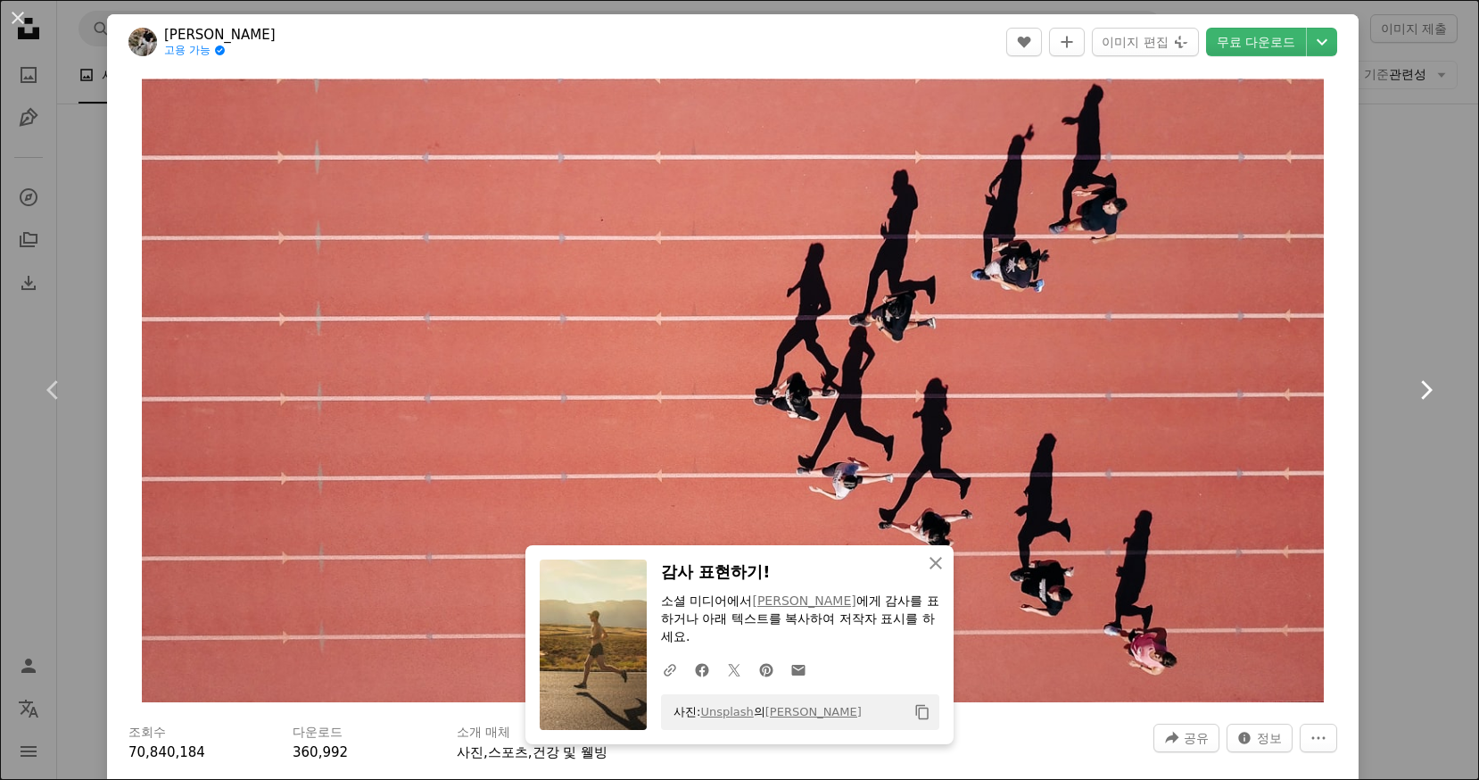
click at [1419, 343] on link "Chevron right" at bounding box center [1425, 389] width 107 height 171
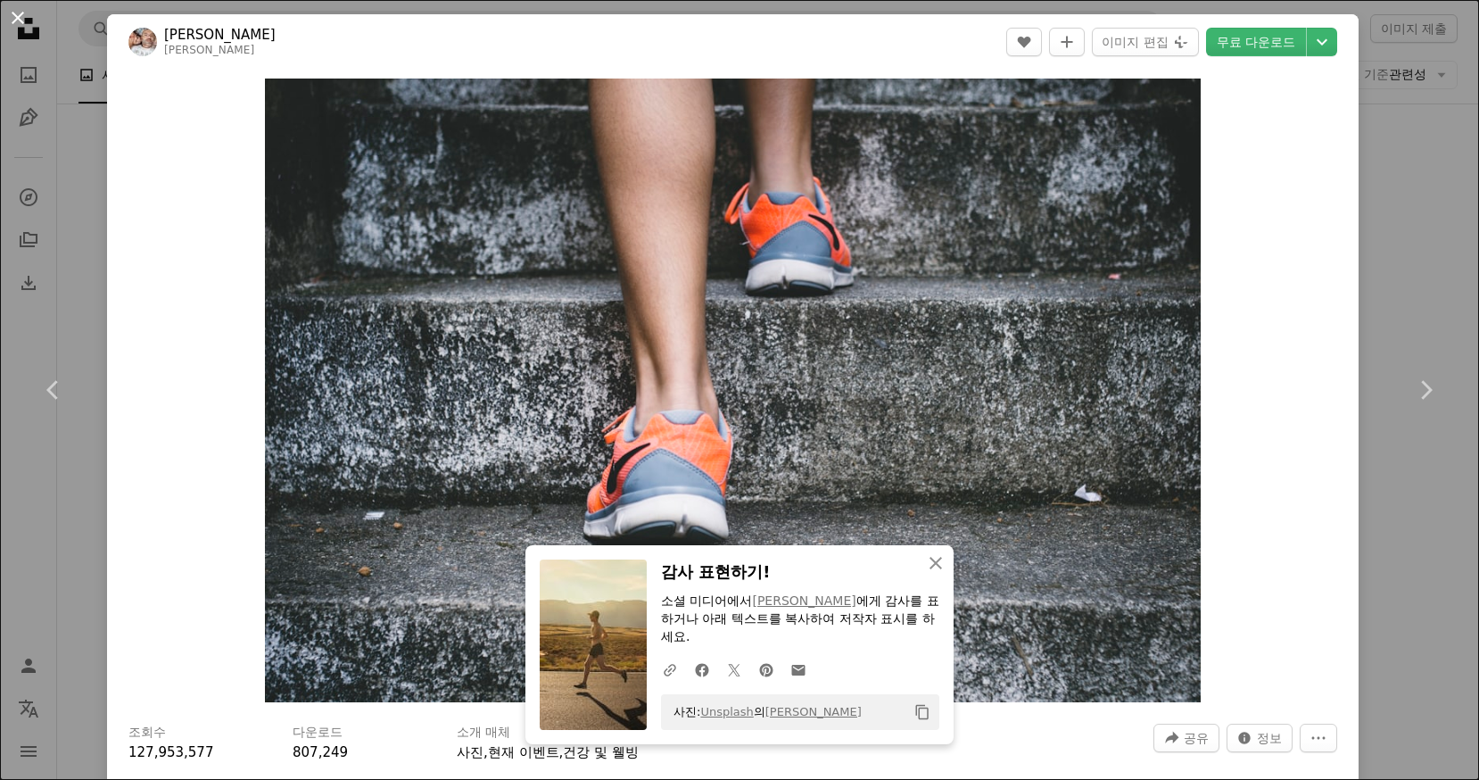
click at [12, 17] on button "An X shape" at bounding box center [17, 17] width 21 height 21
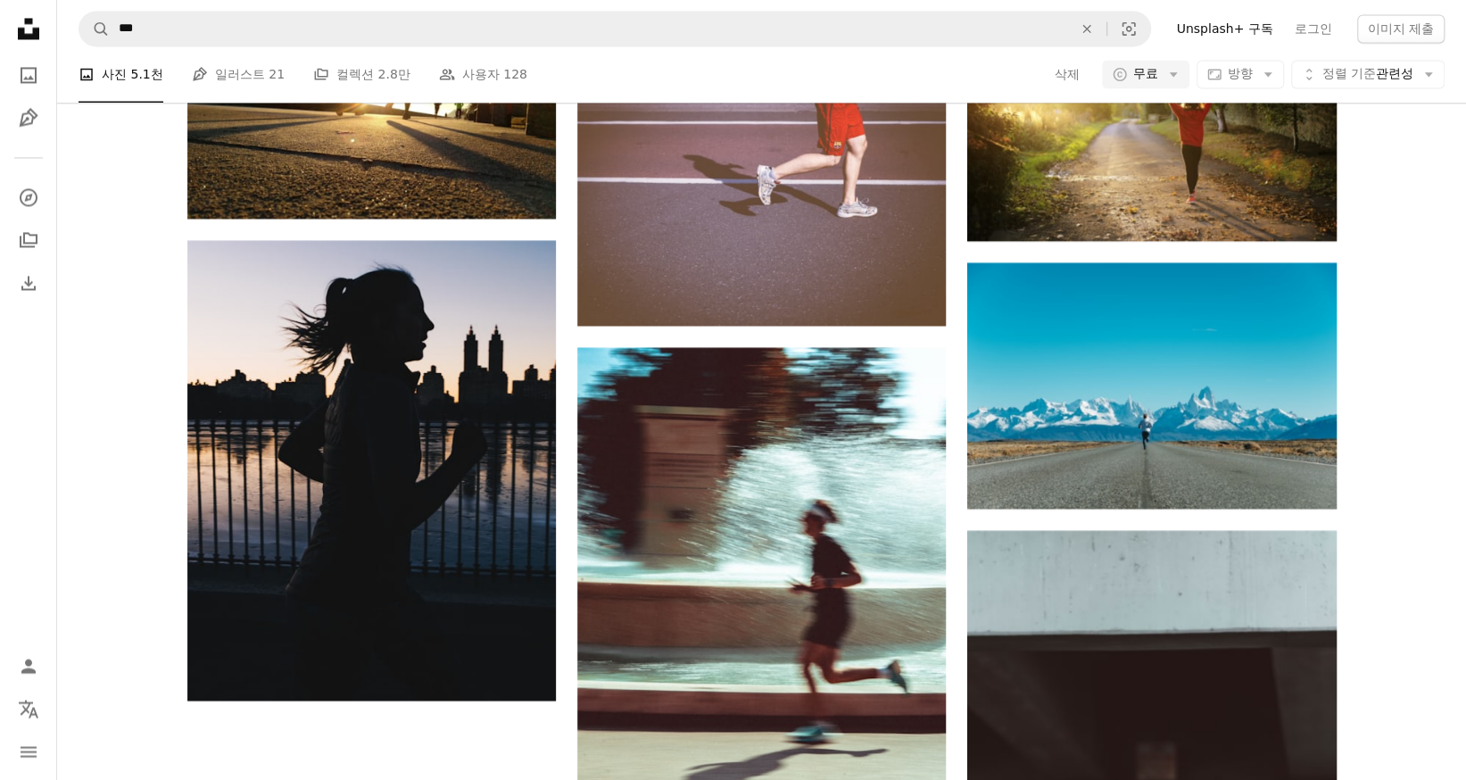
scroll to position [892, 0]
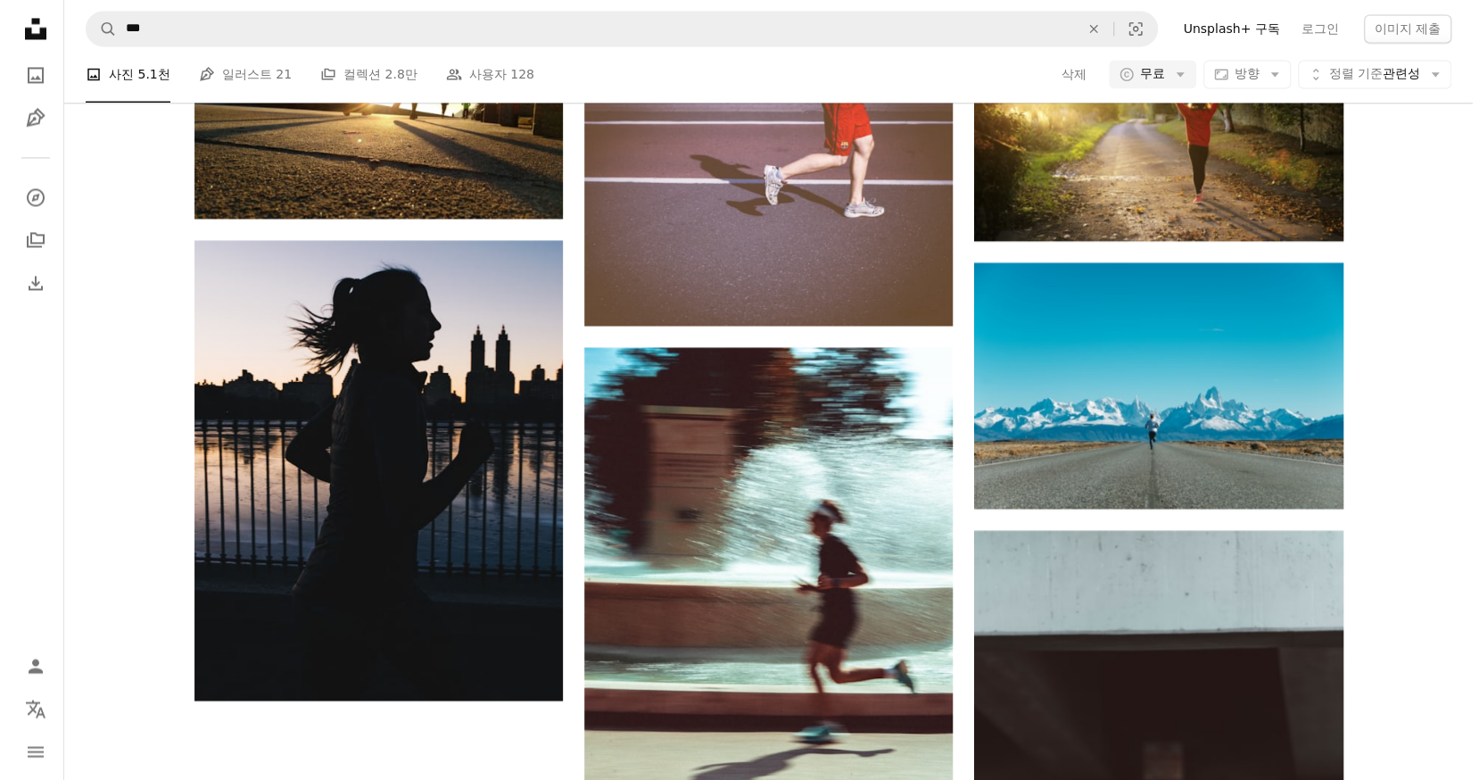
scroll to position [535, 0]
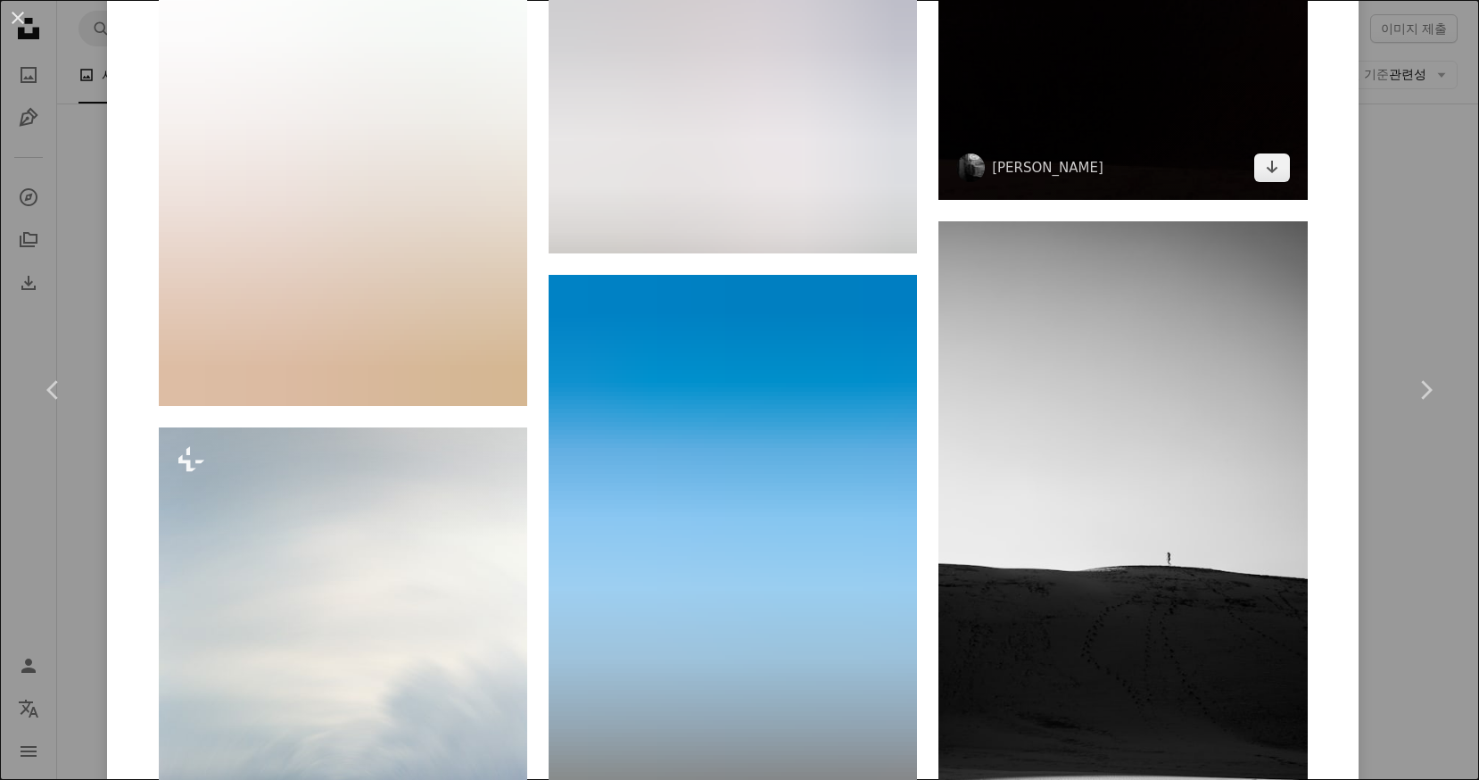
scroll to position [3123, 0]
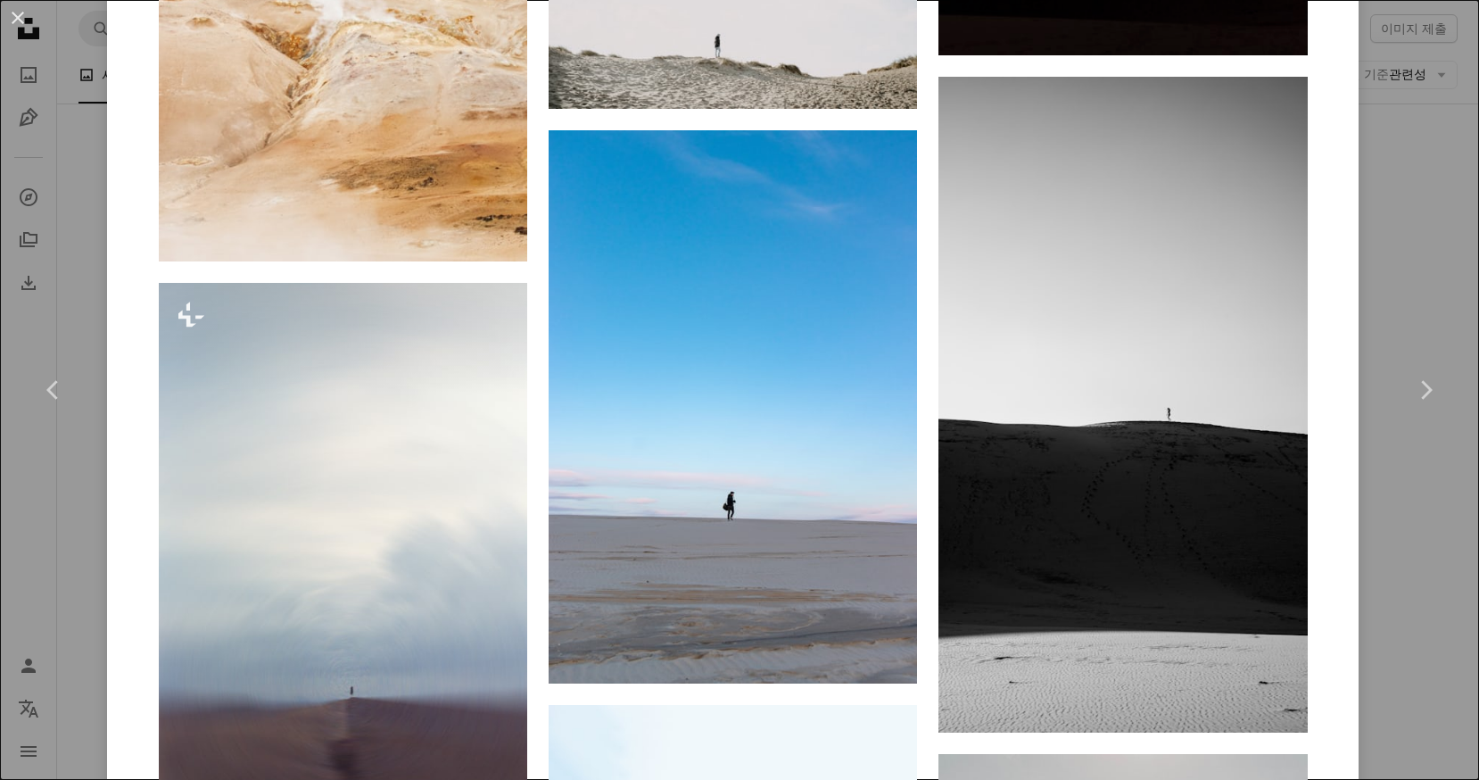
click at [1372, 258] on div "An X shape Chevron left Chevron right [PERSON_NAME] [PERSON_NAME]_justin A hear…" at bounding box center [739, 390] width 1479 height 780
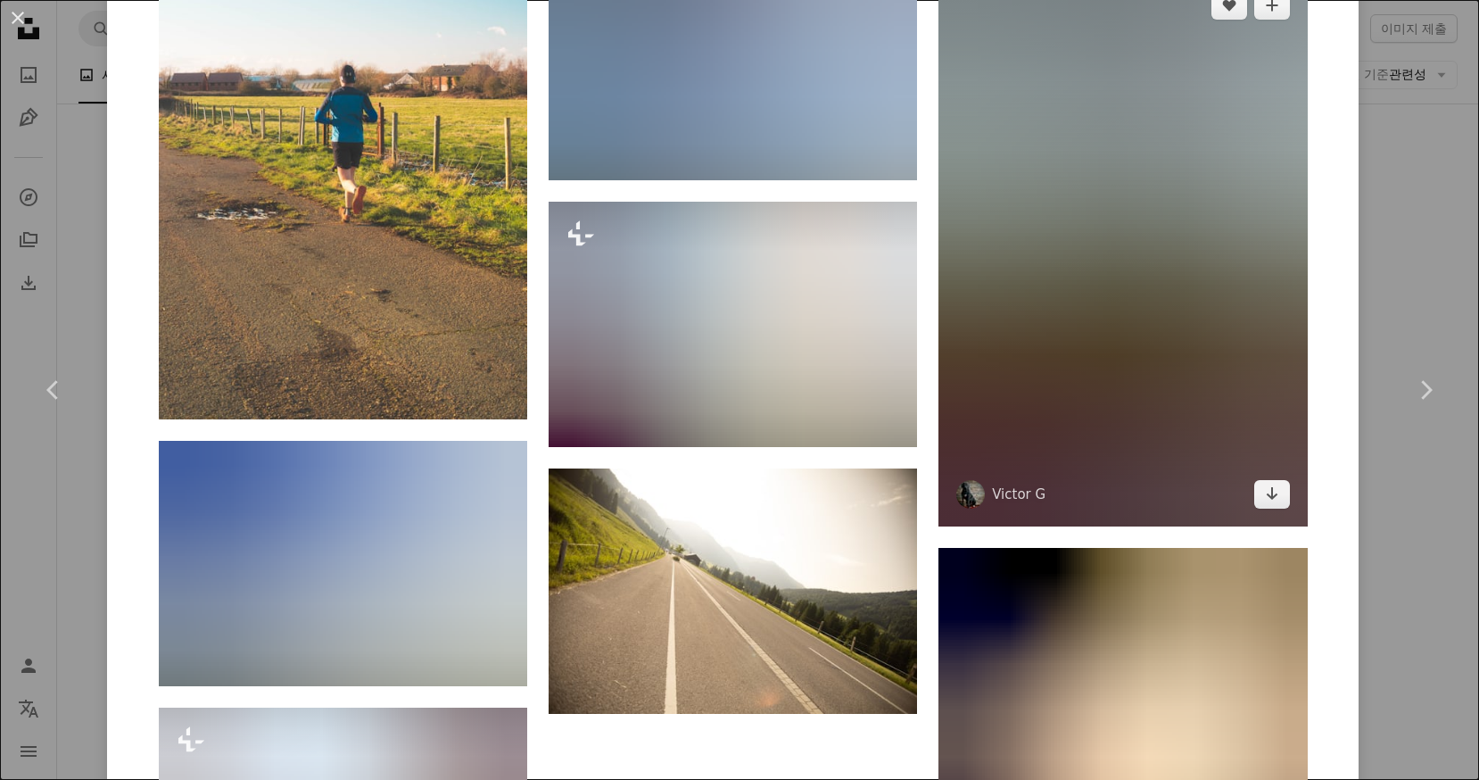
scroll to position [4728, 0]
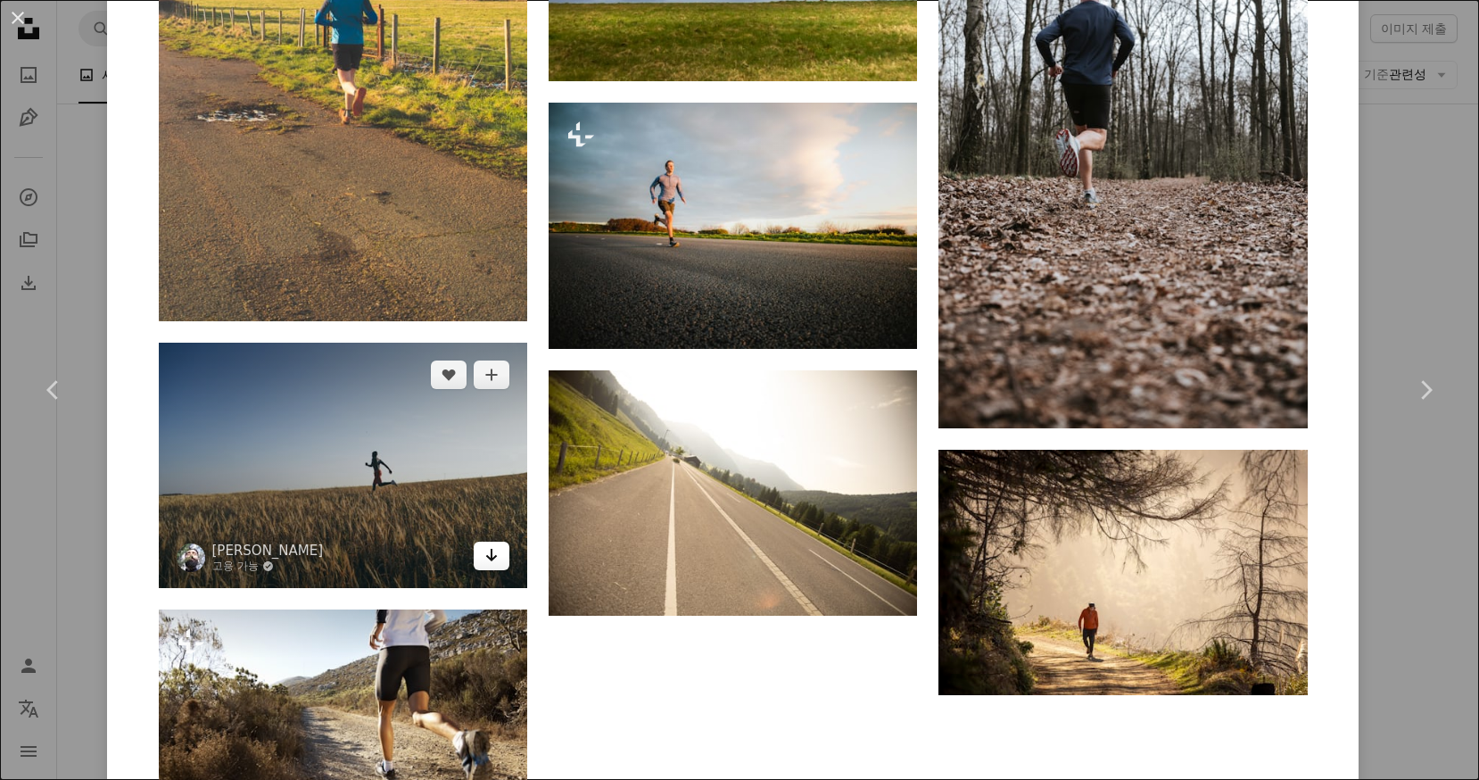
click at [486, 558] on icon "다운로드" at bounding box center [492, 555] width 12 height 12
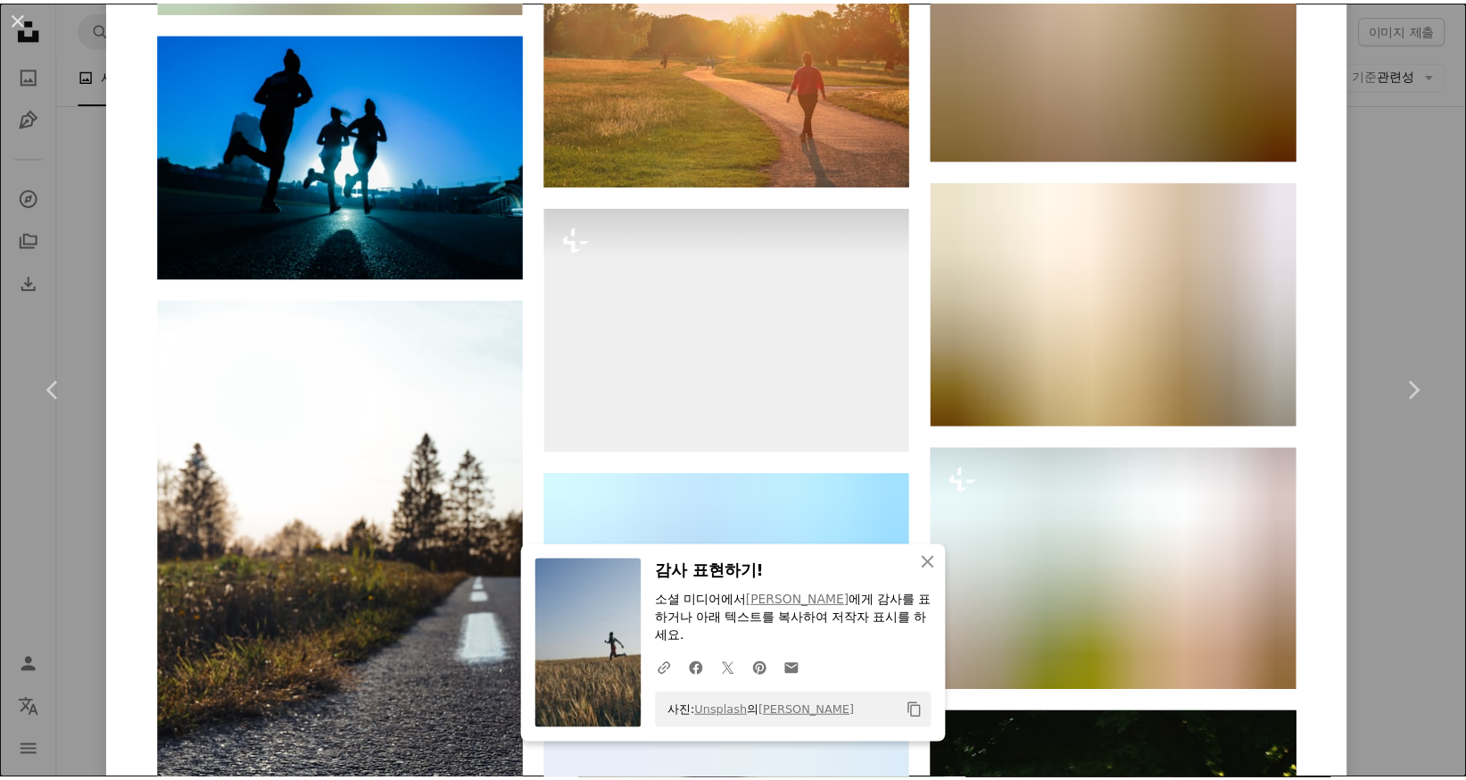
scroll to position [6518, 0]
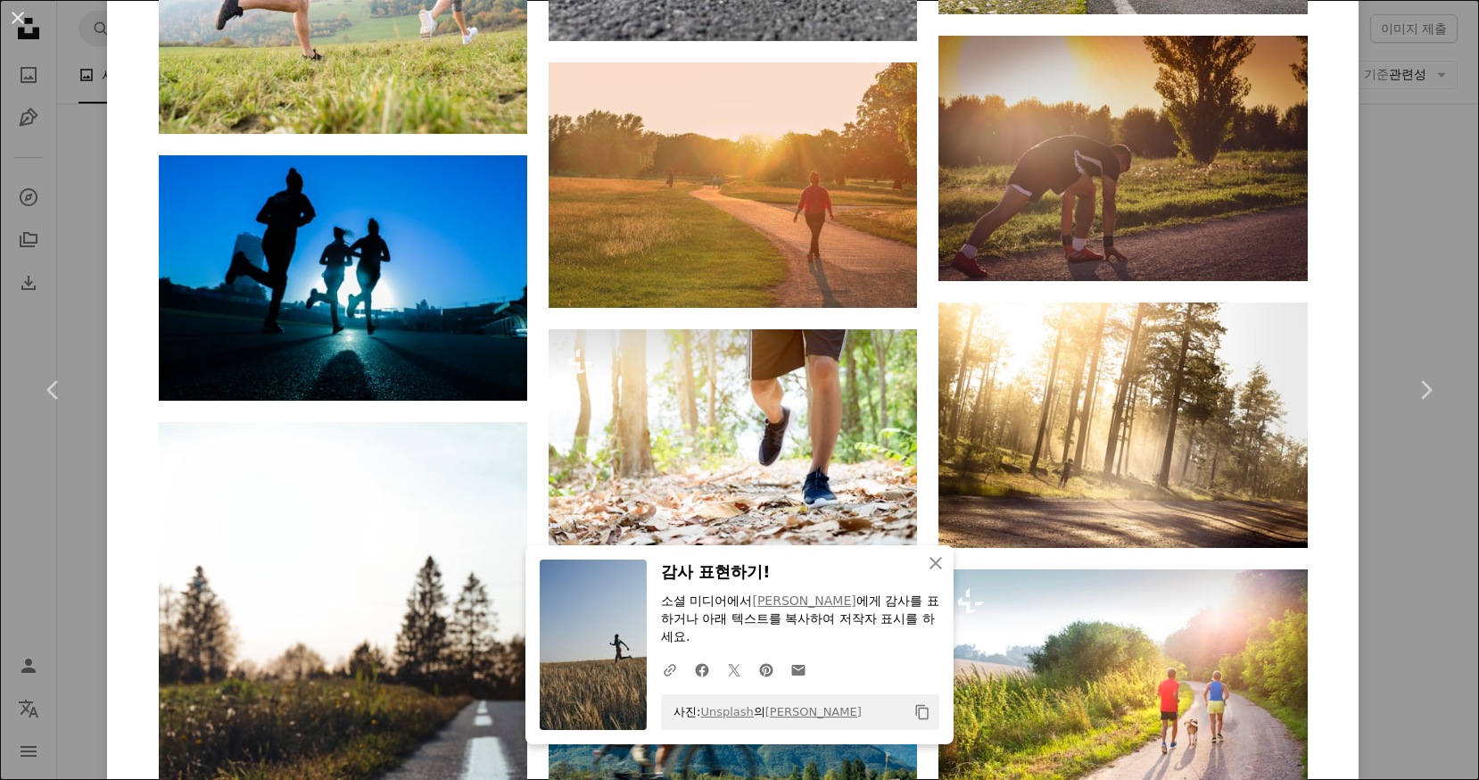
drag, startPoint x: 1410, startPoint y: 194, endPoint x: 1401, endPoint y: 195, distance: 9.0
click at [1410, 194] on div "An X shape Chevron left Chevron right An X shape 닫기 감사 표현하기! 소셜 미디어에서 [PERSON_N…" at bounding box center [739, 390] width 1479 height 780
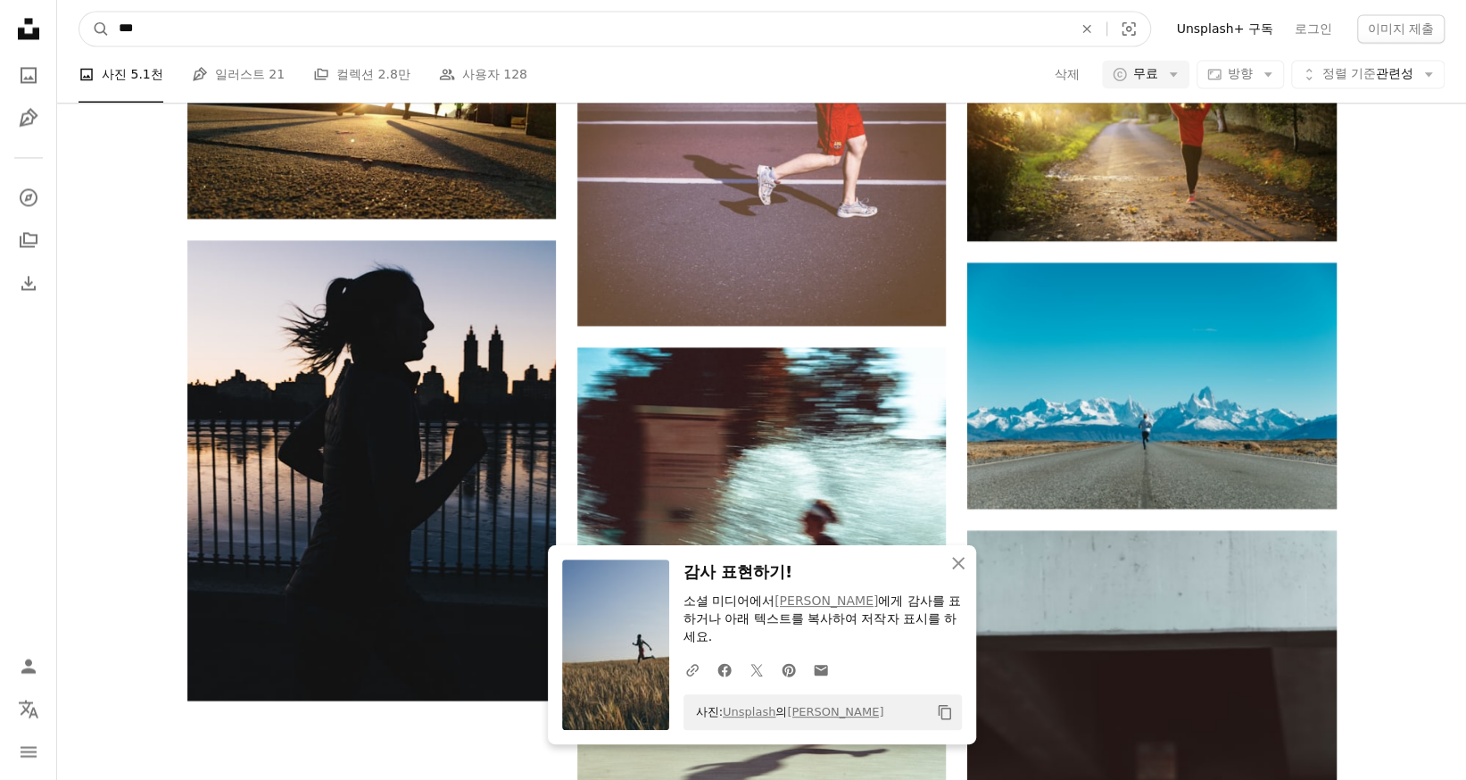
click at [360, 28] on input "***" at bounding box center [588, 29] width 957 height 34
type input "*"
type input "**"
click button "A magnifying glass" at bounding box center [94, 29] width 30 height 34
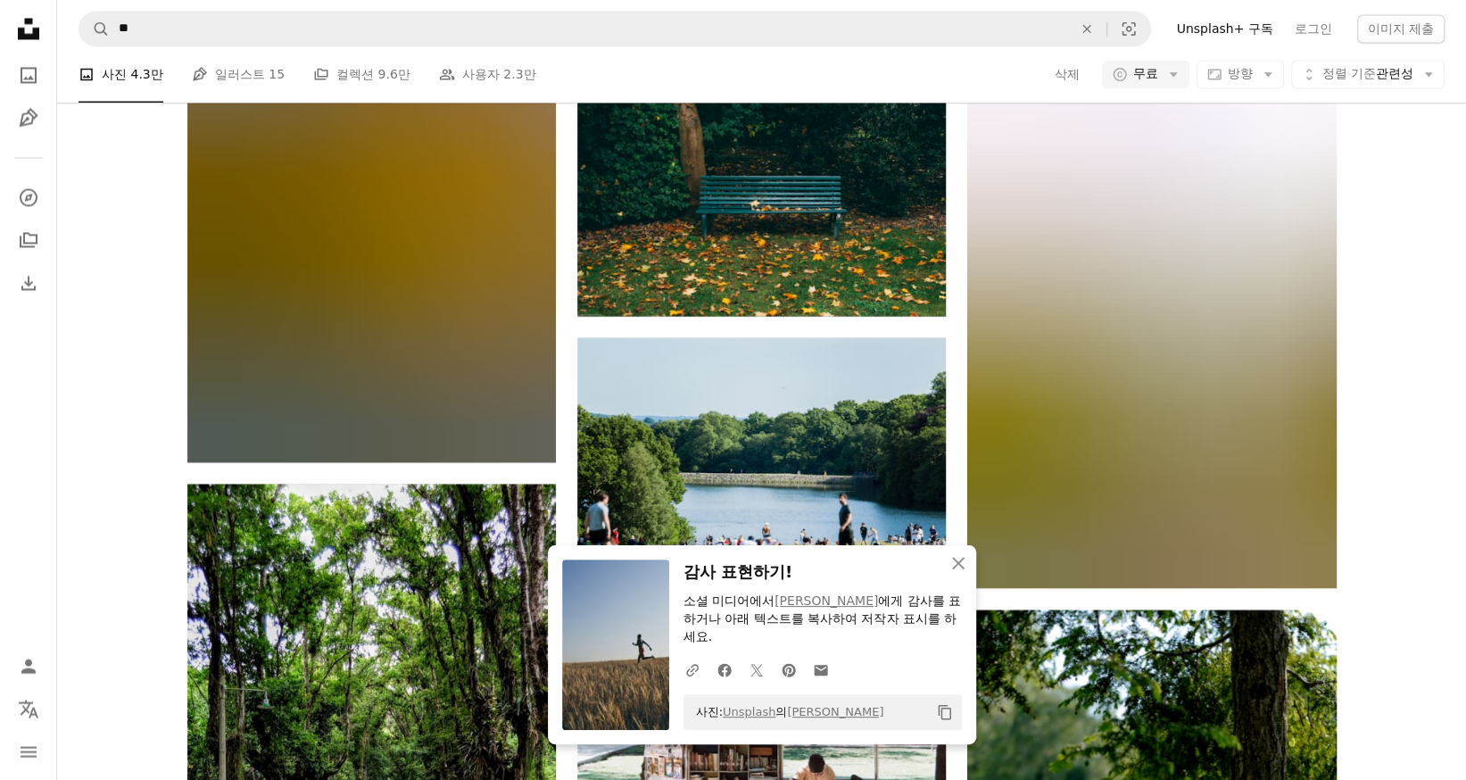
scroll to position [1874, 0]
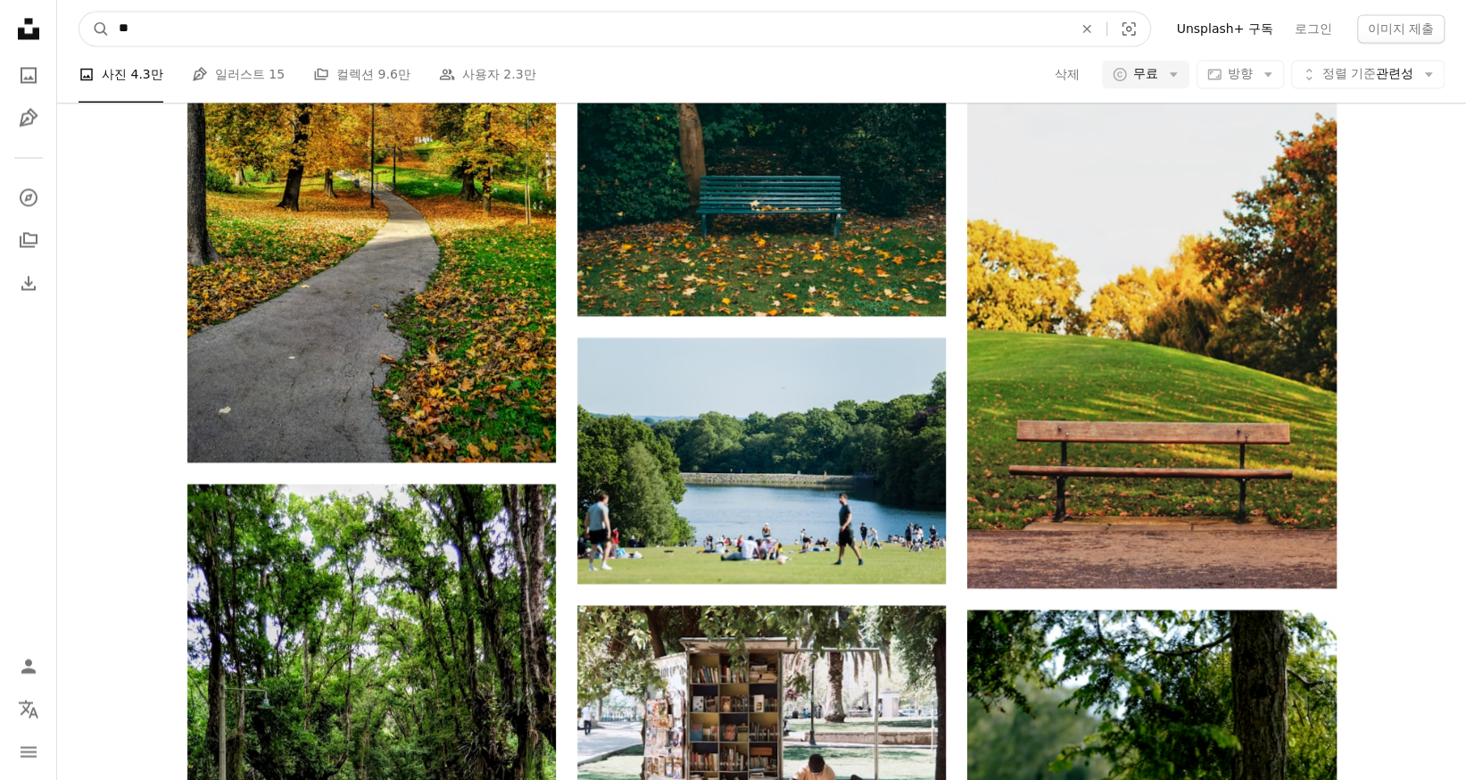
click at [316, 22] on input "**" at bounding box center [588, 29] width 957 height 34
type input "*"
type input "***"
click button "A magnifying glass" at bounding box center [94, 29] width 30 height 34
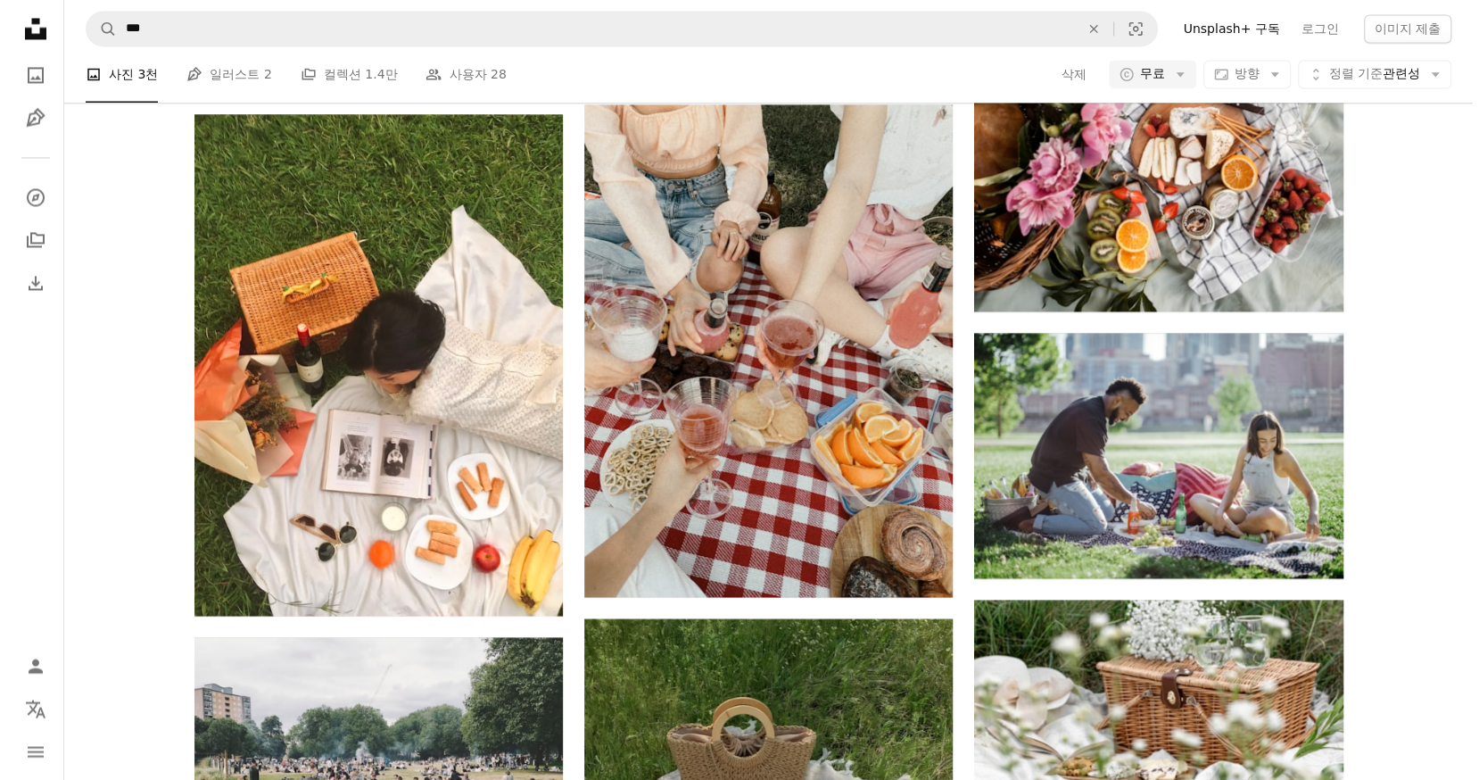
scroll to position [2676, 0]
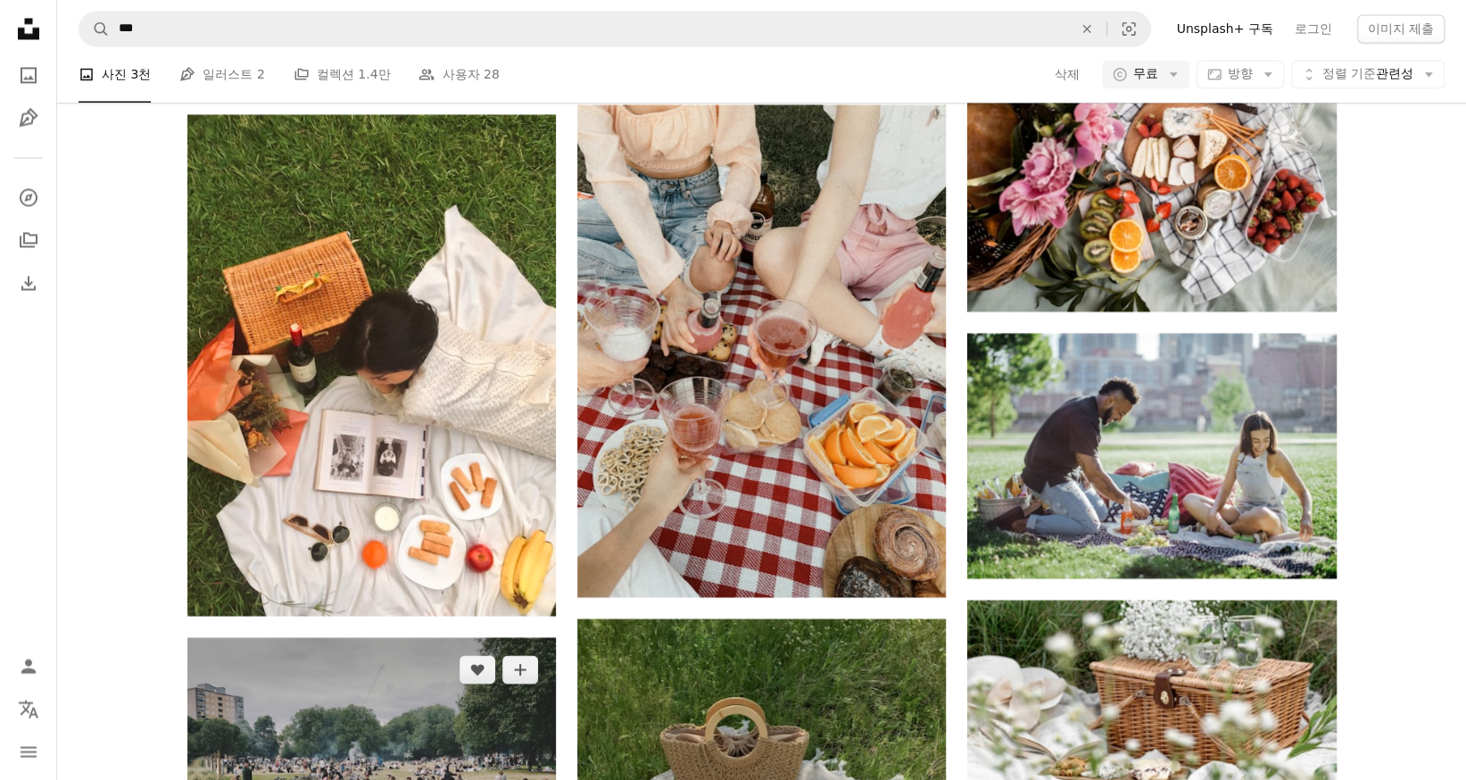
click at [405, 637] on img at bounding box center [371, 775] width 368 height 277
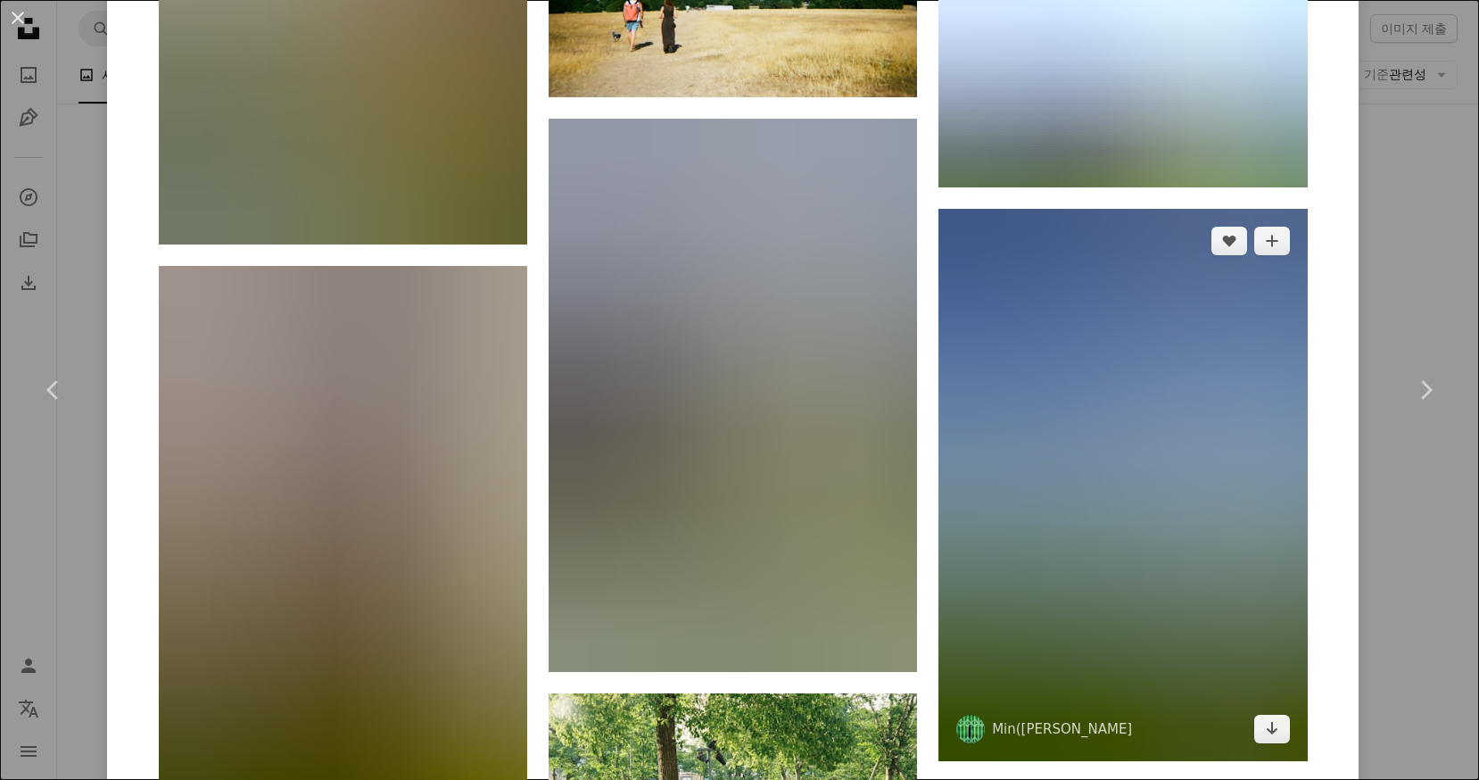
scroll to position [4907, 0]
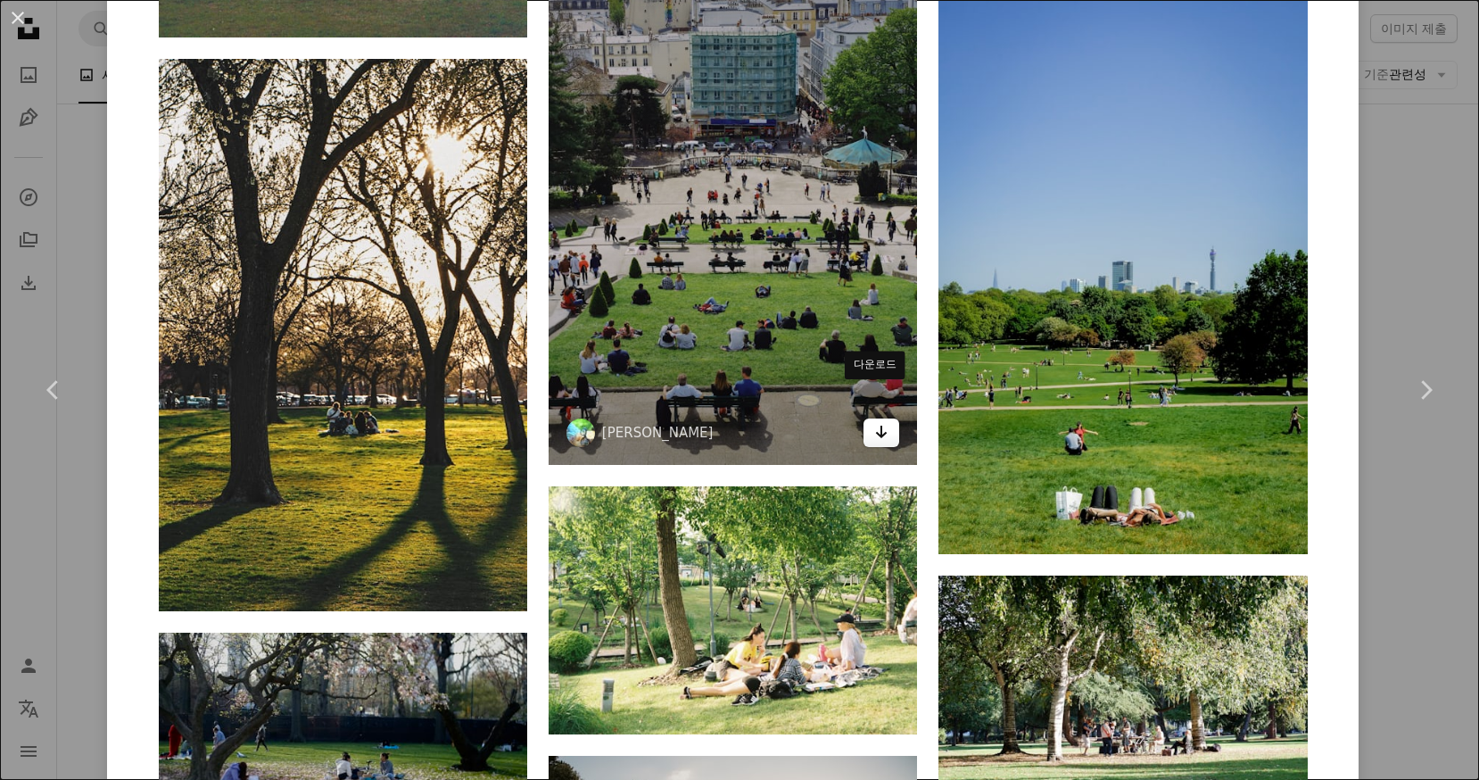
click at [884, 418] on link "Arrow pointing down" at bounding box center [882, 432] width 36 height 29
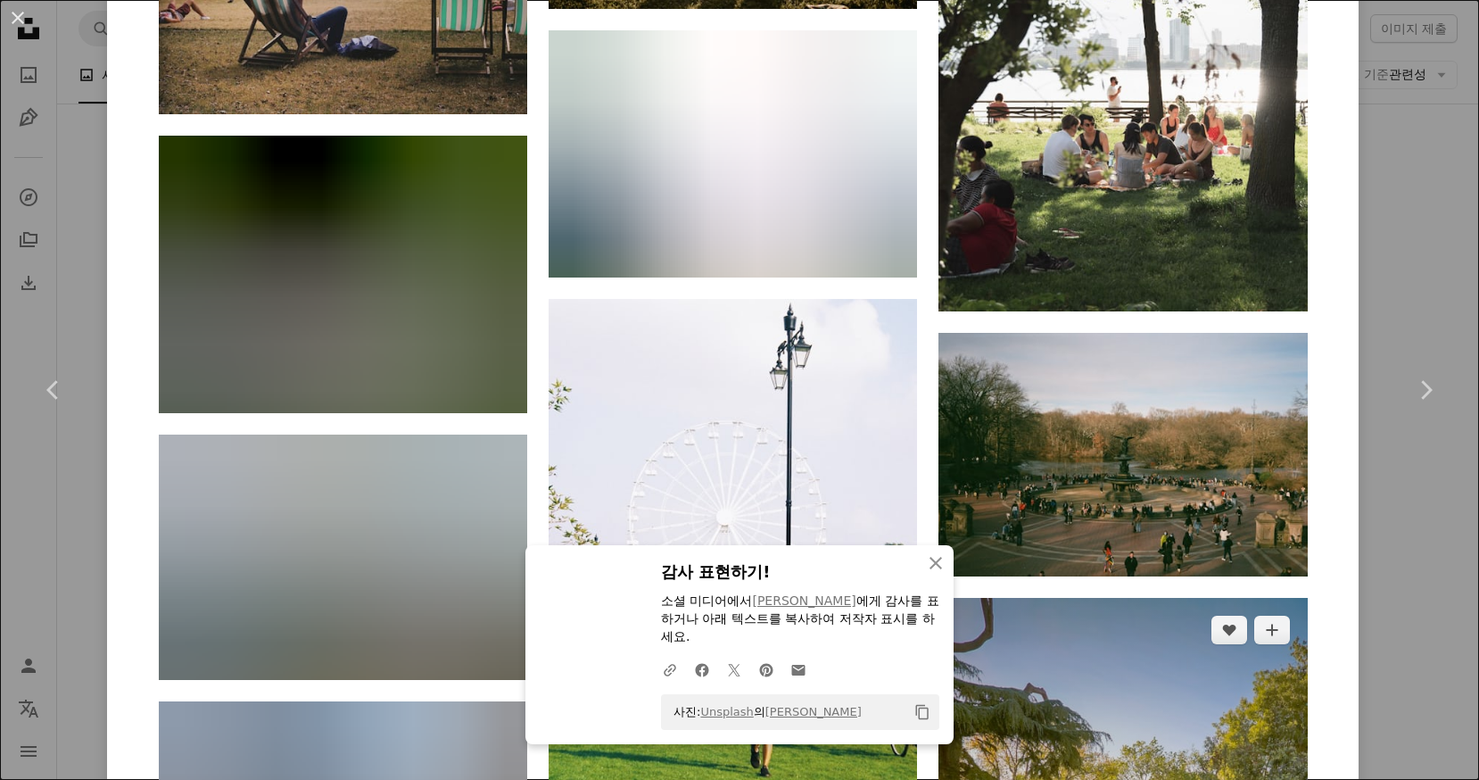
scroll to position [5799, 0]
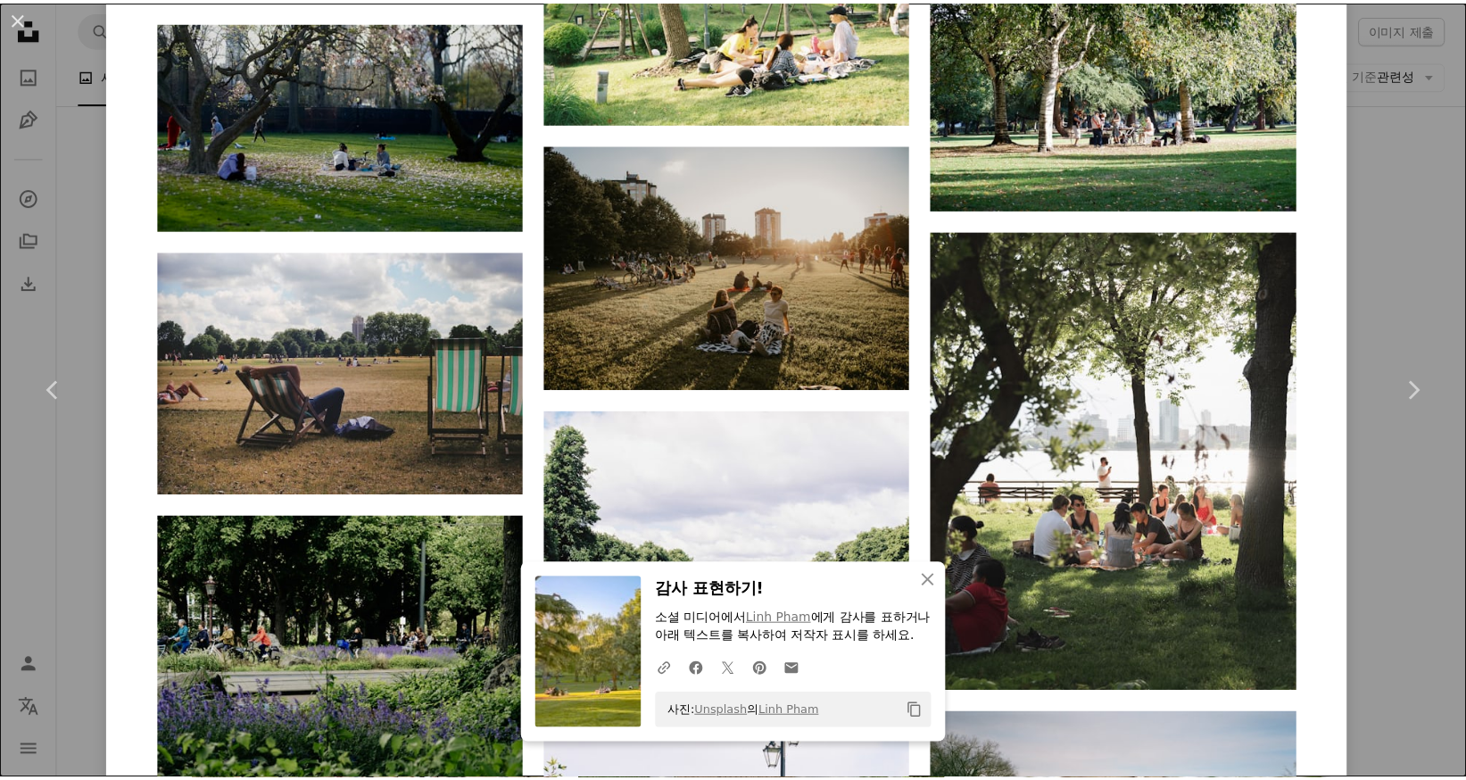
scroll to position [5264, 0]
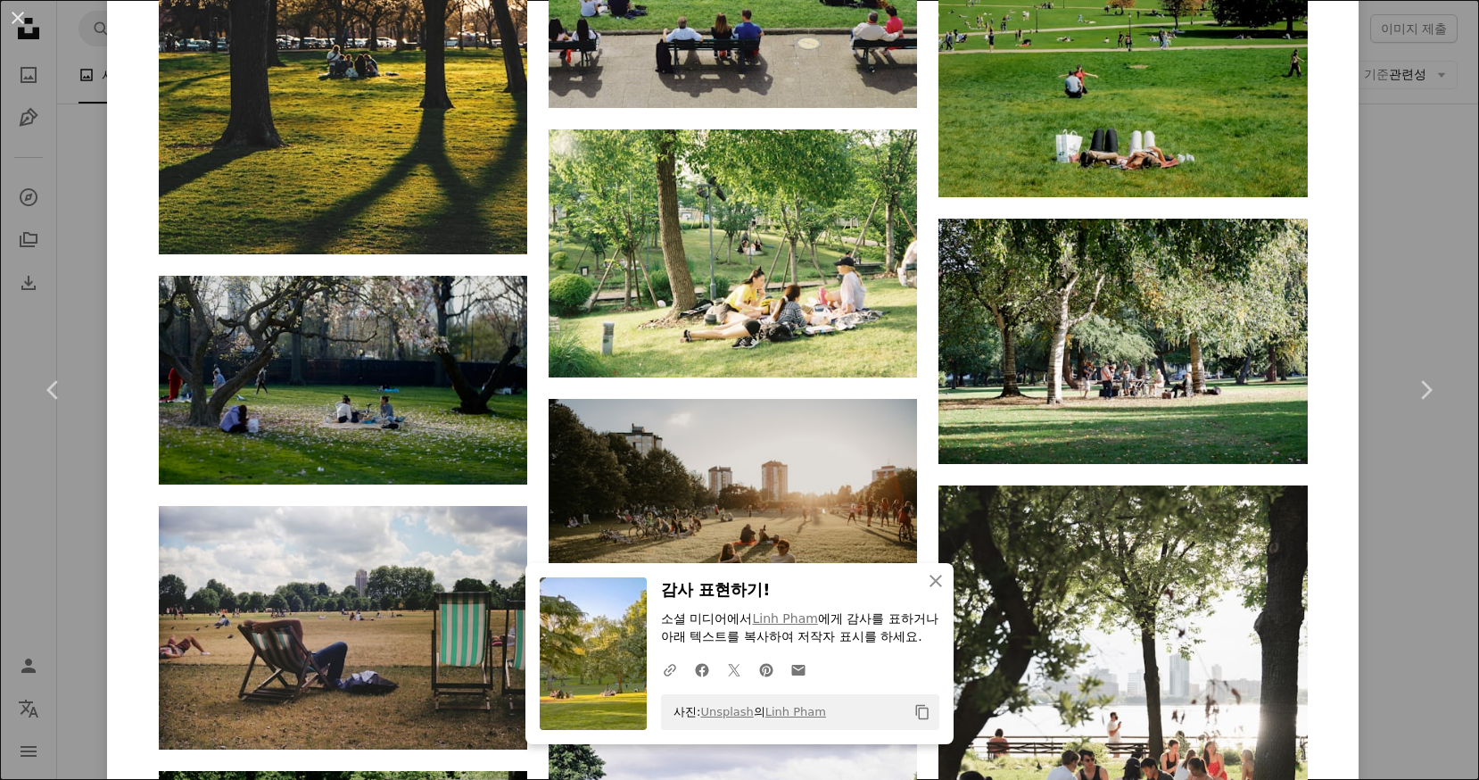
click at [1408, 277] on div "An X shape Chevron left Chevron right An X shape 닫기 감사 표현하기! 소셜 미디어에서 [PERSON_N…" at bounding box center [739, 390] width 1479 height 780
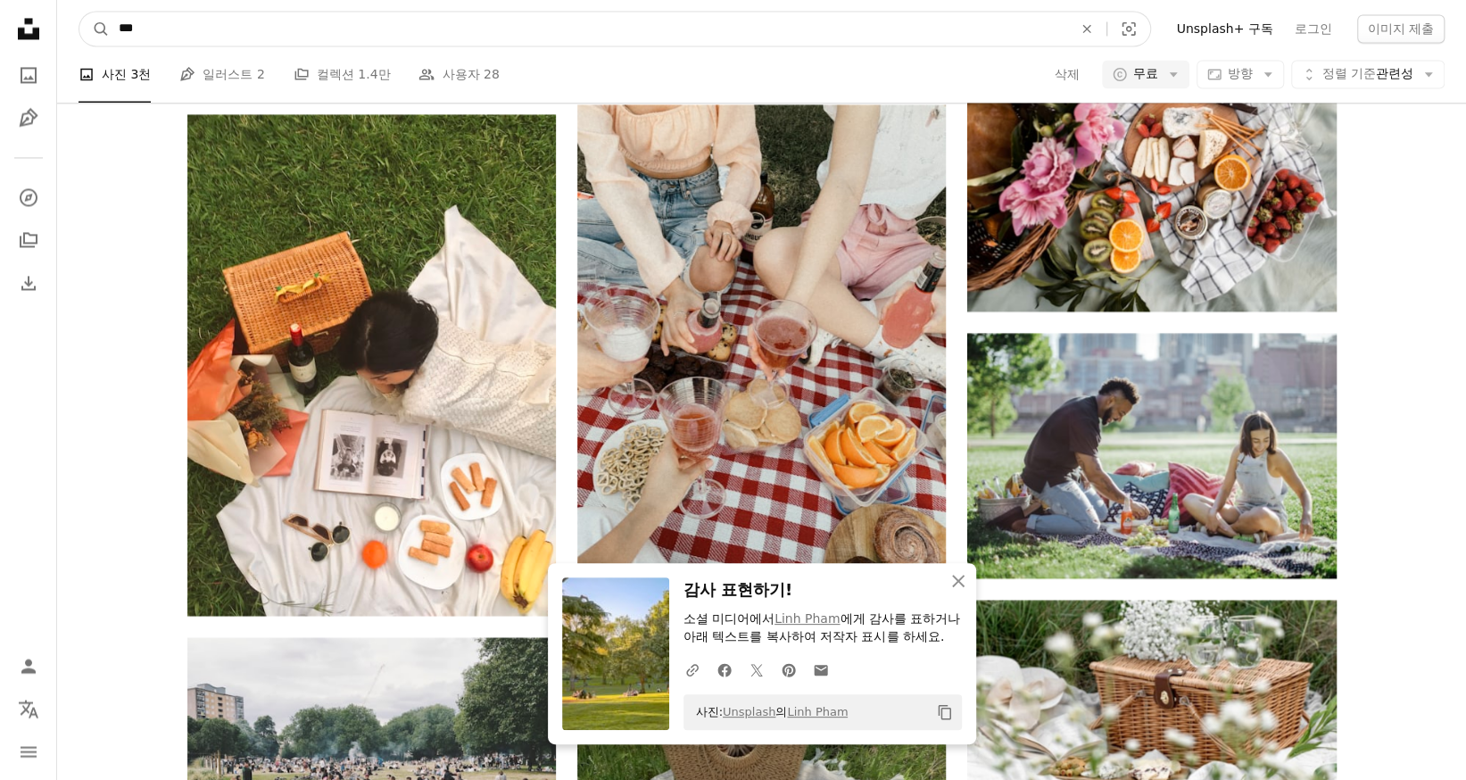
click at [530, 33] on input "***" at bounding box center [588, 29] width 957 height 34
type input "*"
type input "**"
click button "A magnifying glass" at bounding box center [94, 29] width 30 height 34
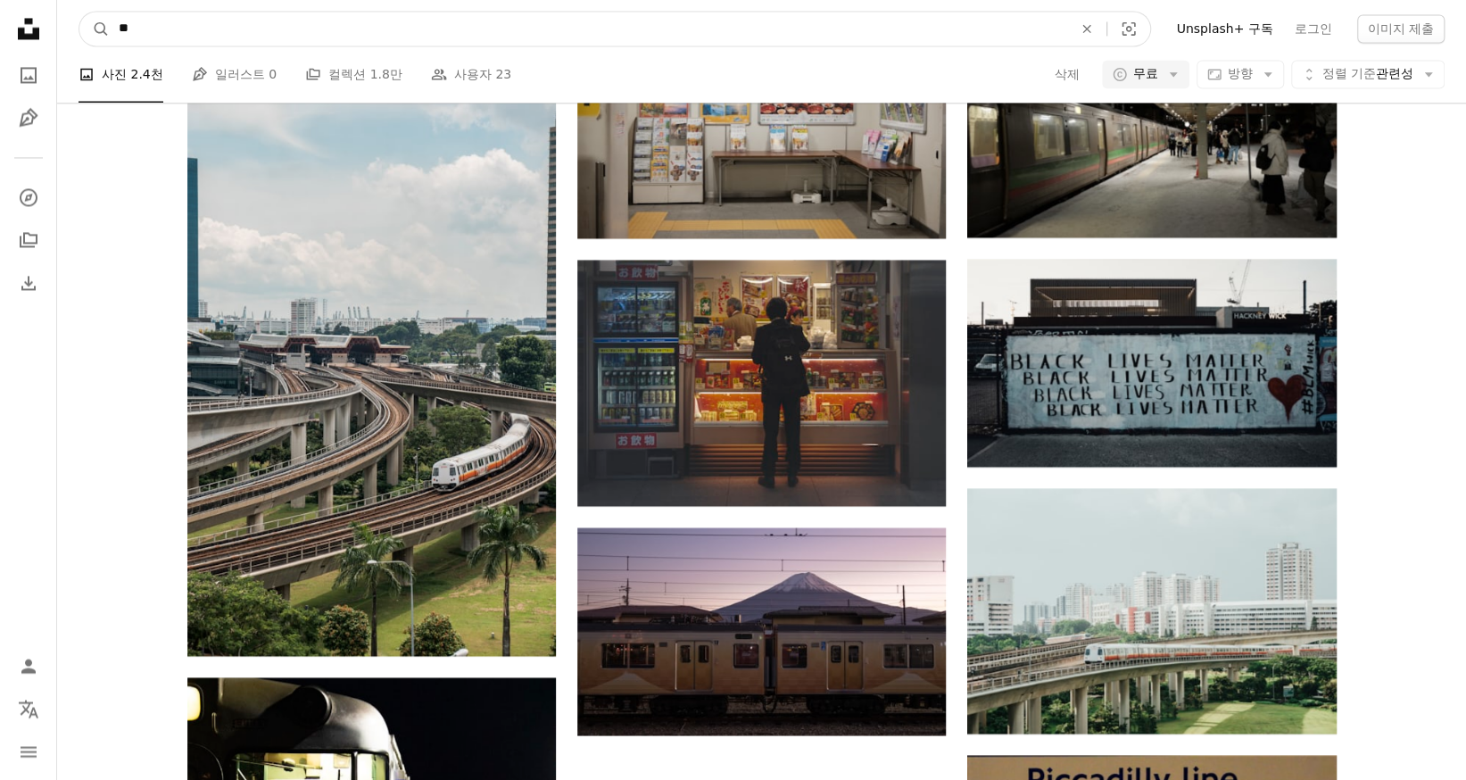
click at [180, 19] on input "**" at bounding box center [588, 29] width 957 height 34
type input "*"
type input "**"
click button "A magnifying glass" at bounding box center [94, 29] width 30 height 34
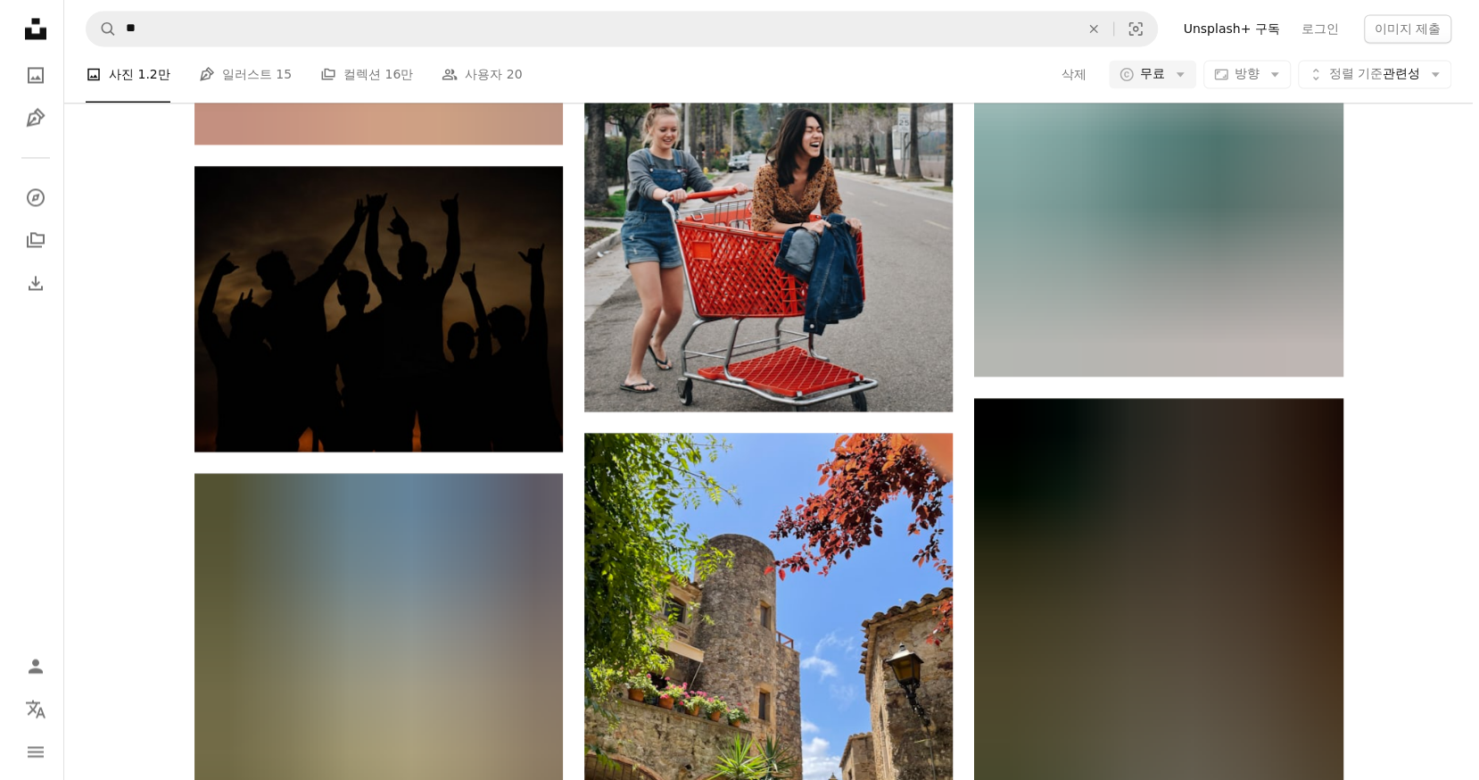
scroll to position [2052, 0]
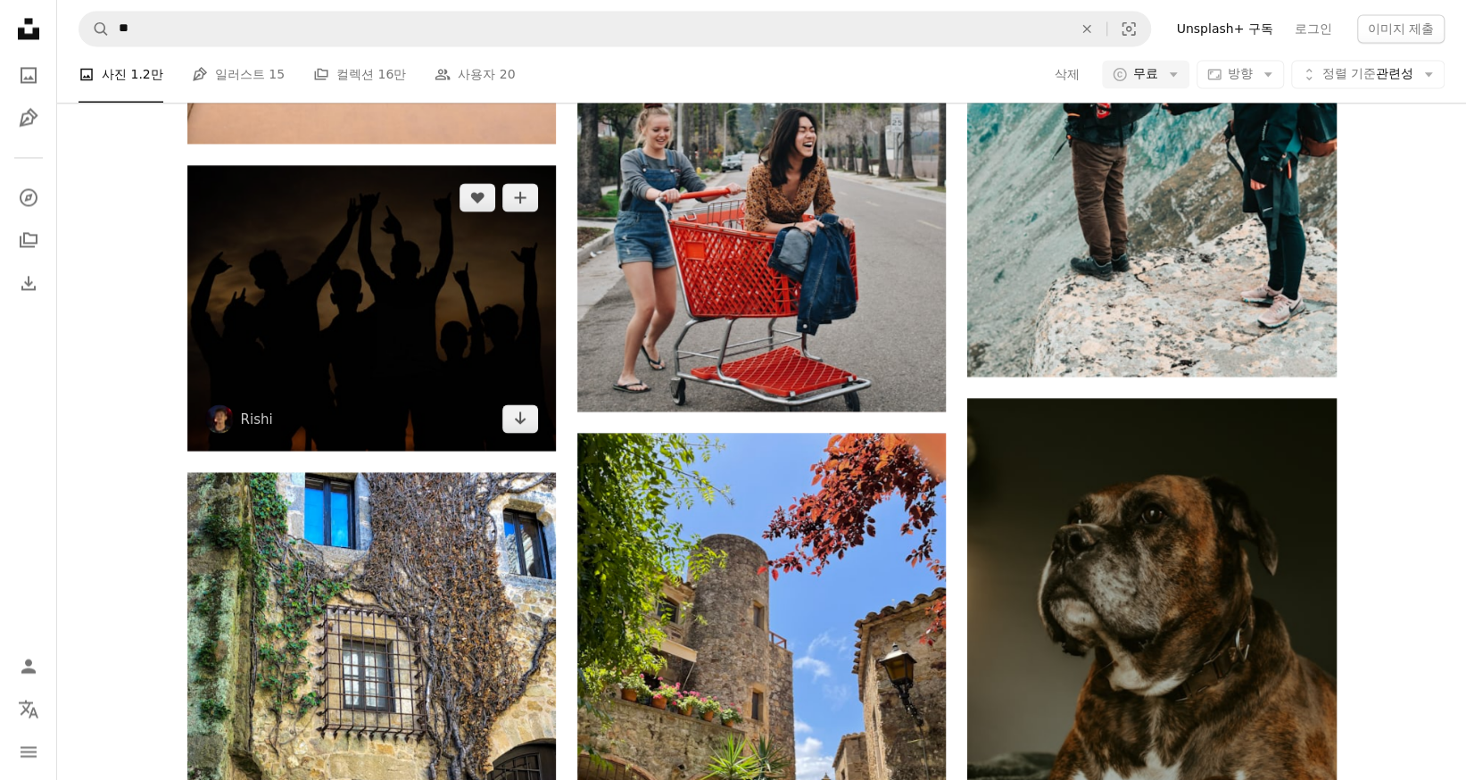
click at [346, 253] on img at bounding box center [371, 307] width 368 height 285
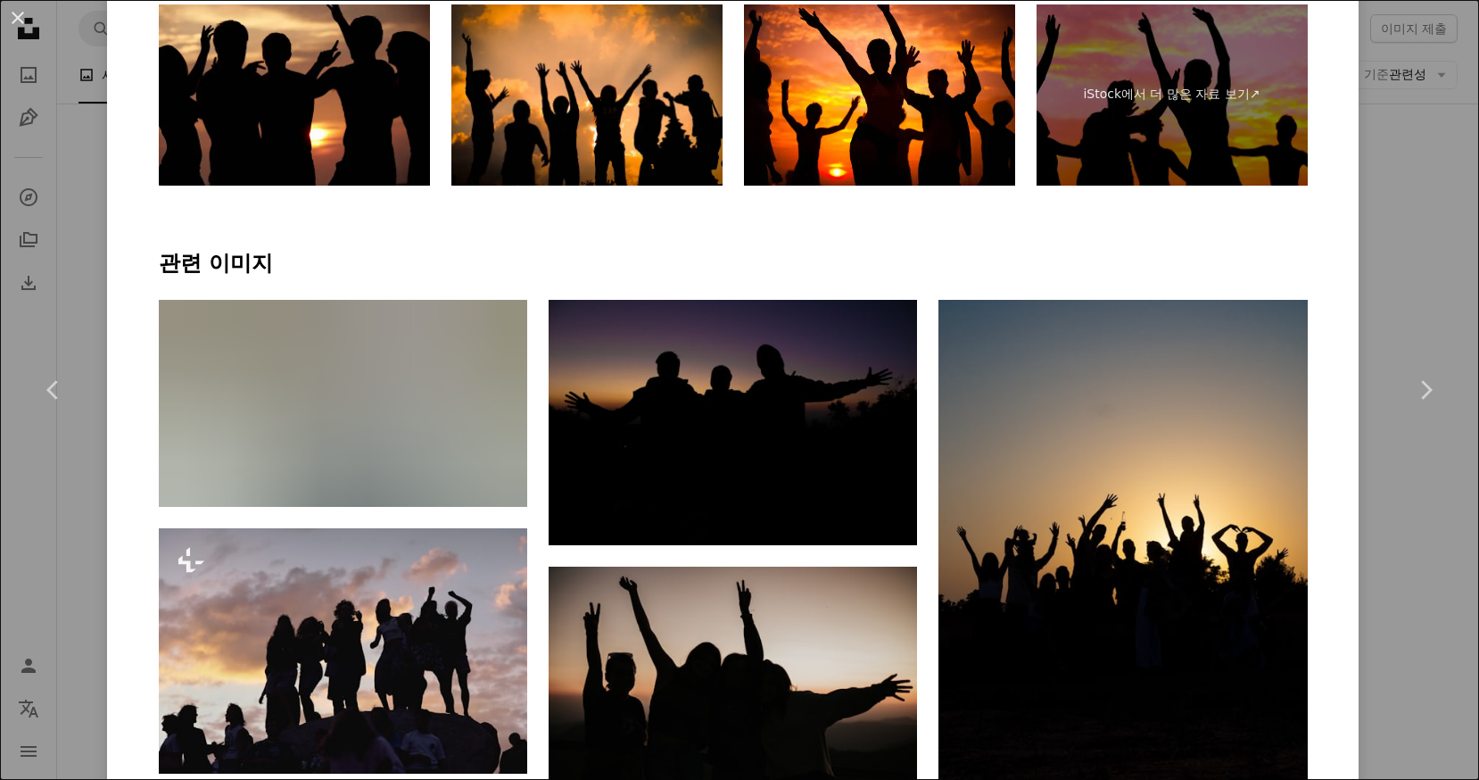
scroll to position [1071, 0]
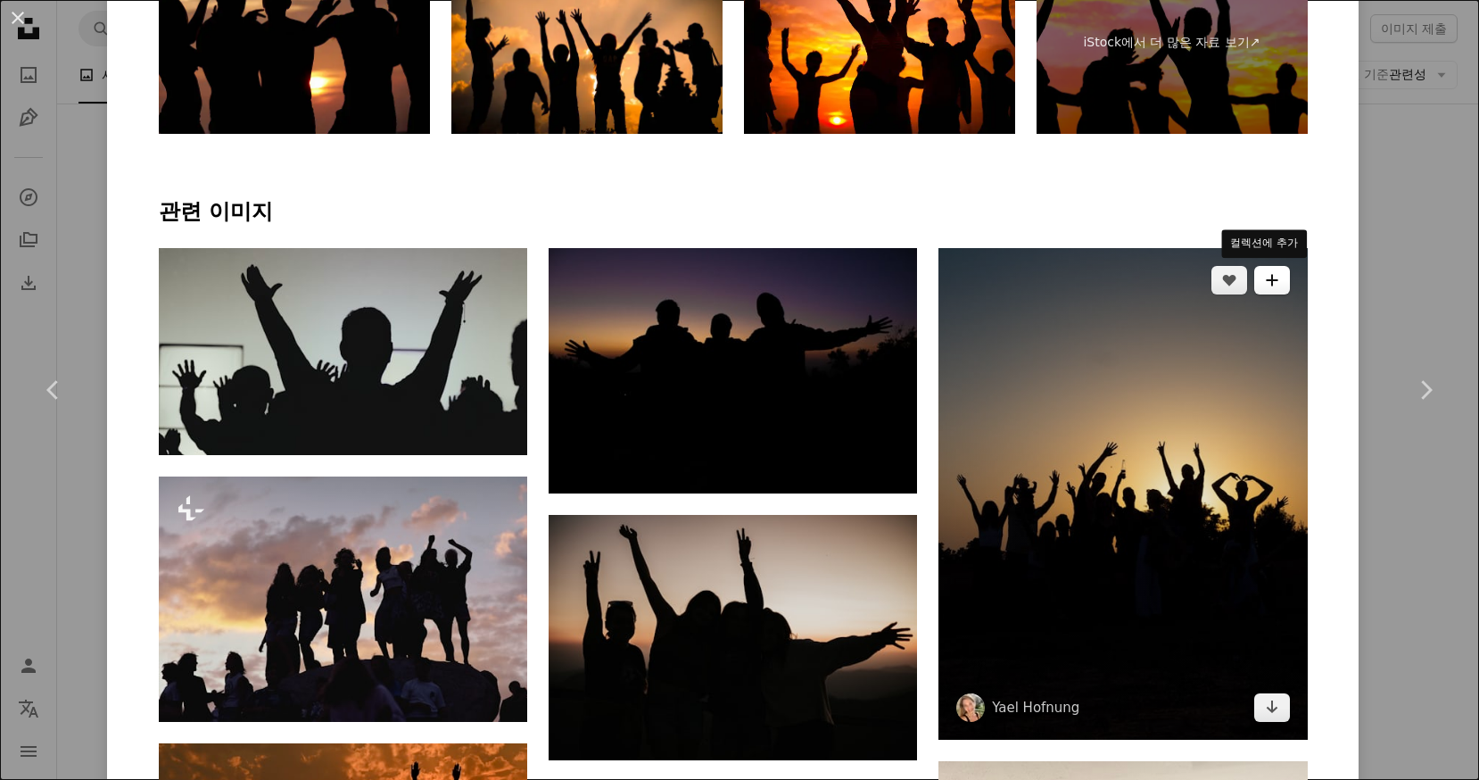
click at [1267, 270] on button "A plus sign" at bounding box center [1272, 280] width 36 height 29
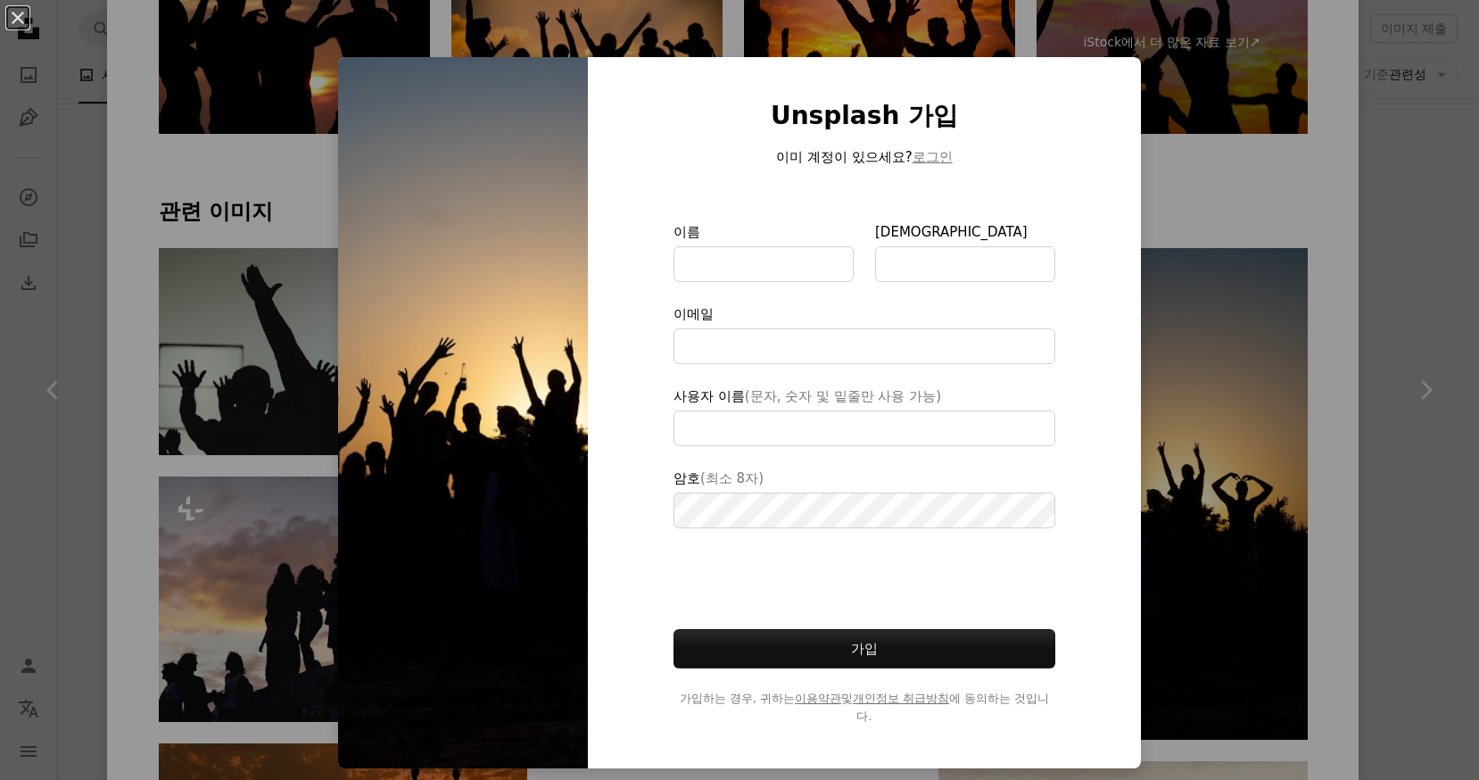
click at [1338, 204] on div "An X shape Unsplash 가입 이미 계정이 있으세요? 로그인 이름 성 이메일 사용자 이름 (문자, 숫자 및 밑줄만 사용 가능) 암호…" at bounding box center [739, 390] width 1479 height 780
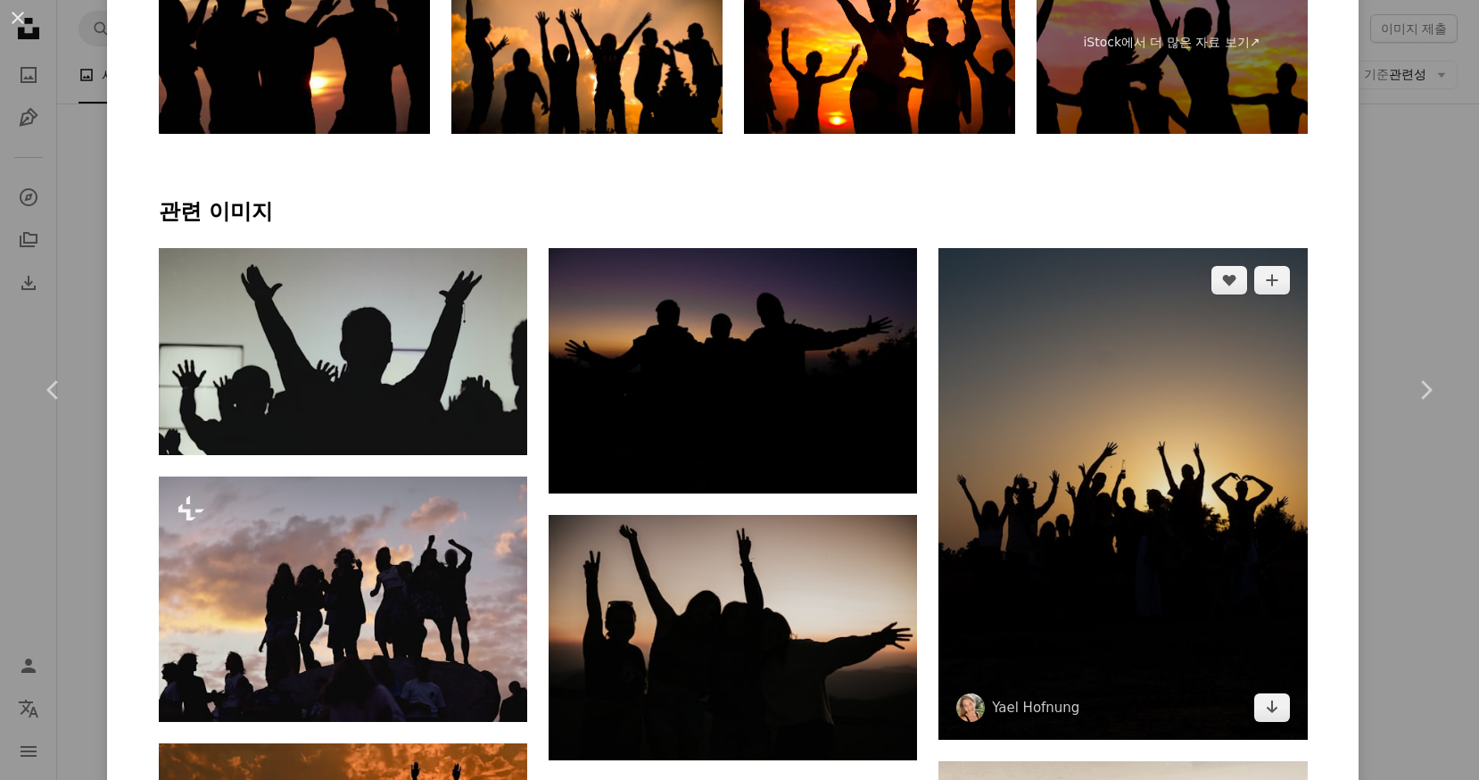
click at [1269, 724] on img at bounding box center [1123, 494] width 368 height 492
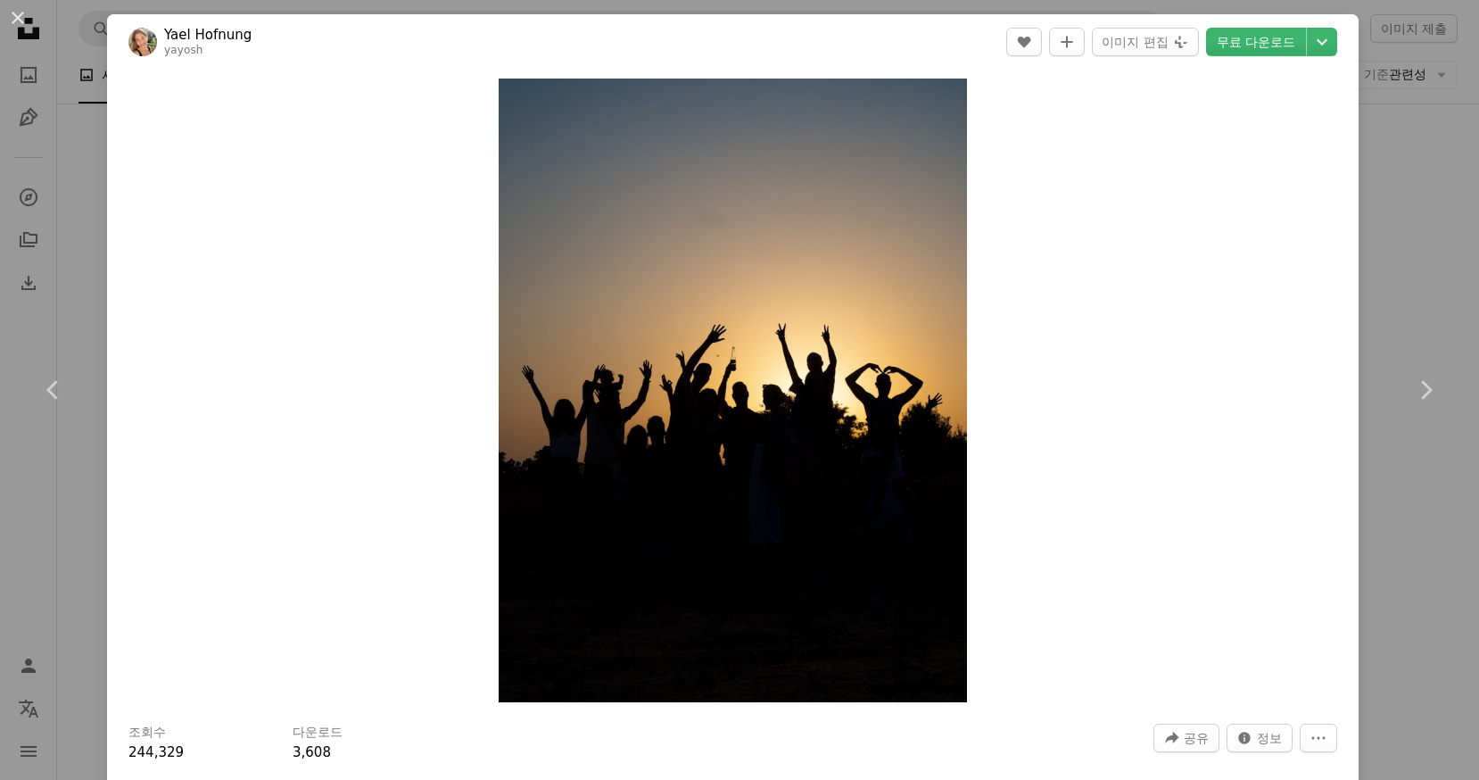
click at [1363, 122] on div "An X shape Chevron left Chevron right Yael Hofnung yayosh A heart A plus sign 이…" at bounding box center [739, 390] width 1479 height 780
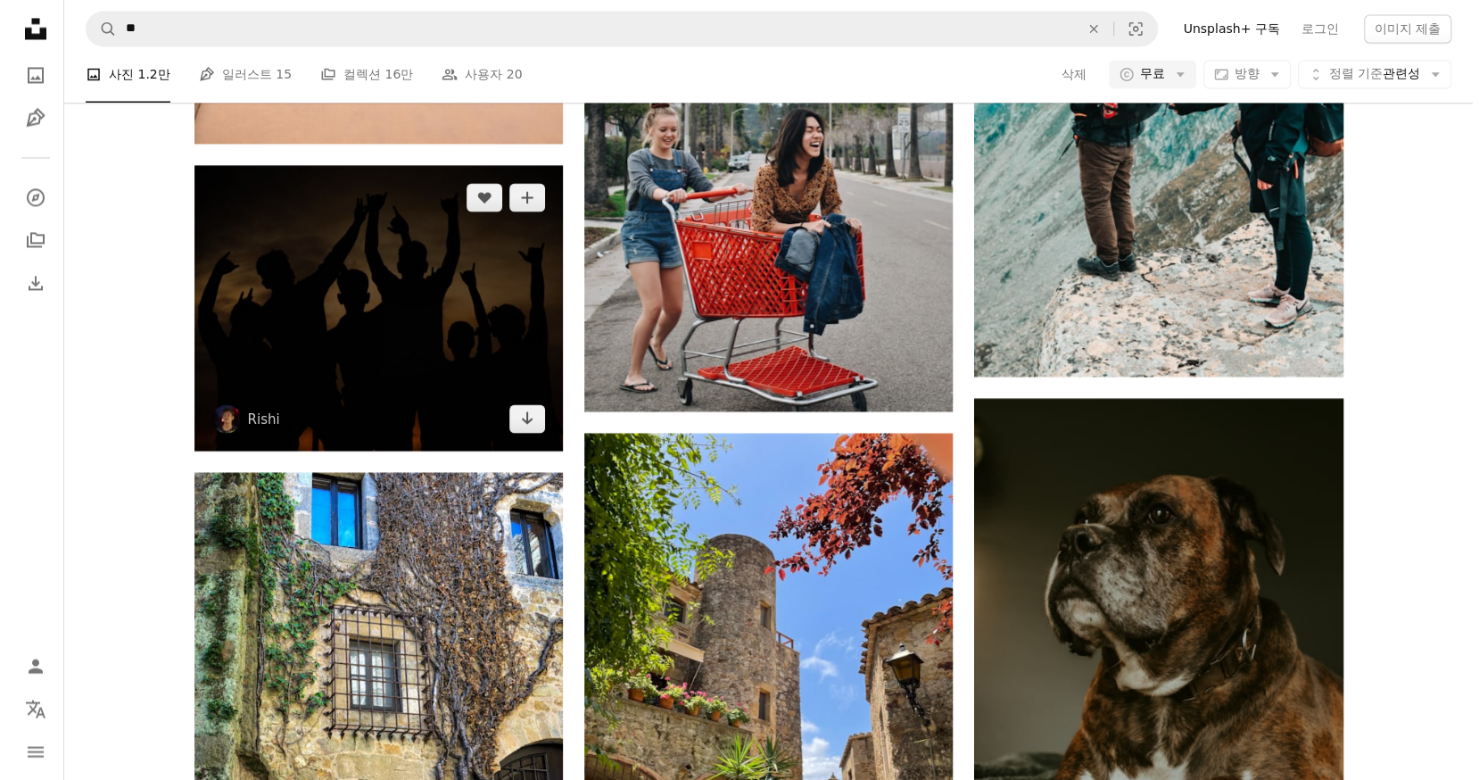
scroll to position [2141, 0]
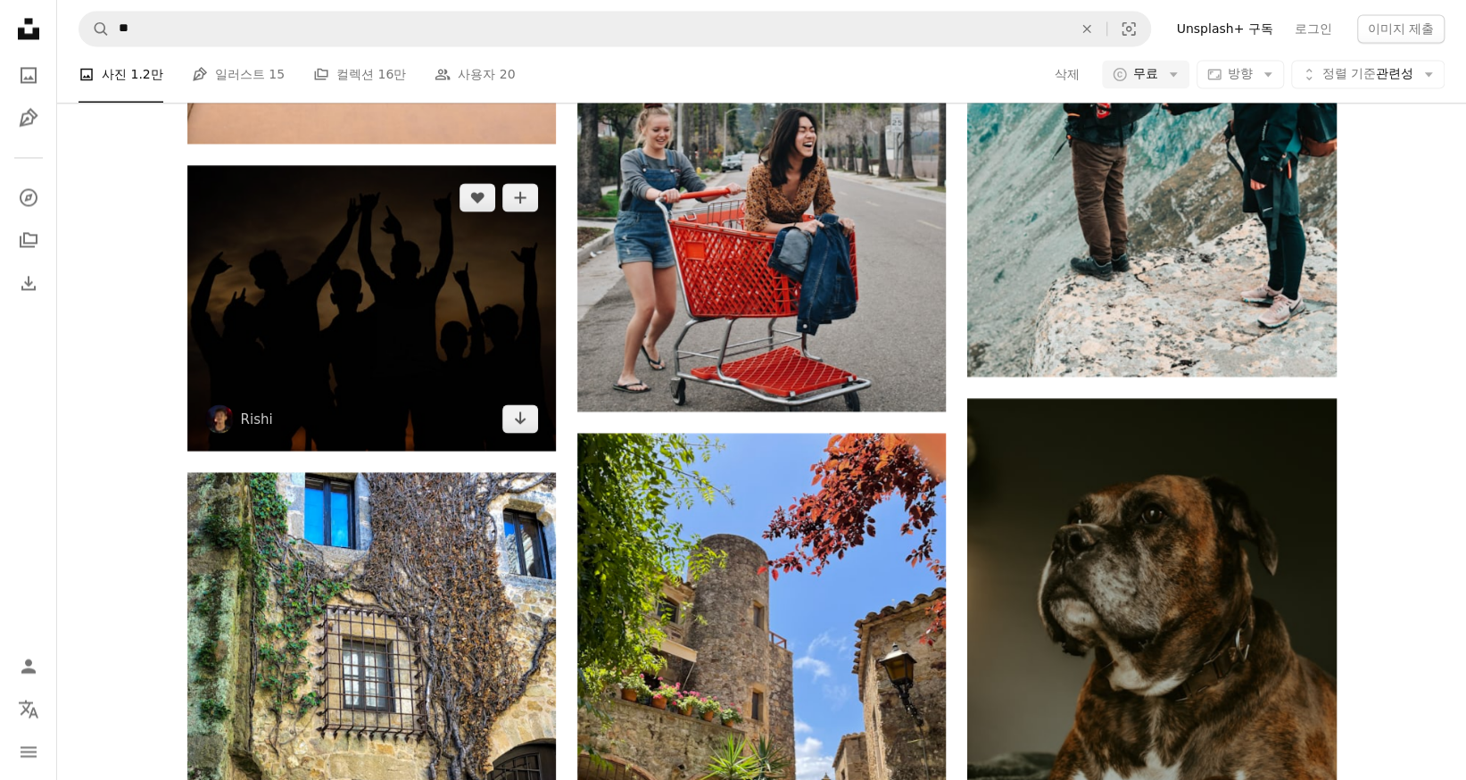
click at [284, 167] on img at bounding box center [371, 307] width 368 height 285
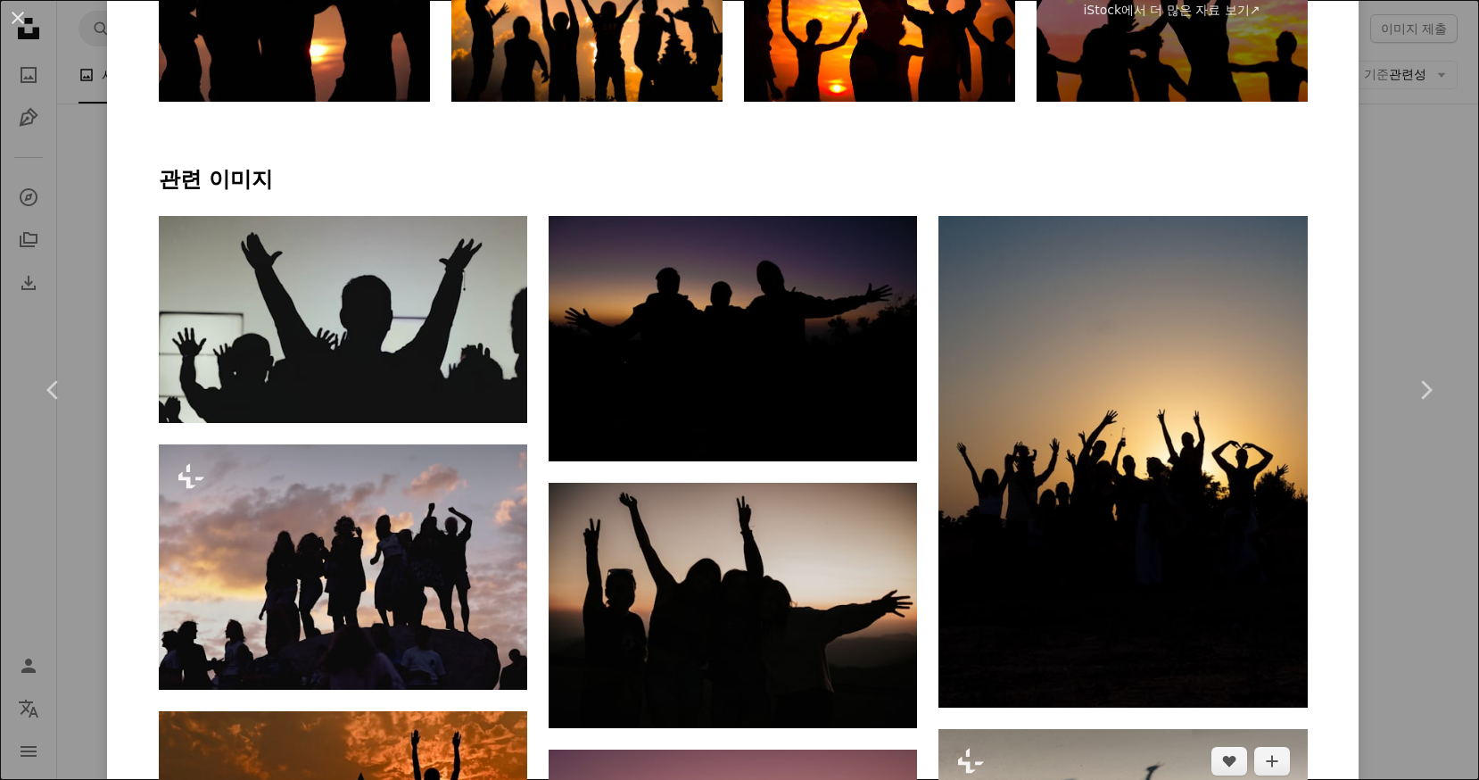
scroll to position [1338, 0]
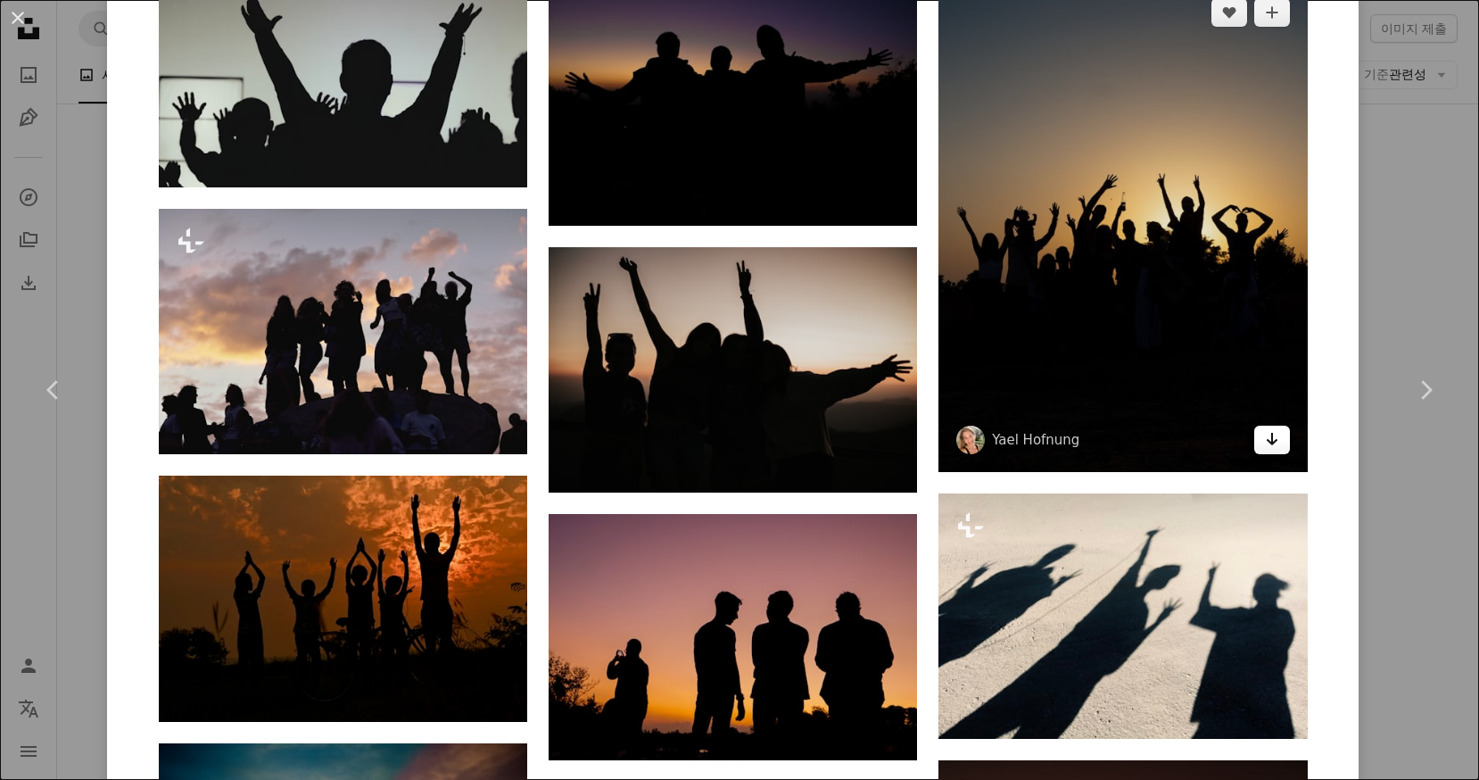
click at [1267, 441] on icon "다운로드" at bounding box center [1272, 439] width 12 height 12
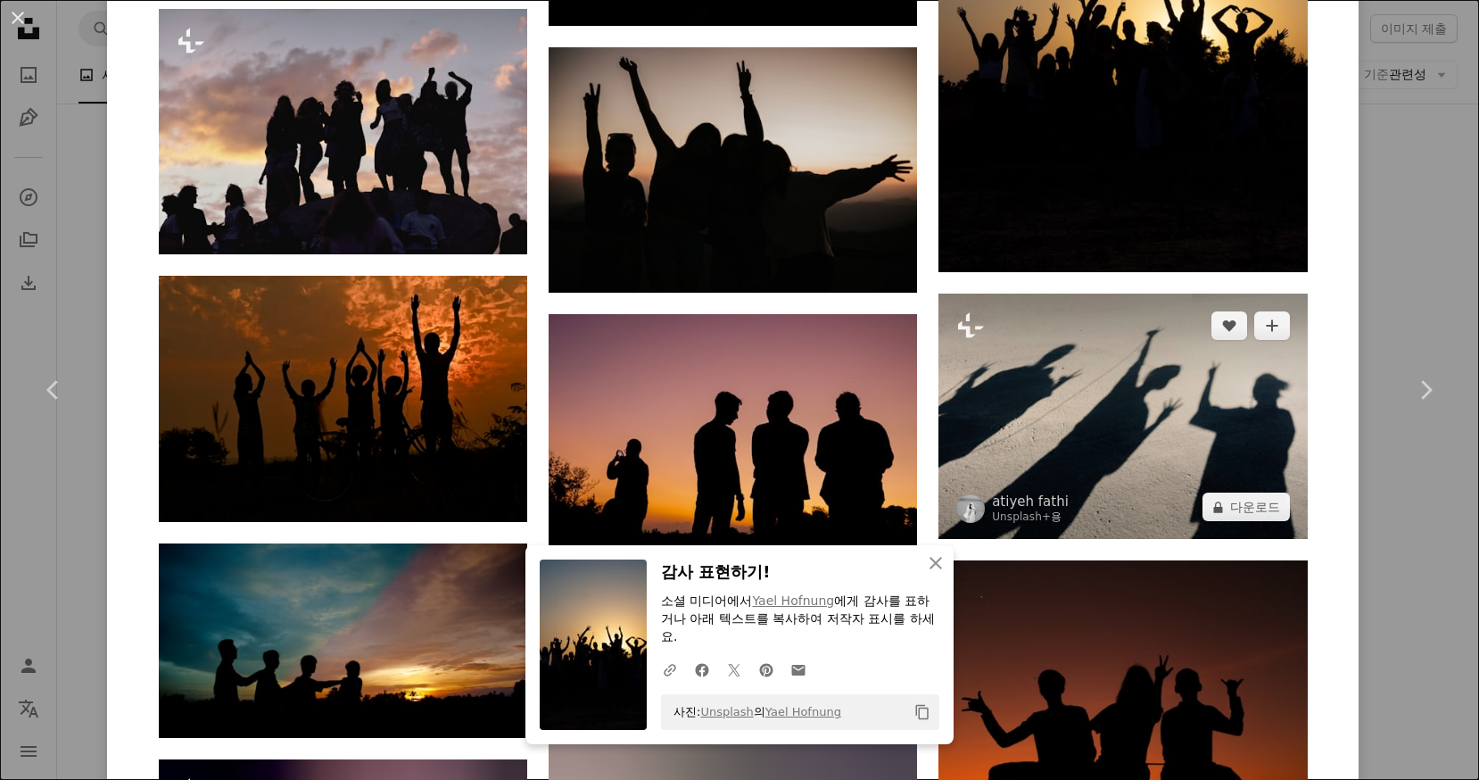
scroll to position [1606, 0]
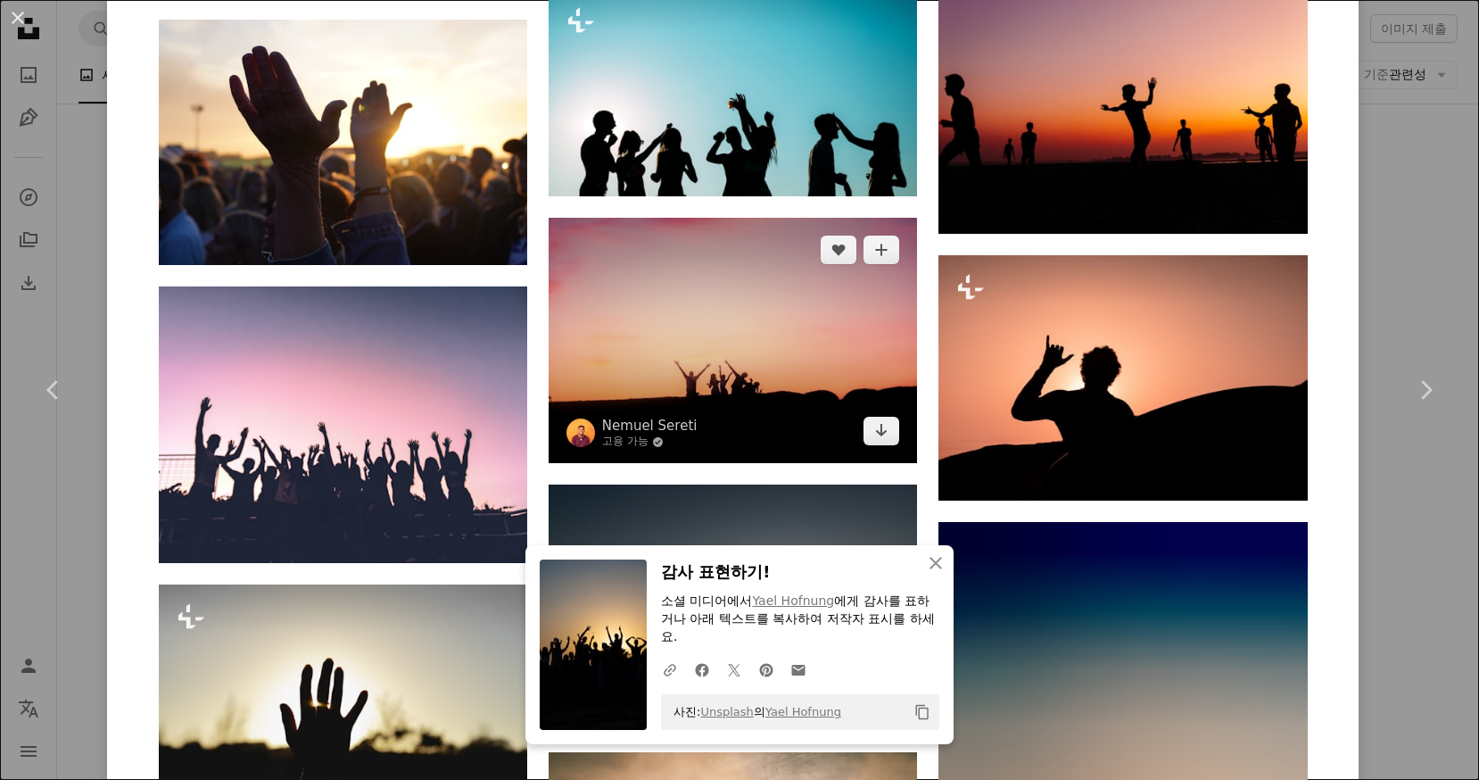
scroll to position [1249, 0]
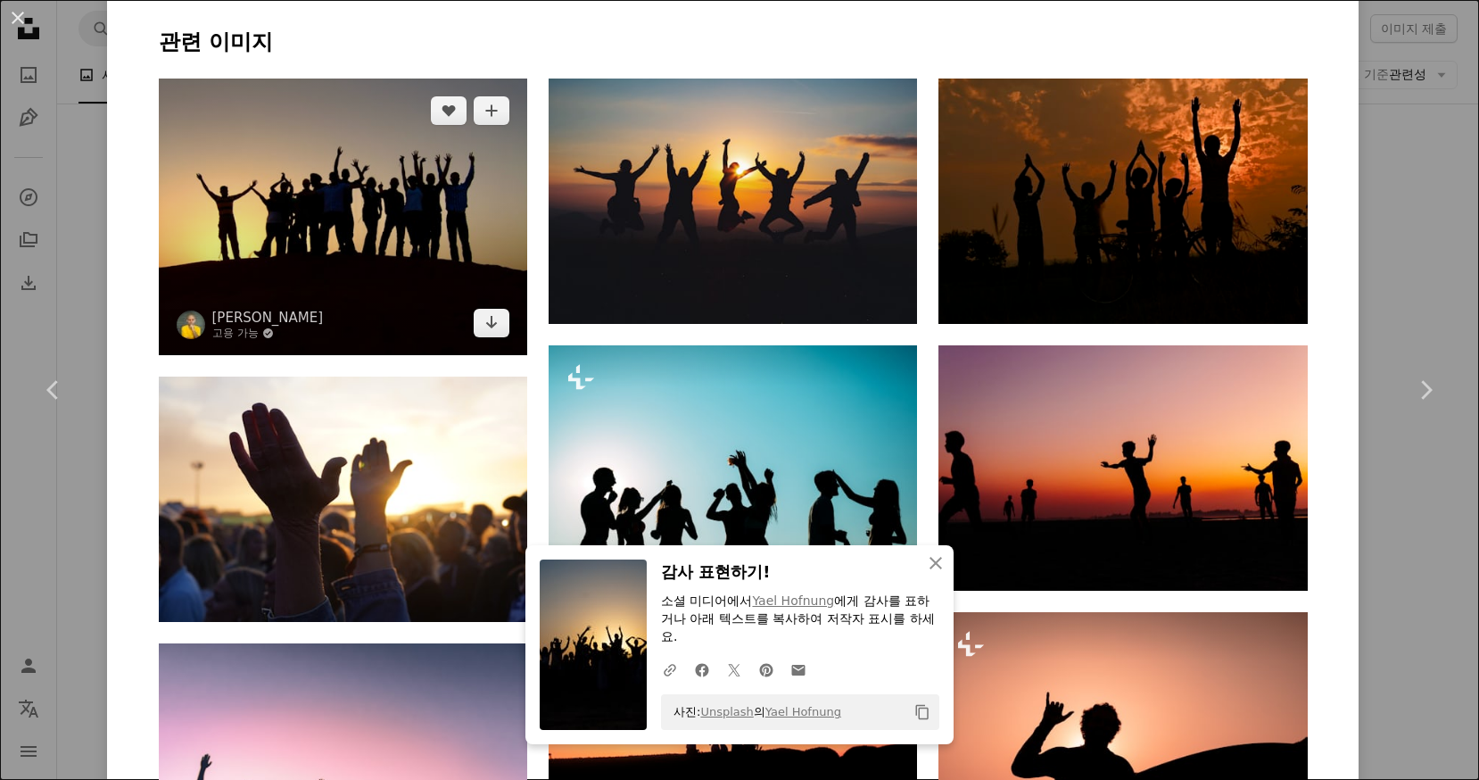
click at [389, 256] on img at bounding box center [343, 217] width 368 height 277
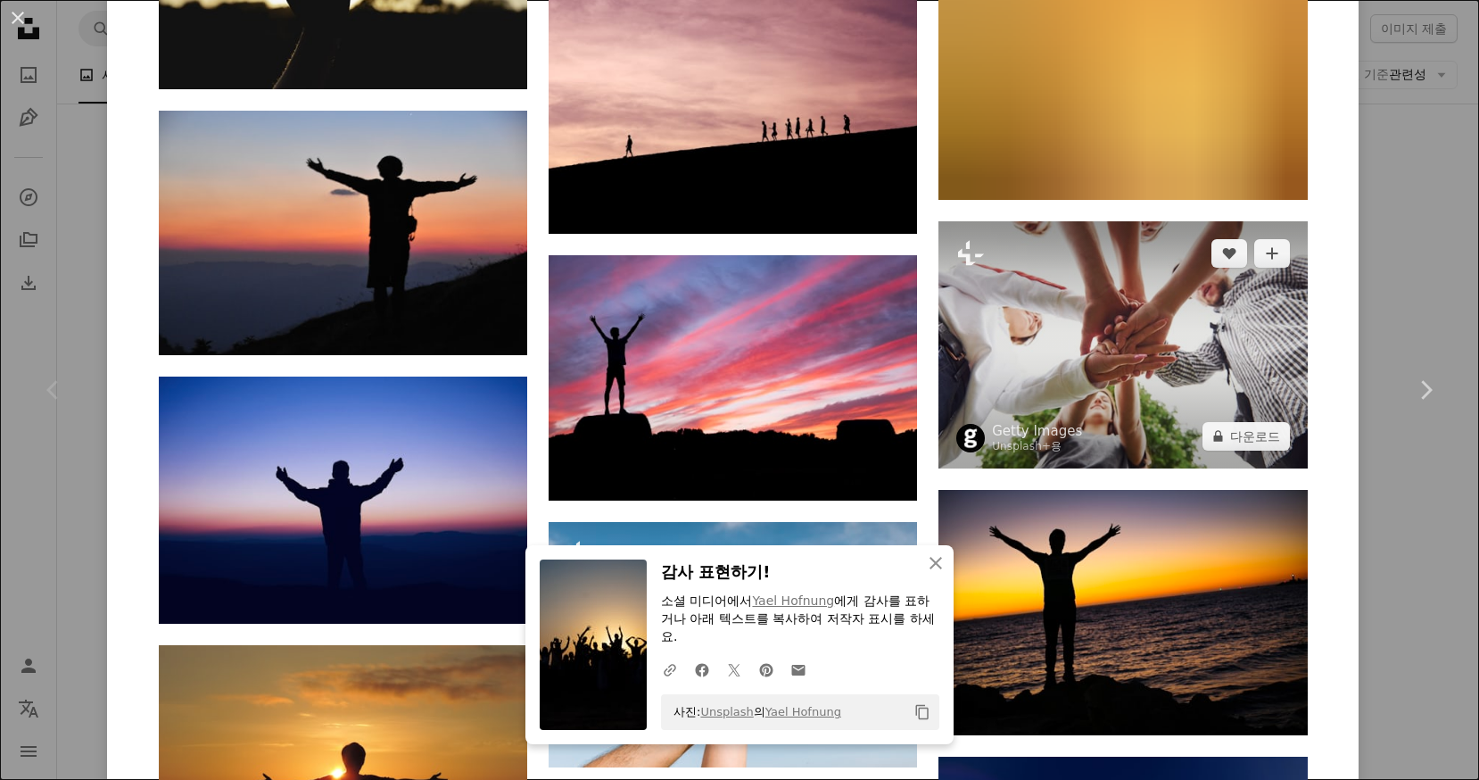
scroll to position [5695, 0]
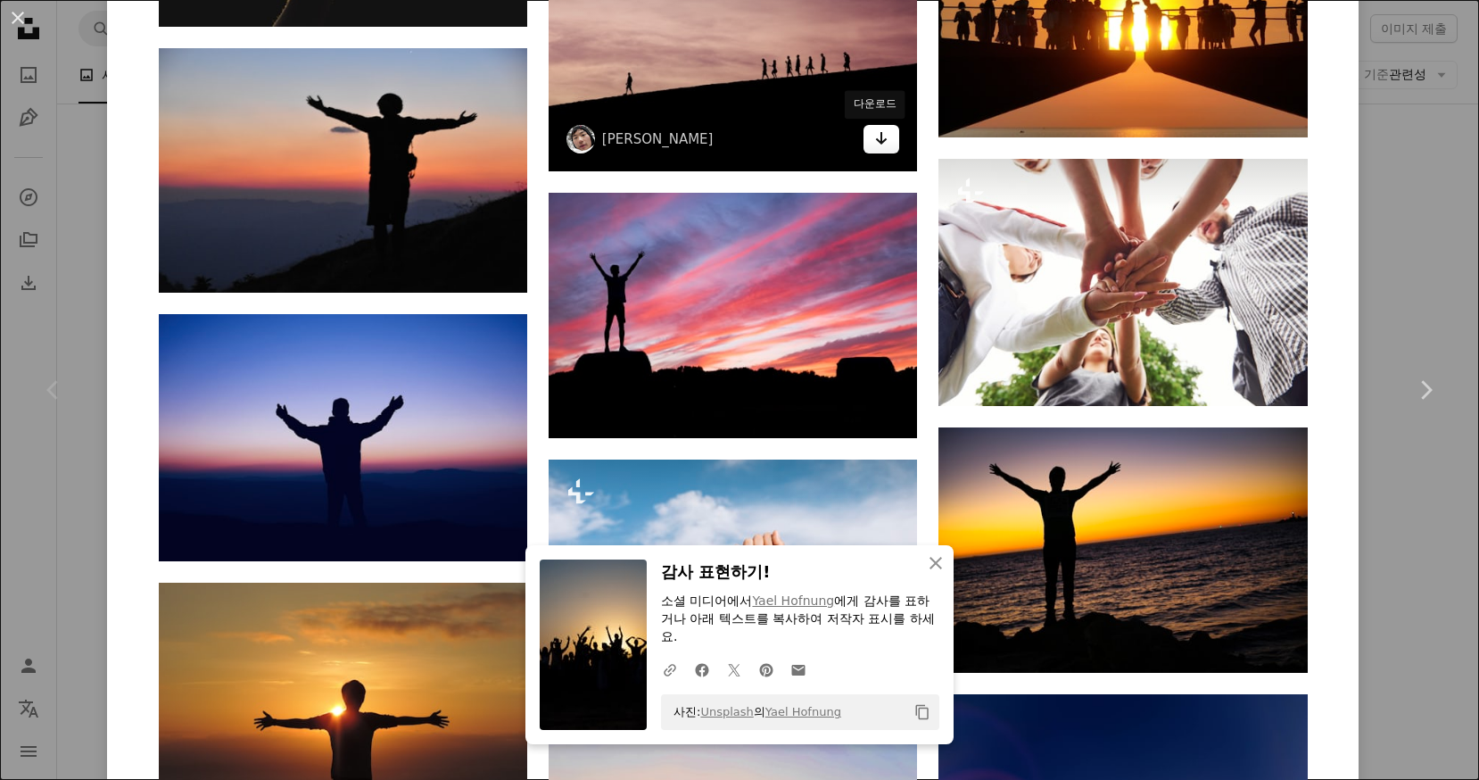
click at [874, 145] on icon "Arrow pointing down" at bounding box center [881, 138] width 14 height 21
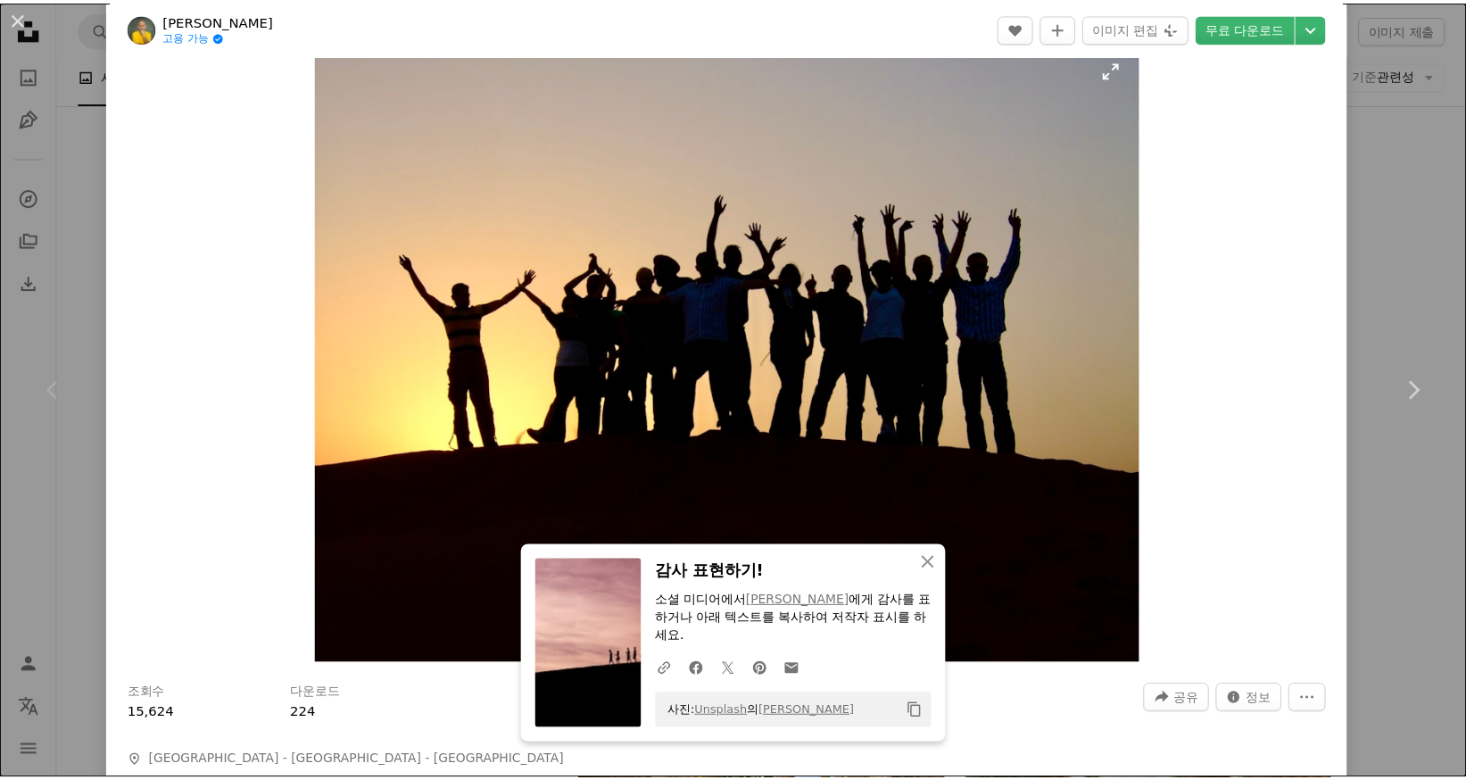
scroll to position [0, 0]
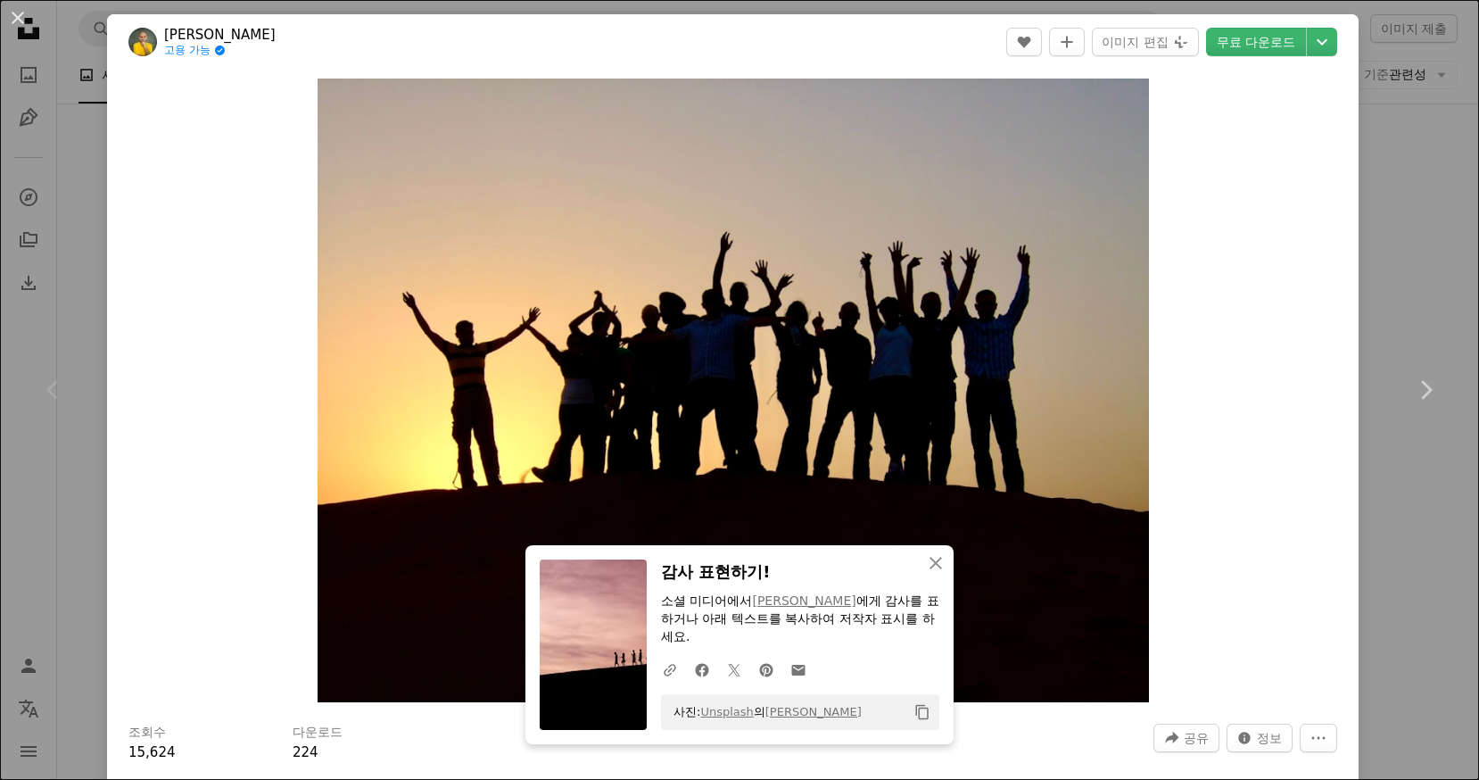
click at [1369, 130] on div "An X shape Chevron left Chevron right An X shape 닫기 감사 표현하기! 소셜 미디어에서 [PERSON_N…" at bounding box center [739, 390] width 1479 height 780
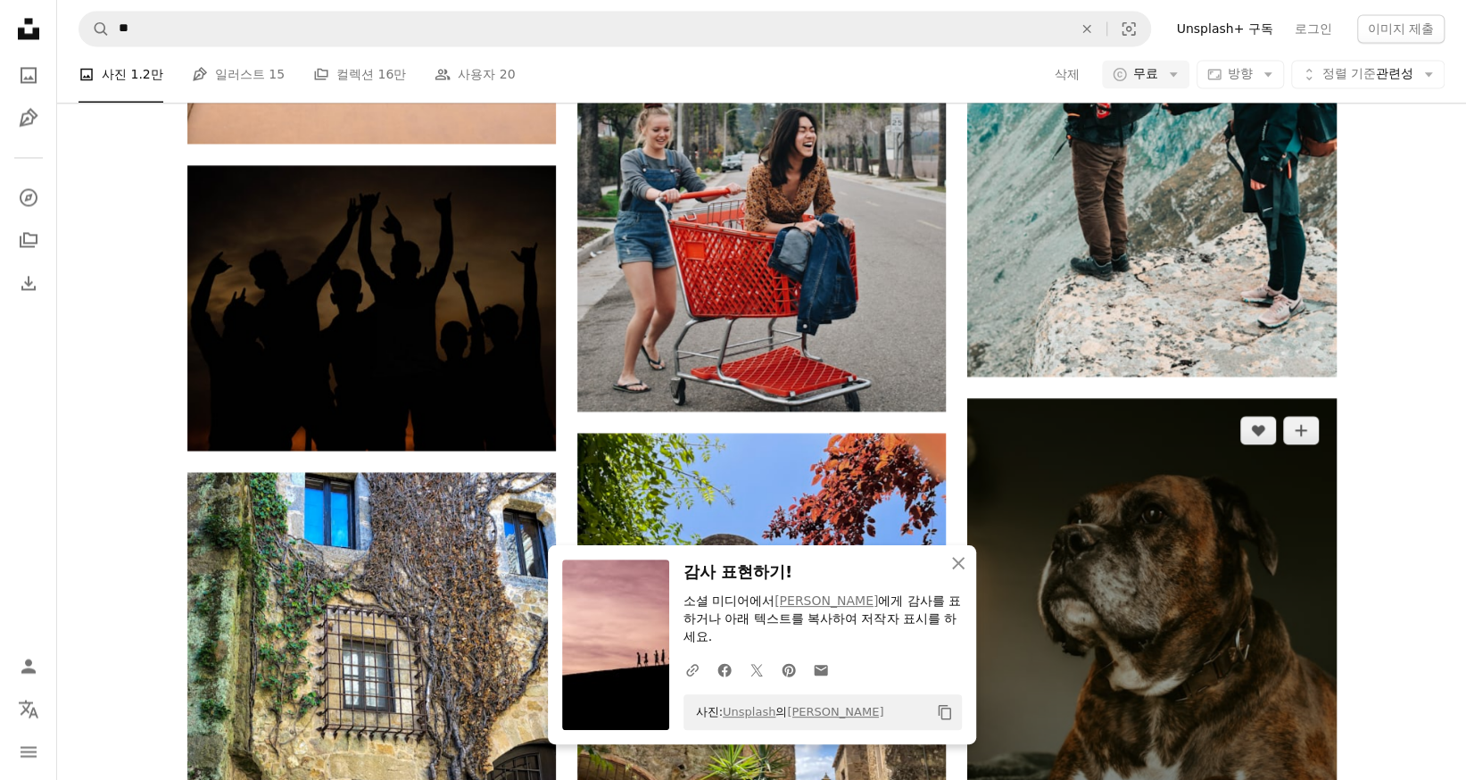
scroll to position [1338, 0]
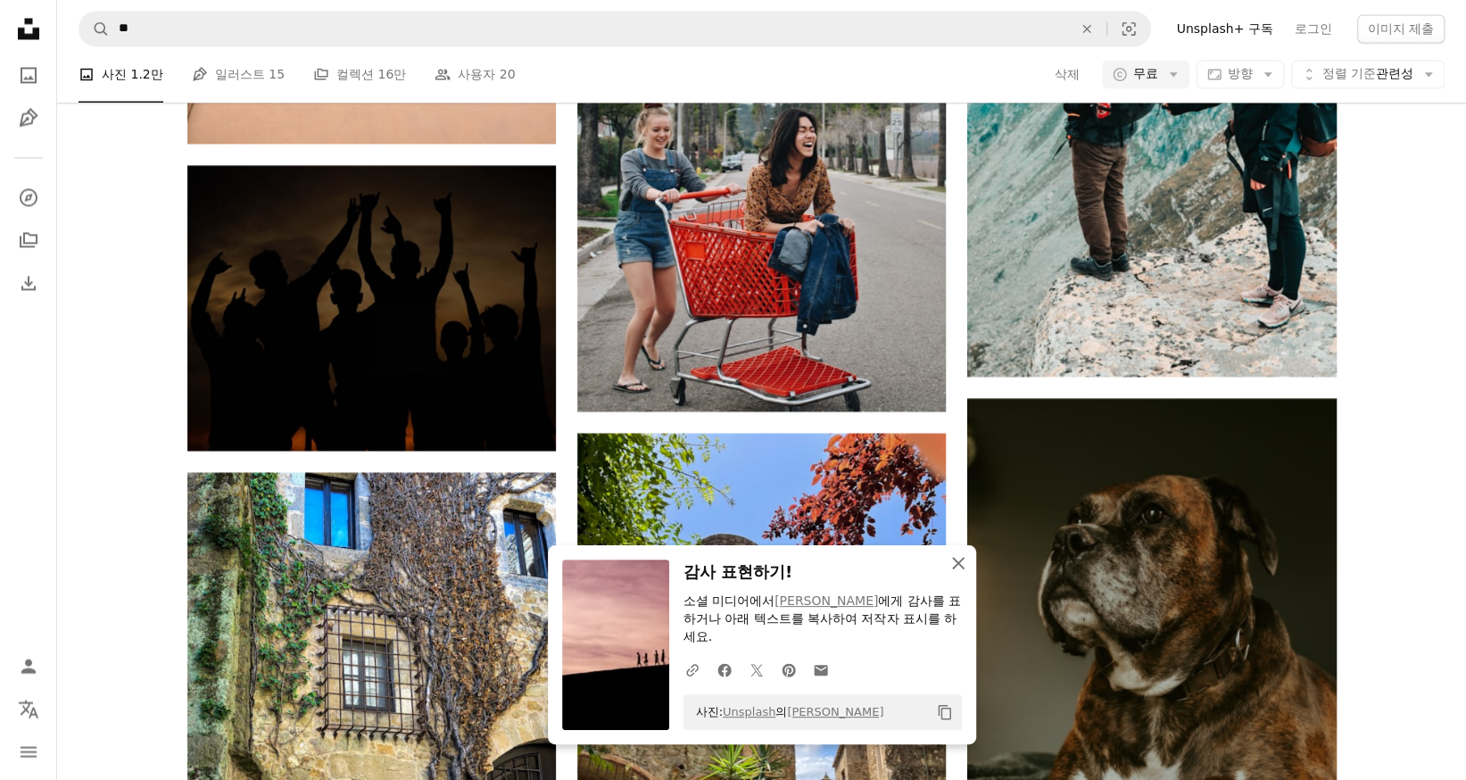
click at [953, 561] on icon "An X shape" at bounding box center [957, 562] width 21 height 21
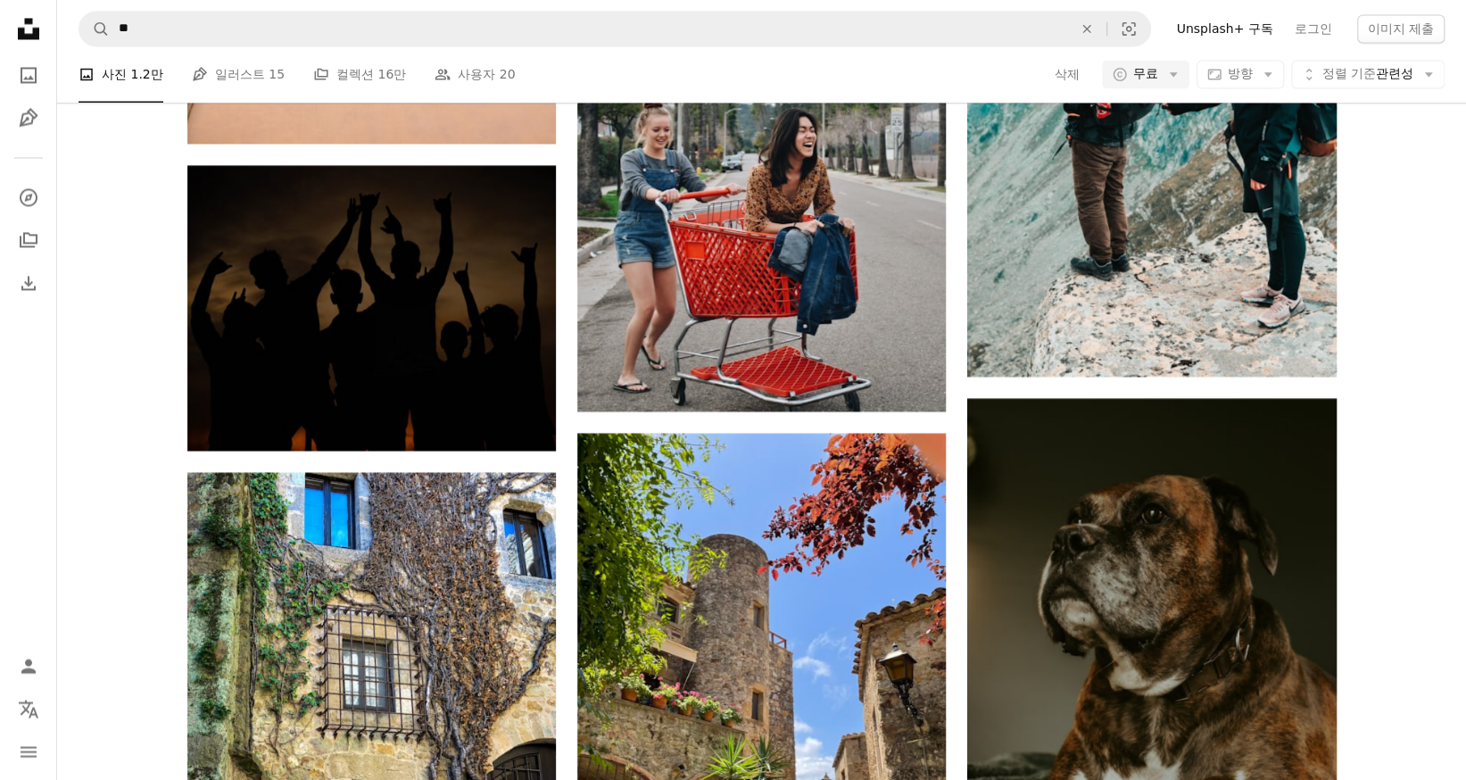
scroll to position [0, 0]
